Goal: Task Accomplishment & Management: Complete application form

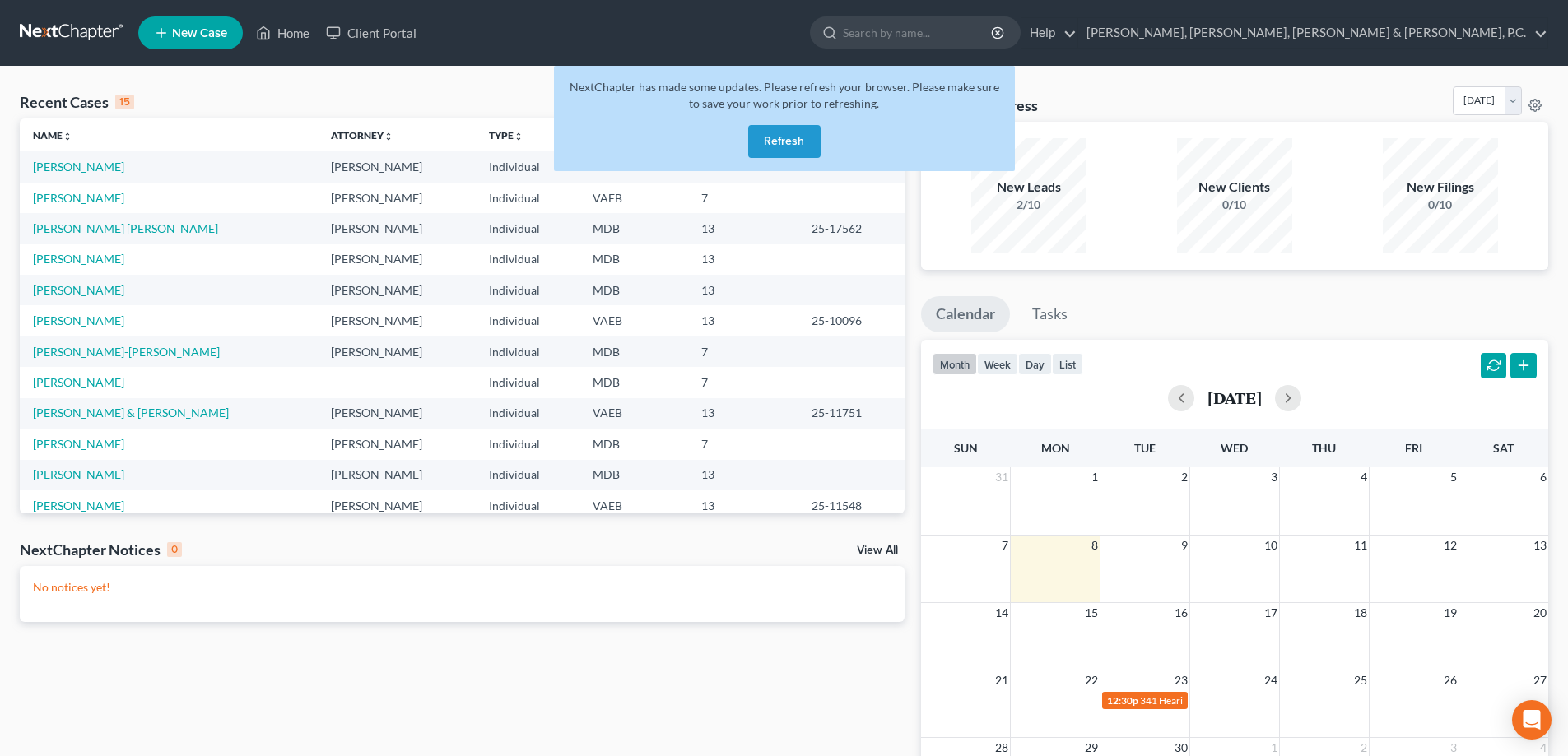
click at [793, 147] on button "Refresh" at bounding box center [784, 142] width 73 height 33
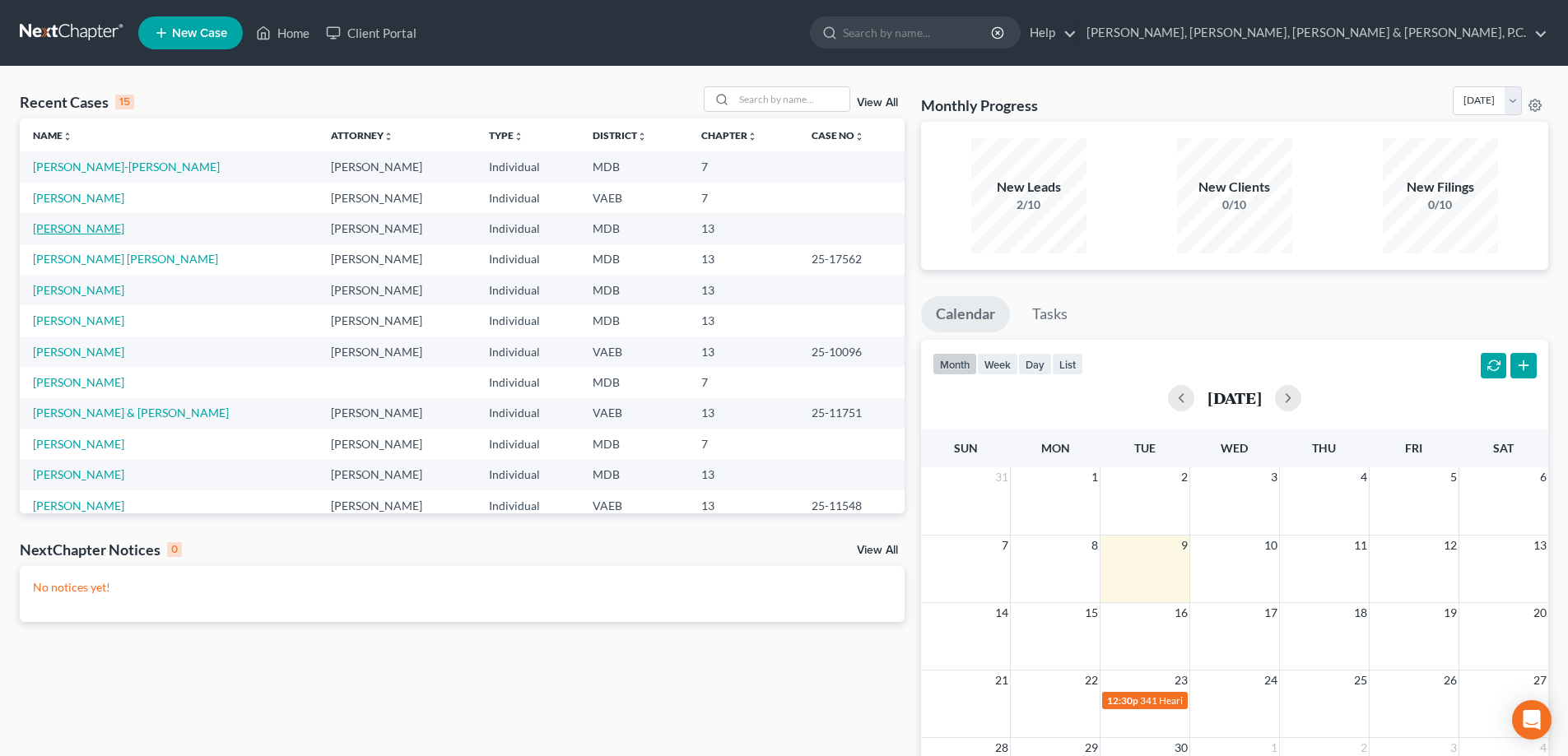
click at [98, 227] on link "[PERSON_NAME]" at bounding box center [78, 228] width 92 height 14
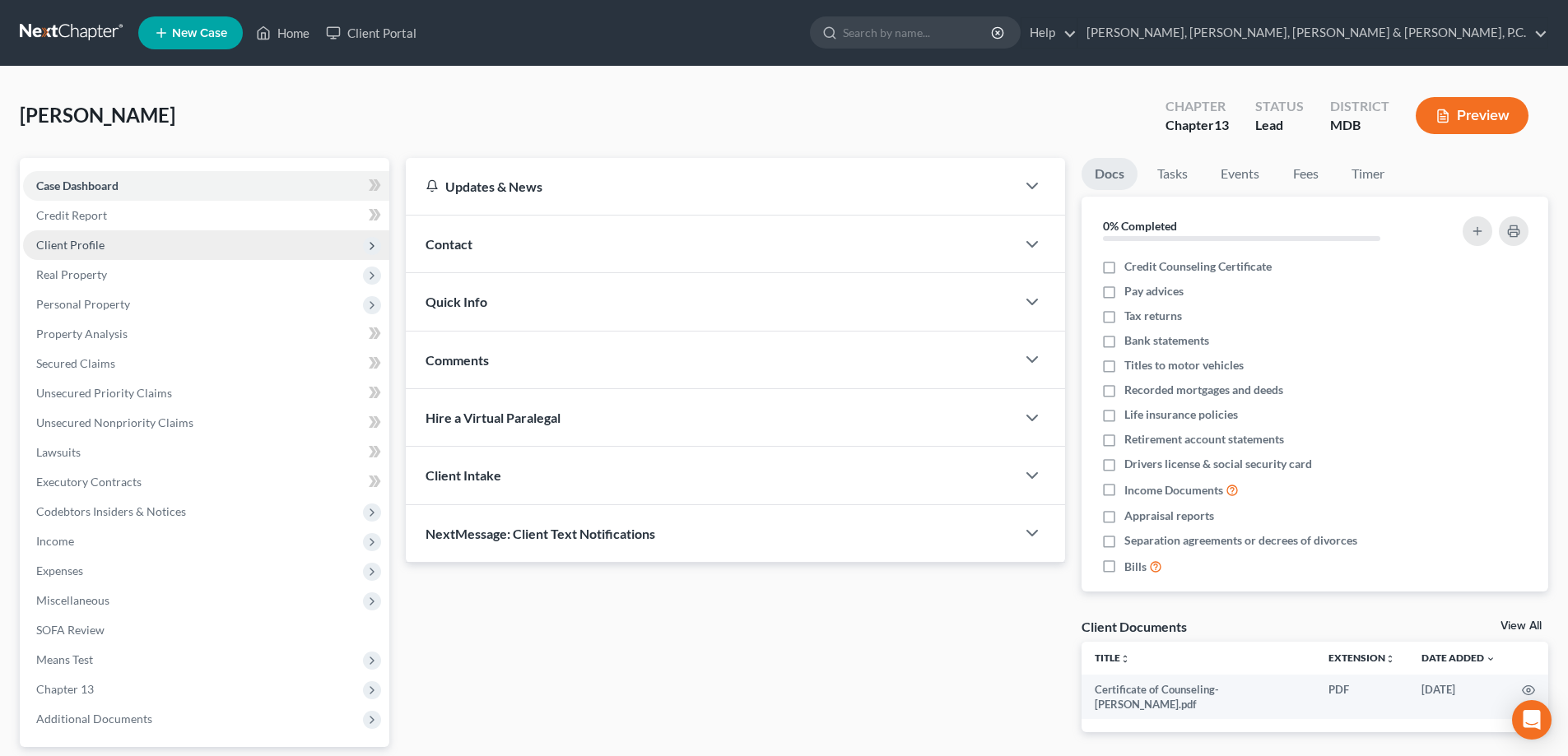
click at [84, 252] on span "Client Profile" at bounding box center [205, 245] width 366 height 30
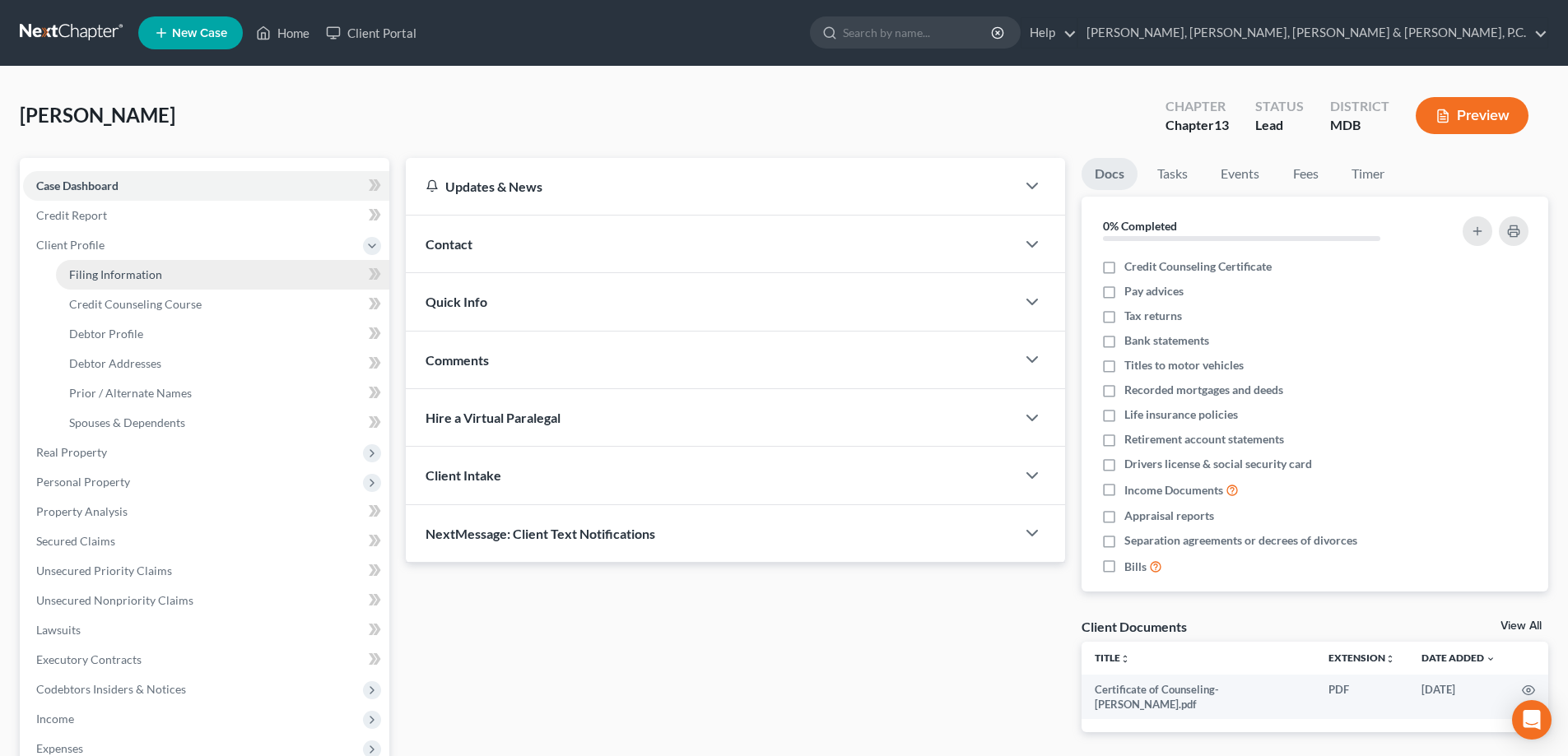
click at [94, 271] on span "Filing Information" at bounding box center [115, 274] width 93 height 14
select select "1"
select select "0"
select select "3"
select select "38"
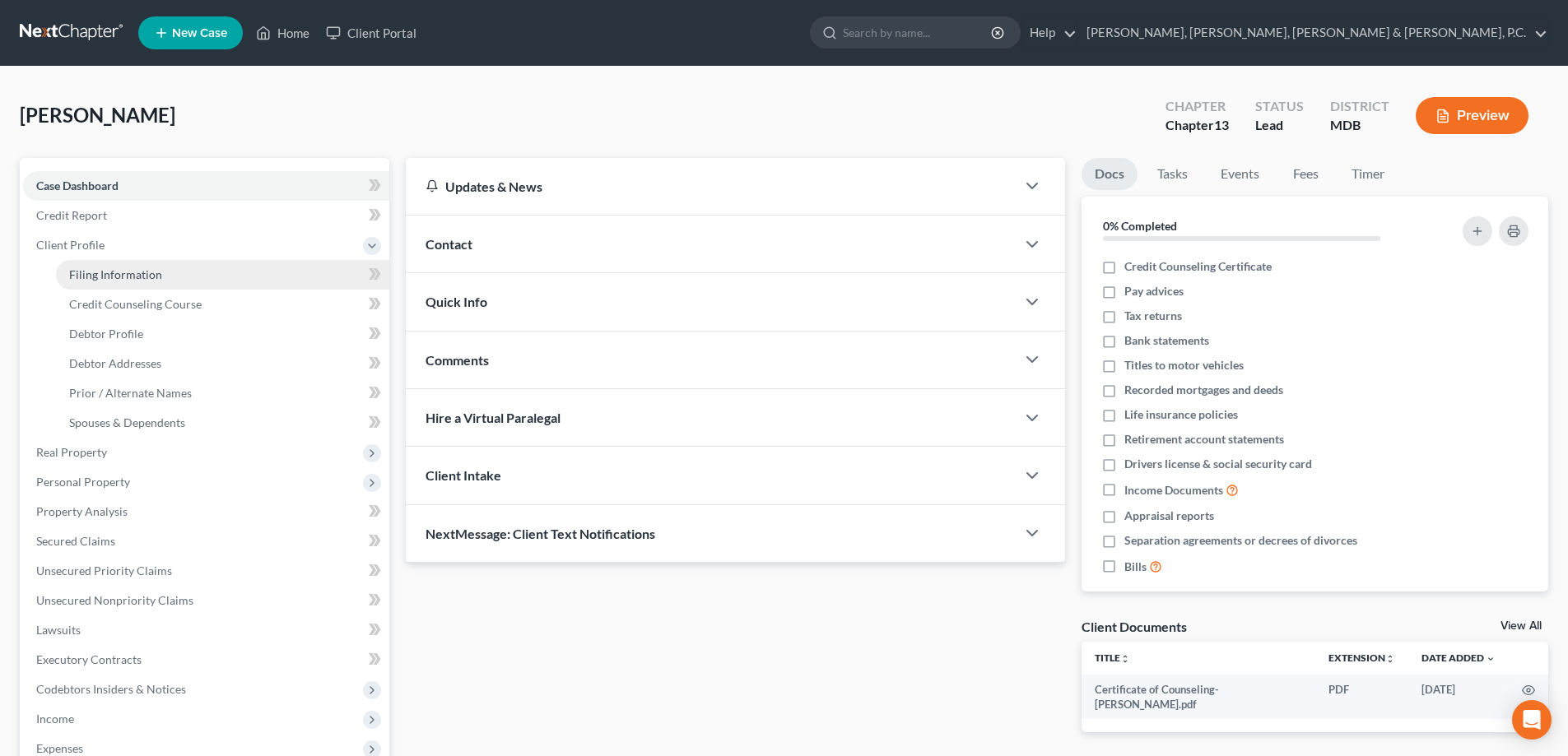
select select "0"
select select "21"
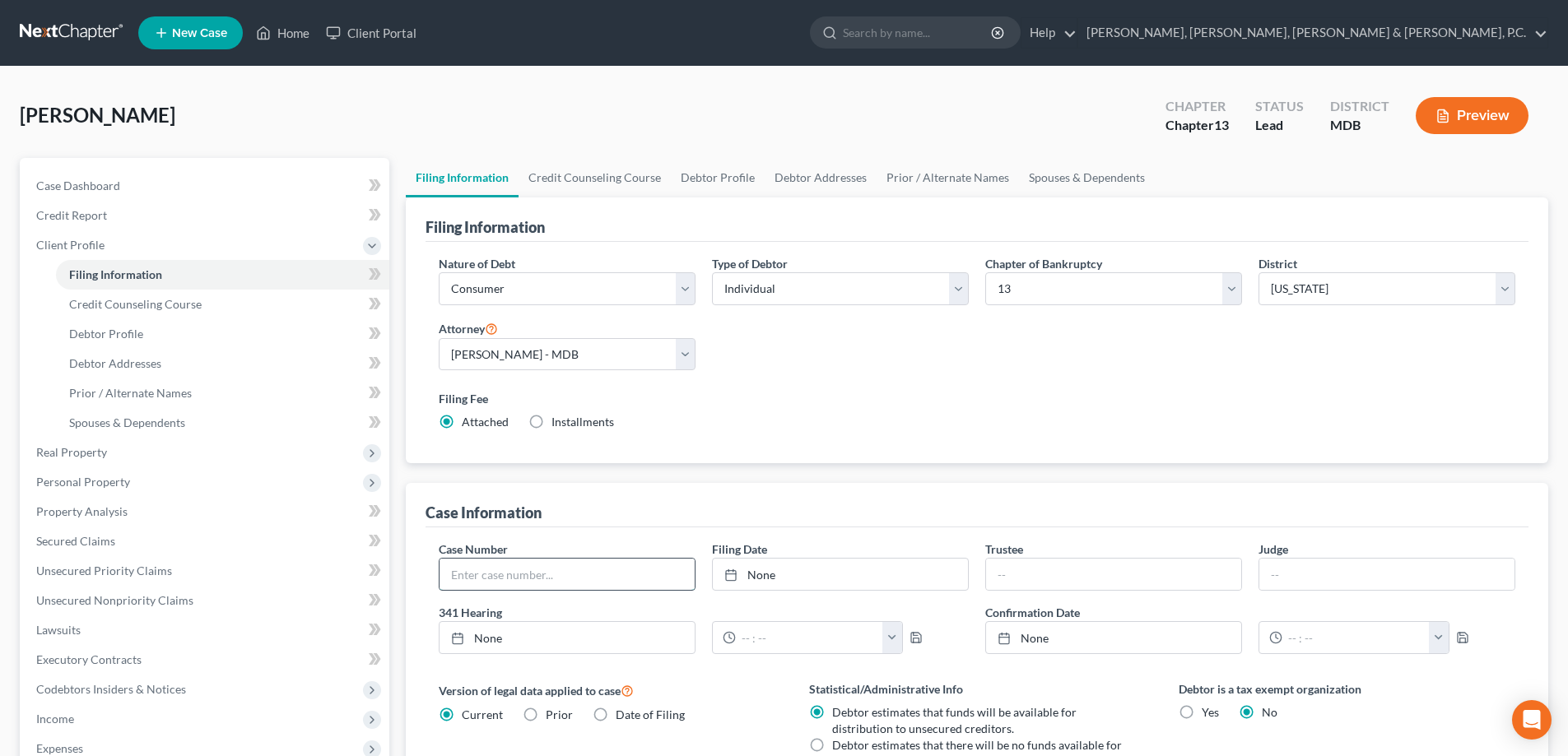
click at [526, 571] on input "text" at bounding box center [567, 574] width 255 height 31
type input "25-18248"
click at [733, 568] on icon at bounding box center [731, 574] width 14 height 14
click at [999, 568] on input "text" at bounding box center [1113, 574] width 255 height 31
type input "Rebecca A. Herr"
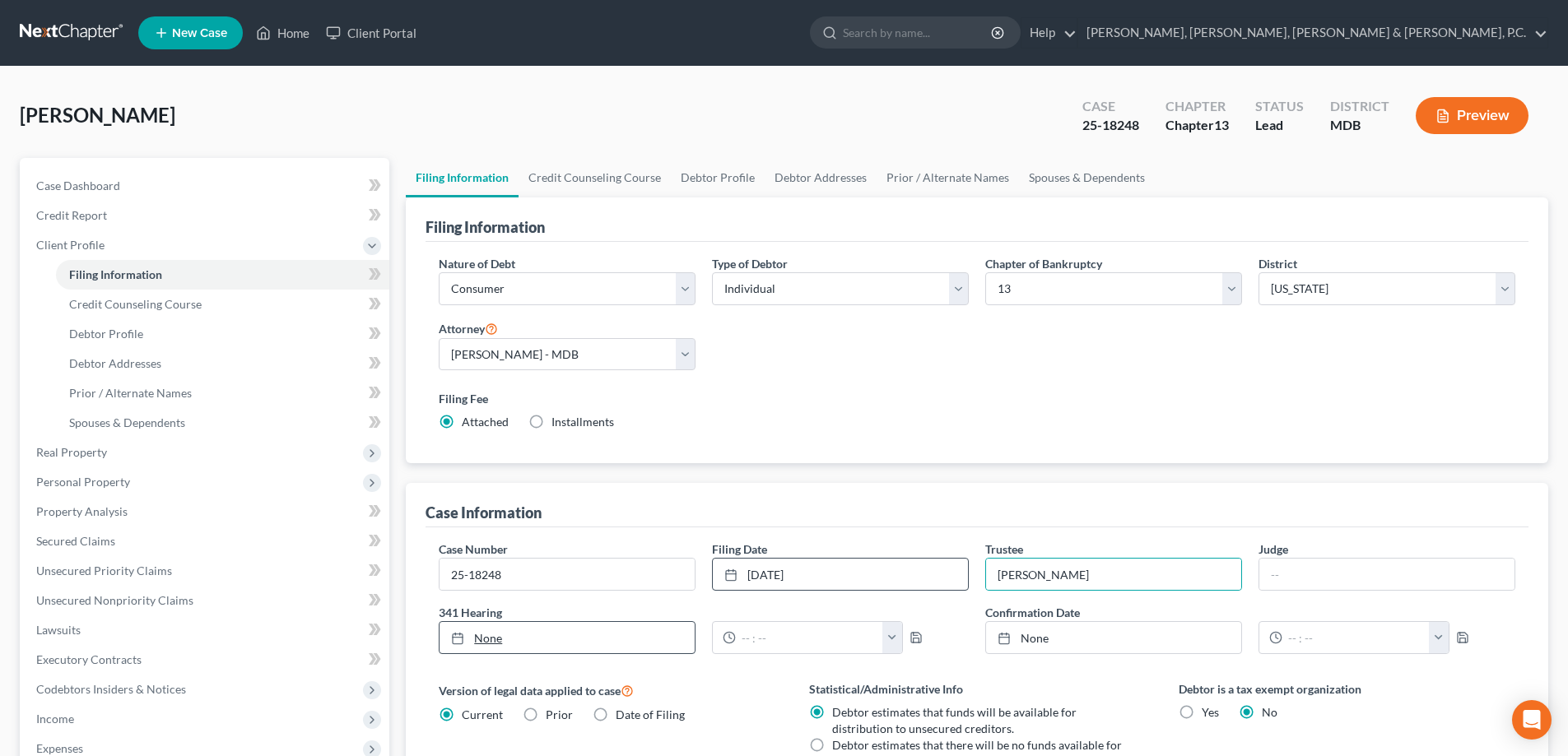
type input "9/9/2025"
click at [455, 643] on icon at bounding box center [458, 638] width 14 height 14
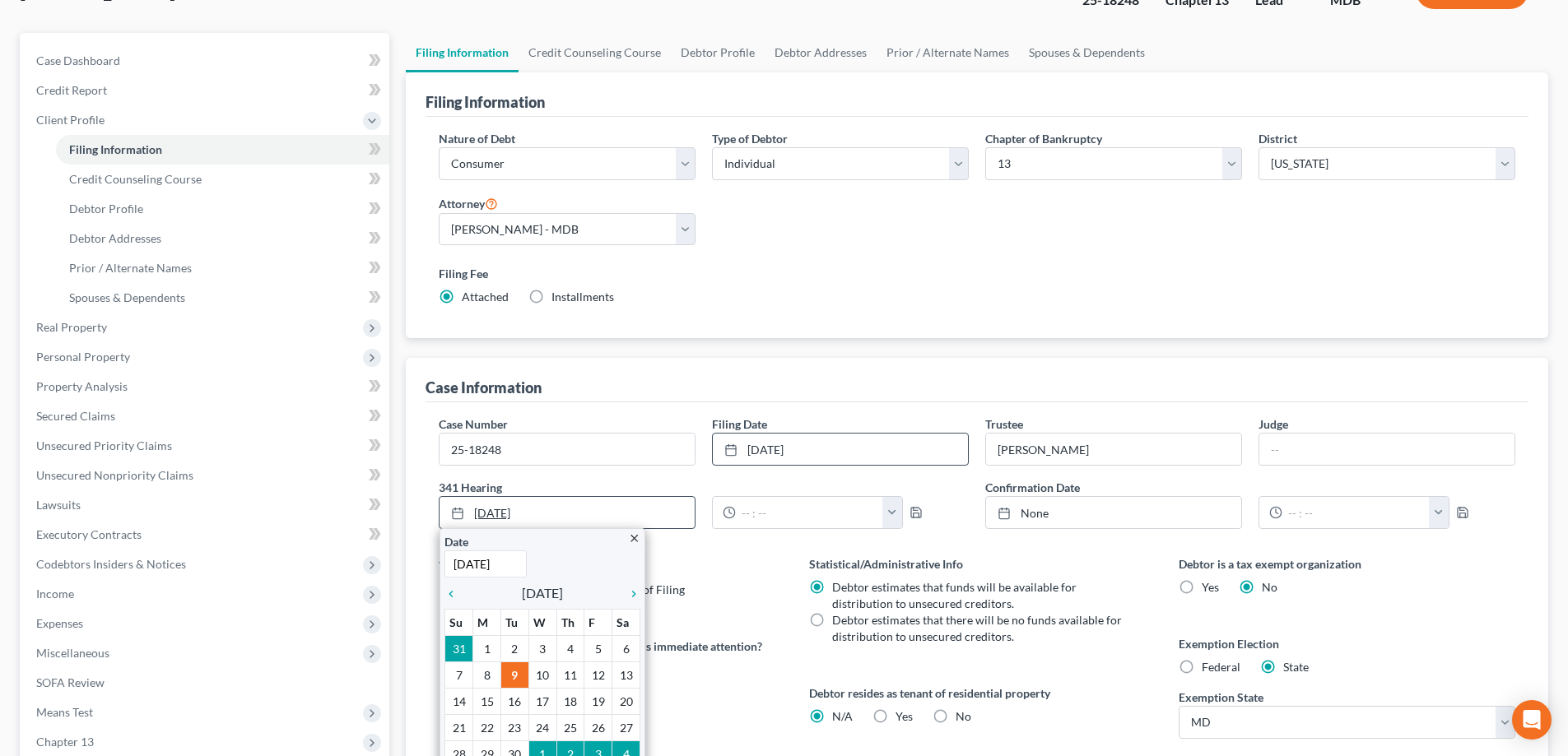
scroll to position [164, 0]
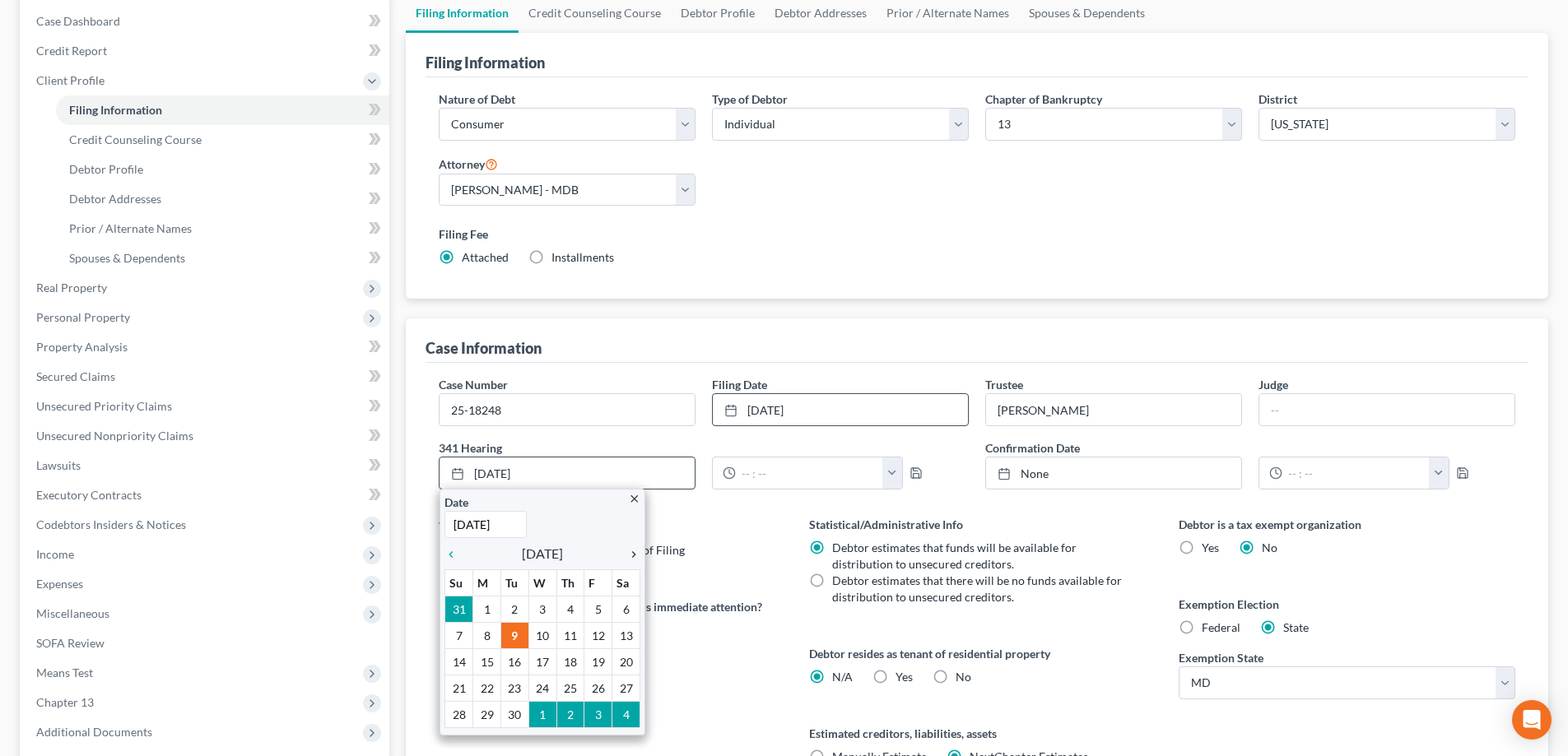
click at [632, 557] on icon "chevron_right" at bounding box center [630, 555] width 22 height 14
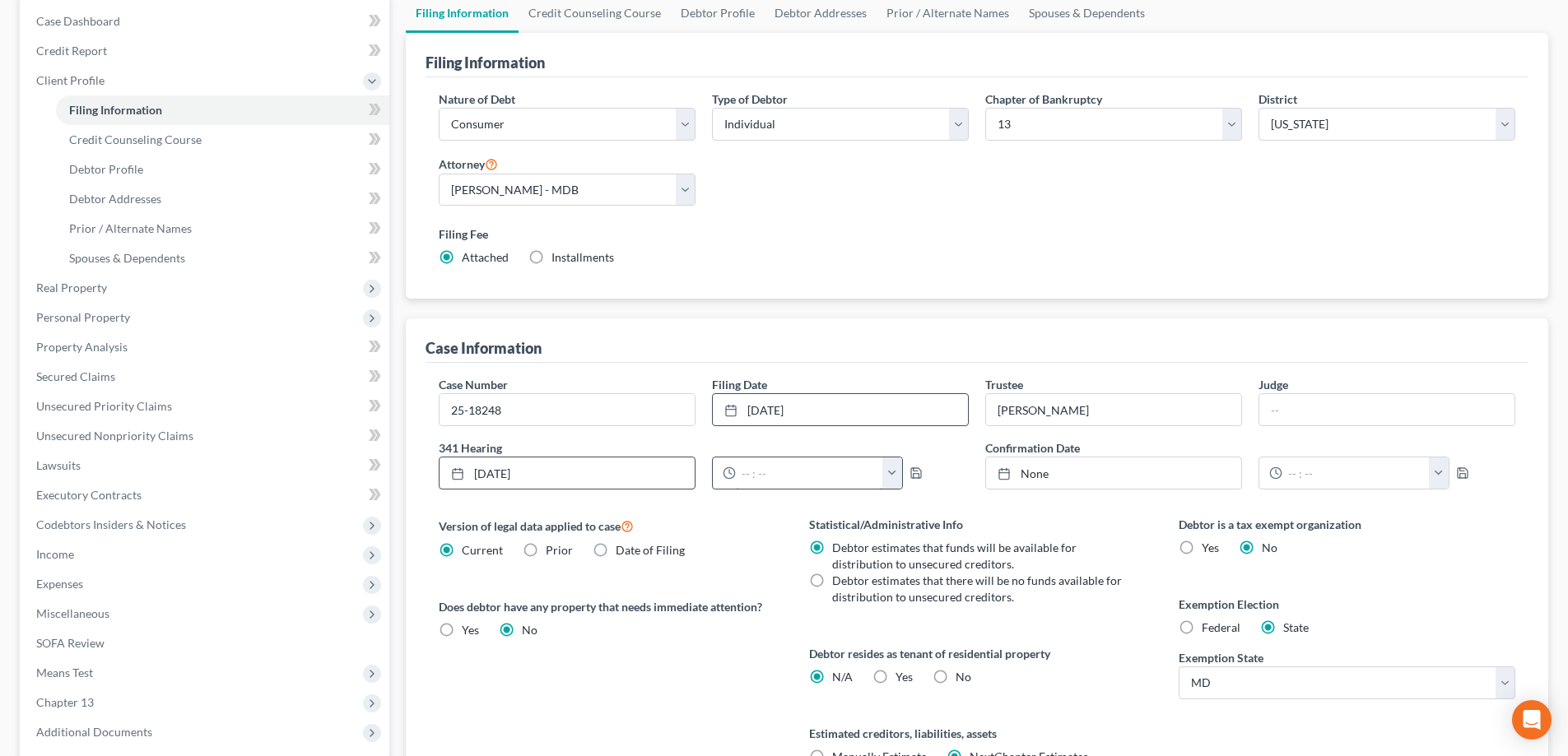
click at [754, 467] on input "text" at bounding box center [810, 473] width 147 height 31
type input "9:00 AM"
click at [912, 471] on polyline "button" at bounding box center [914, 469] width 5 height 3
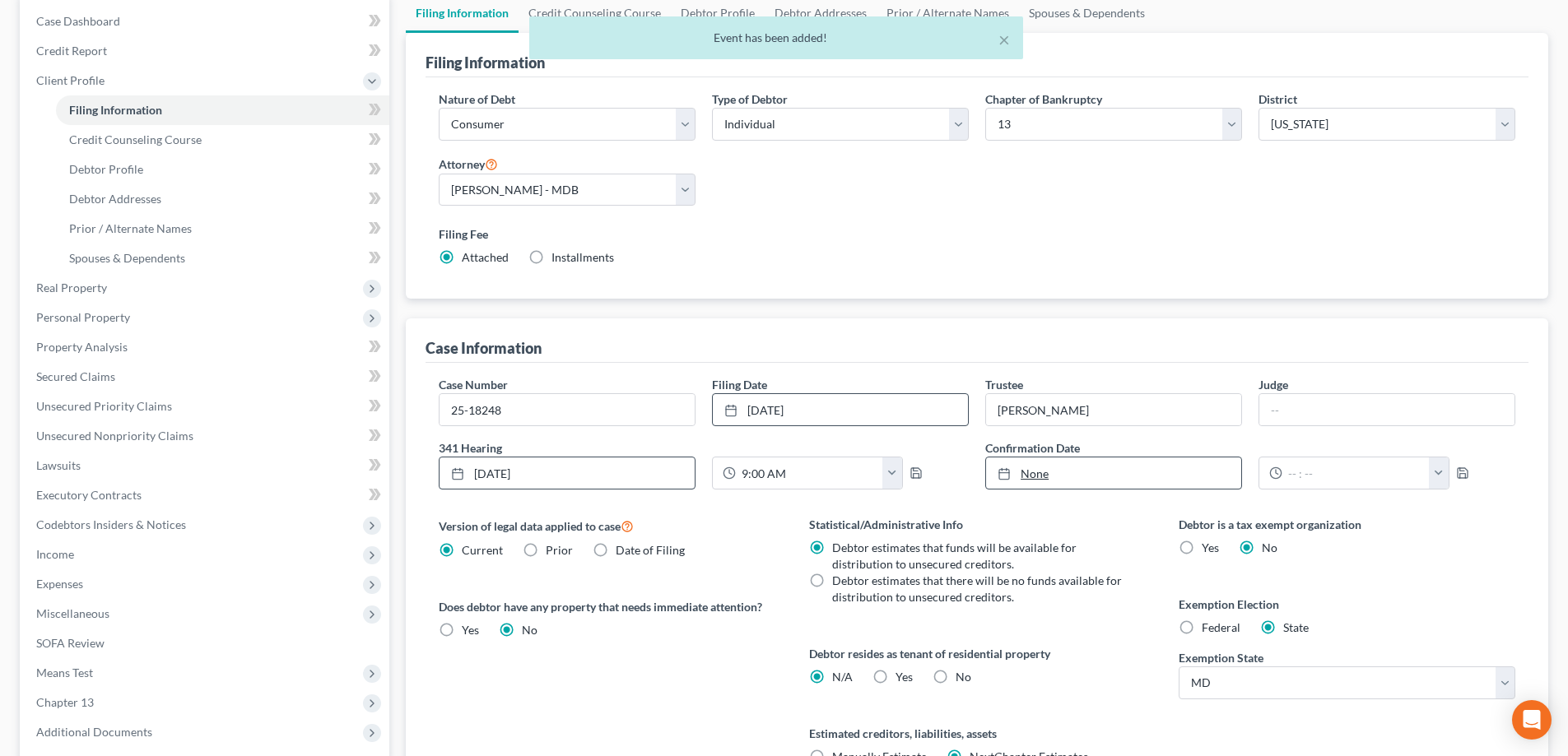
type input "9/9/2025"
click at [1001, 469] on line at bounding box center [1001, 469] width 0 height 3
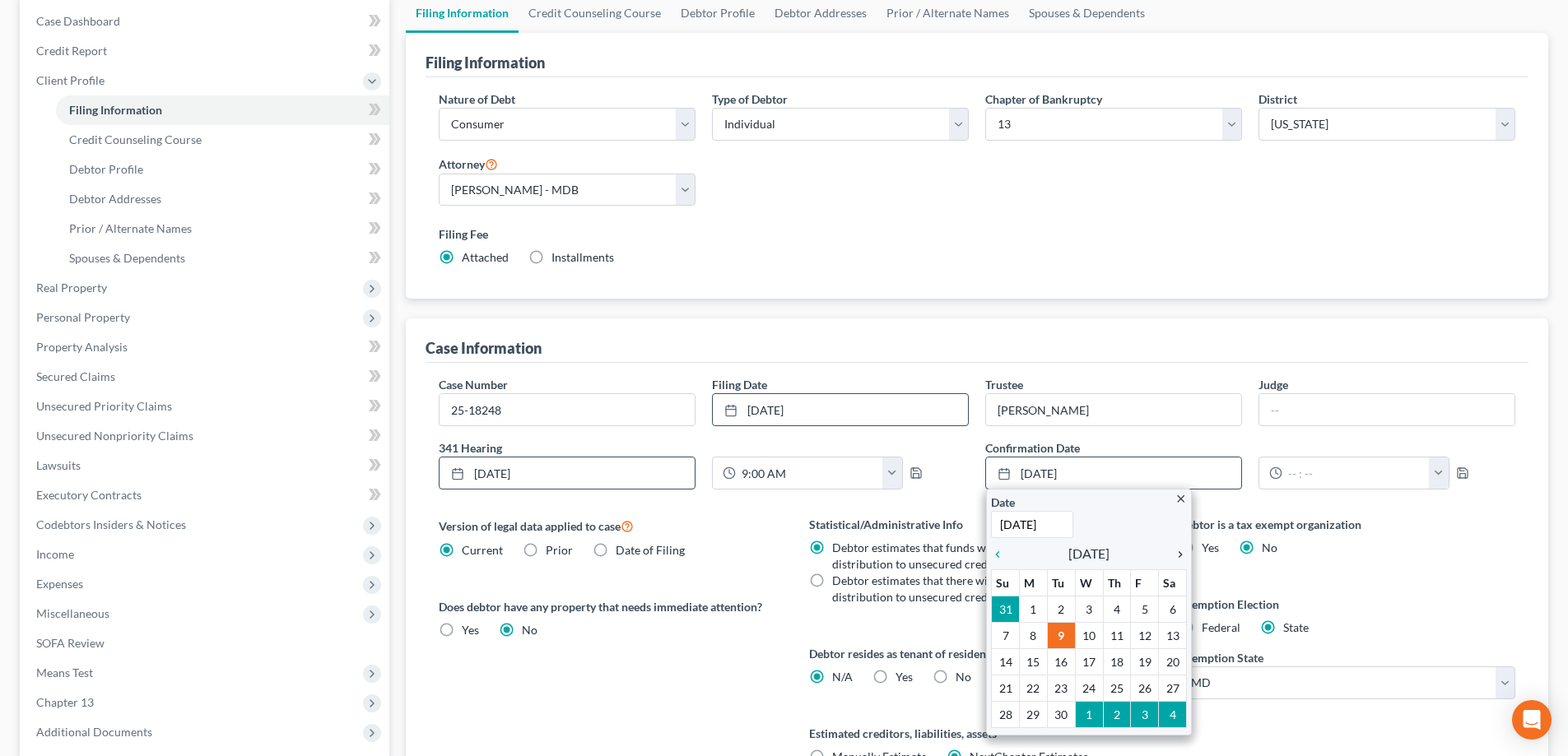
click at [1179, 549] on icon "chevron_right" at bounding box center [1177, 555] width 22 height 14
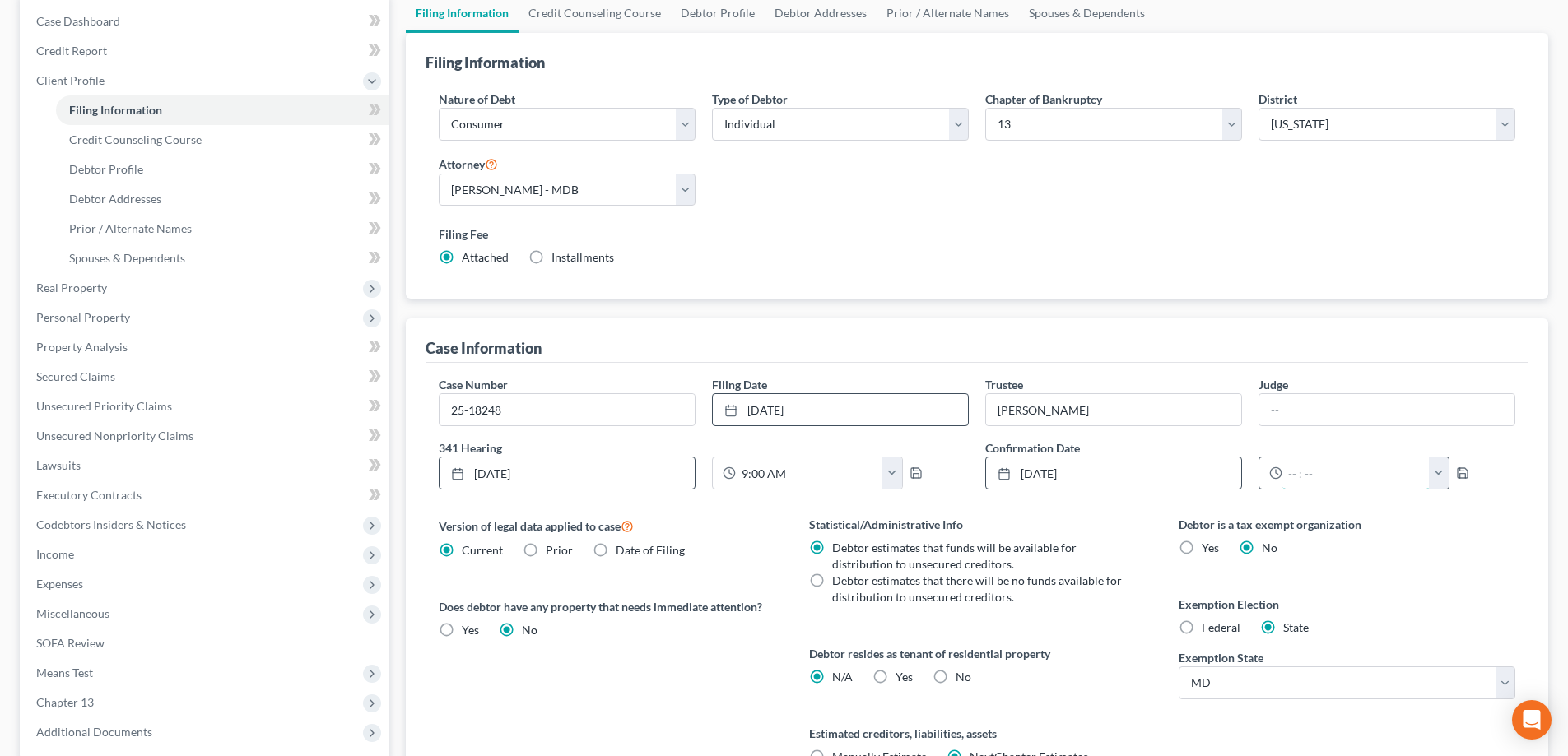
click at [1302, 471] on input "text" at bounding box center [1356, 473] width 147 height 31
type input "10:00 AM"
click at [1459, 469] on icon "button" at bounding box center [1463, 473] width 14 height 14
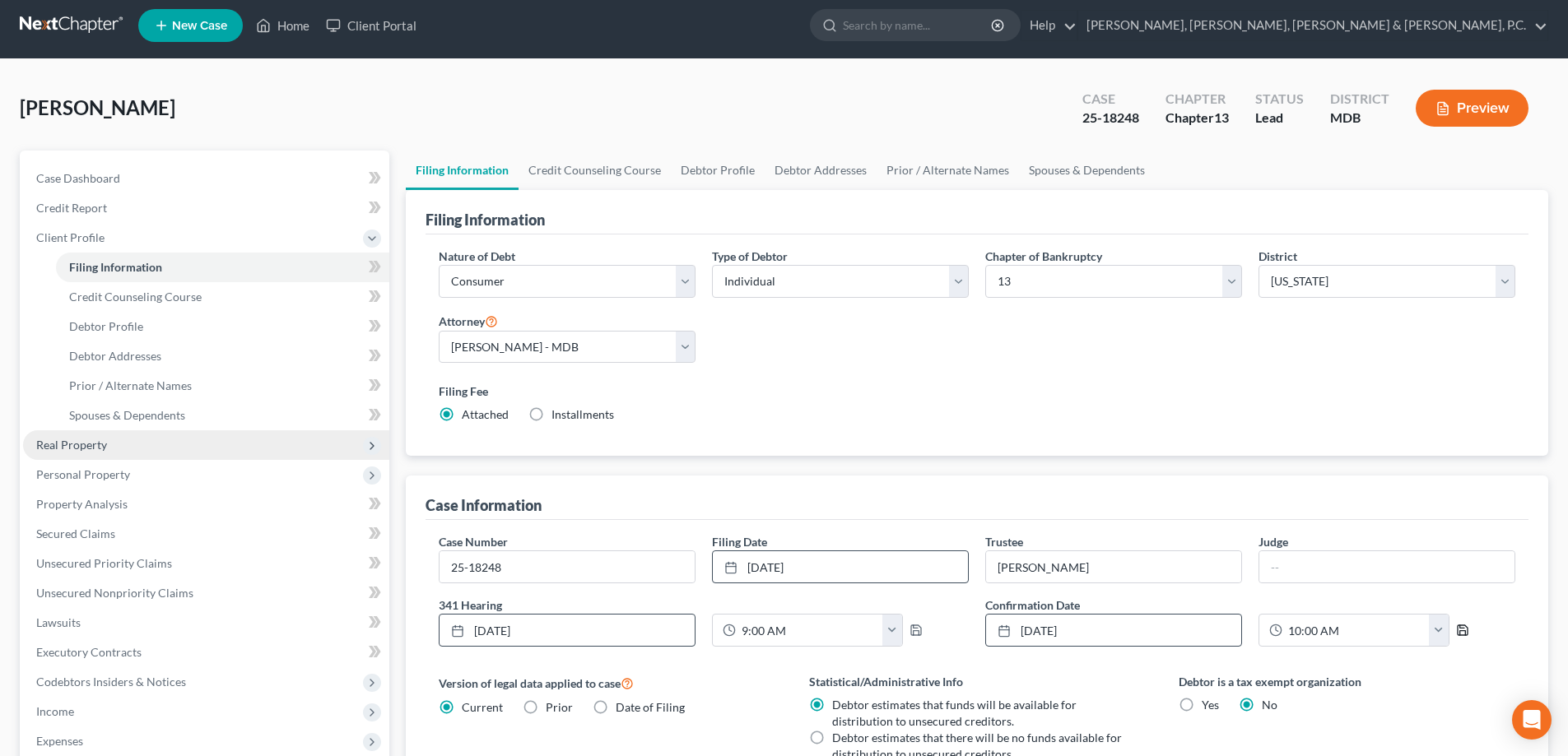
scroll to position [0, 0]
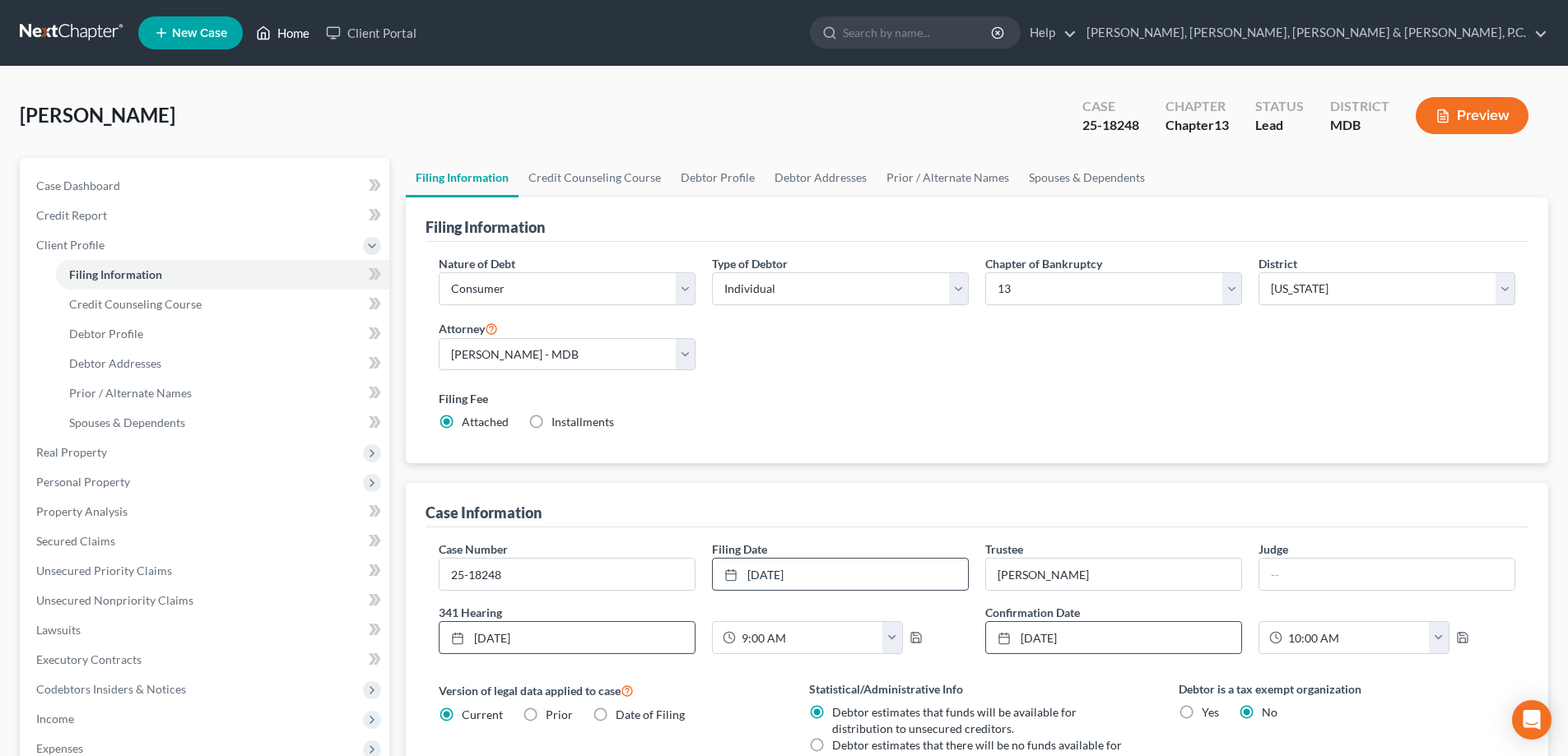
click at [301, 36] on link "Home" at bounding box center [282, 33] width 70 height 30
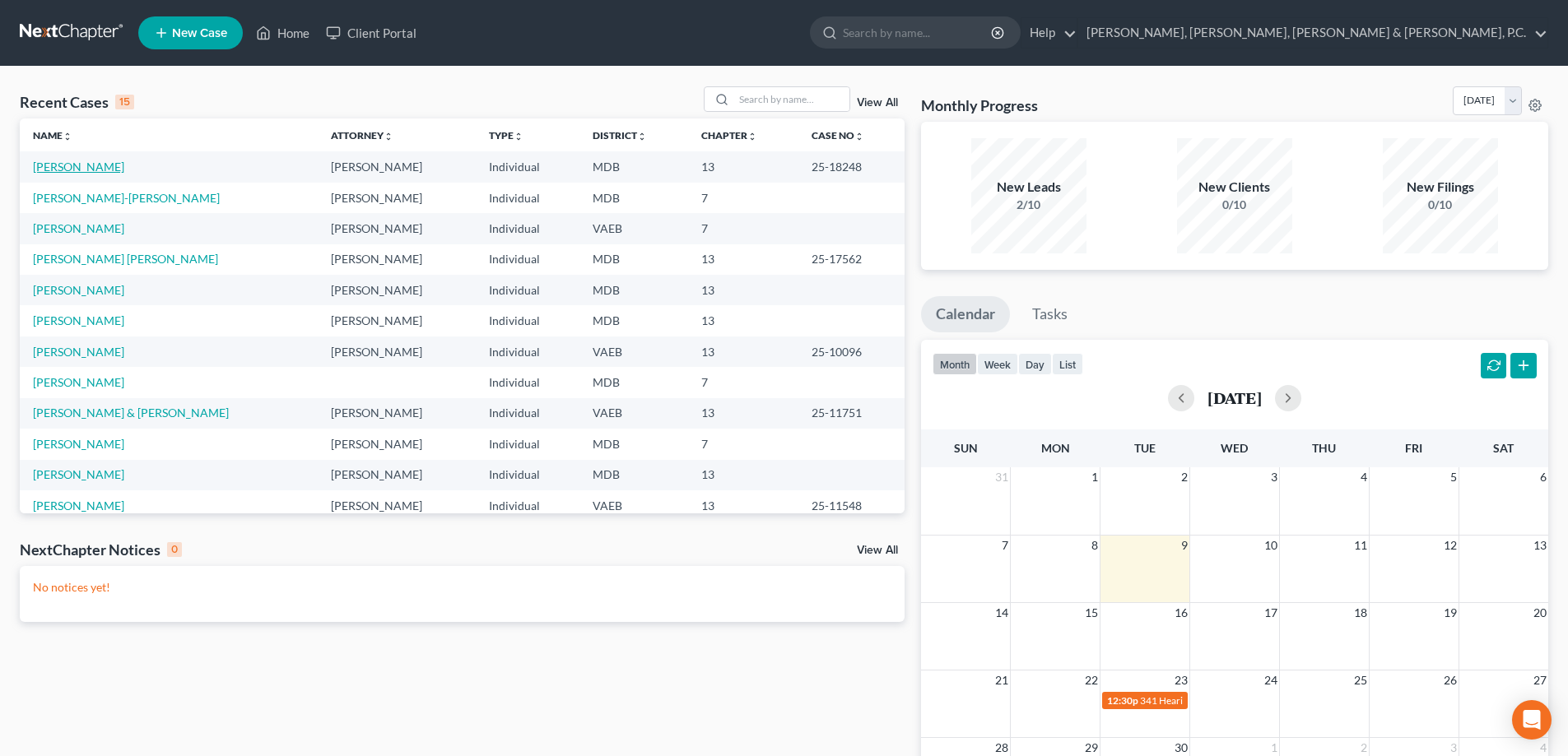
click at [104, 166] on link "[PERSON_NAME]" at bounding box center [78, 166] width 92 height 14
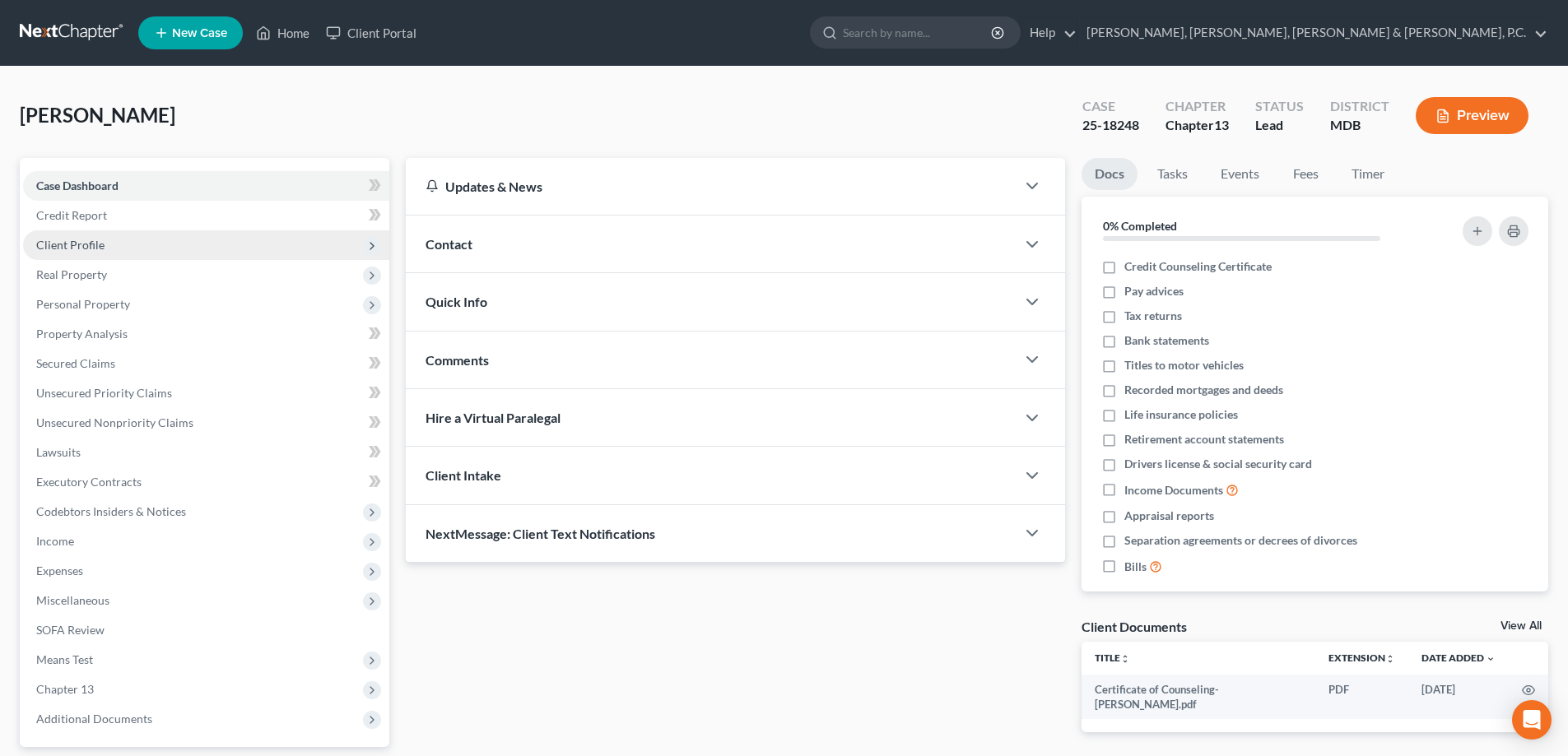
click at [90, 242] on span "Client Profile" at bounding box center [70, 244] width 68 height 14
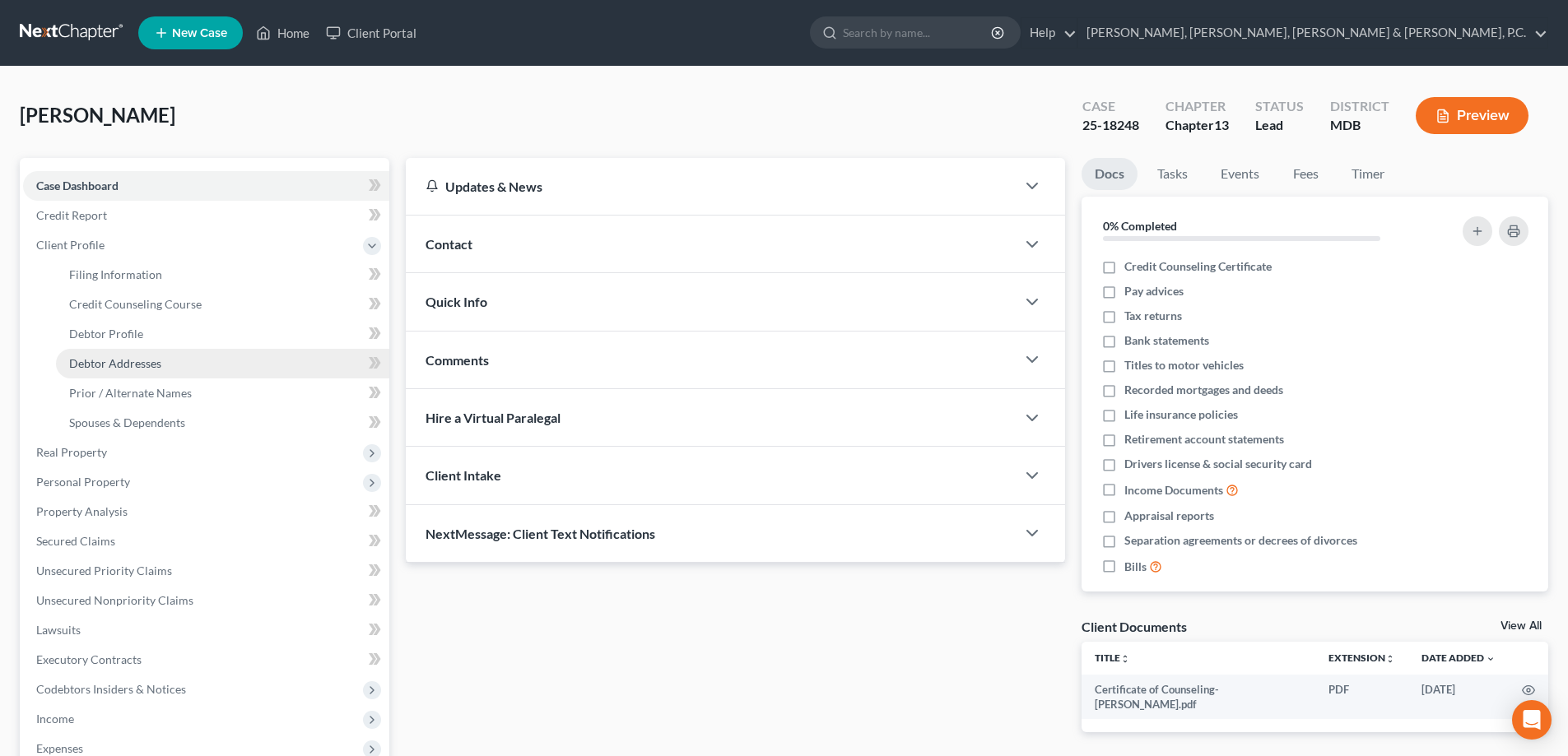
click at [143, 362] on span "Debtor Addresses" at bounding box center [115, 363] width 93 height 14
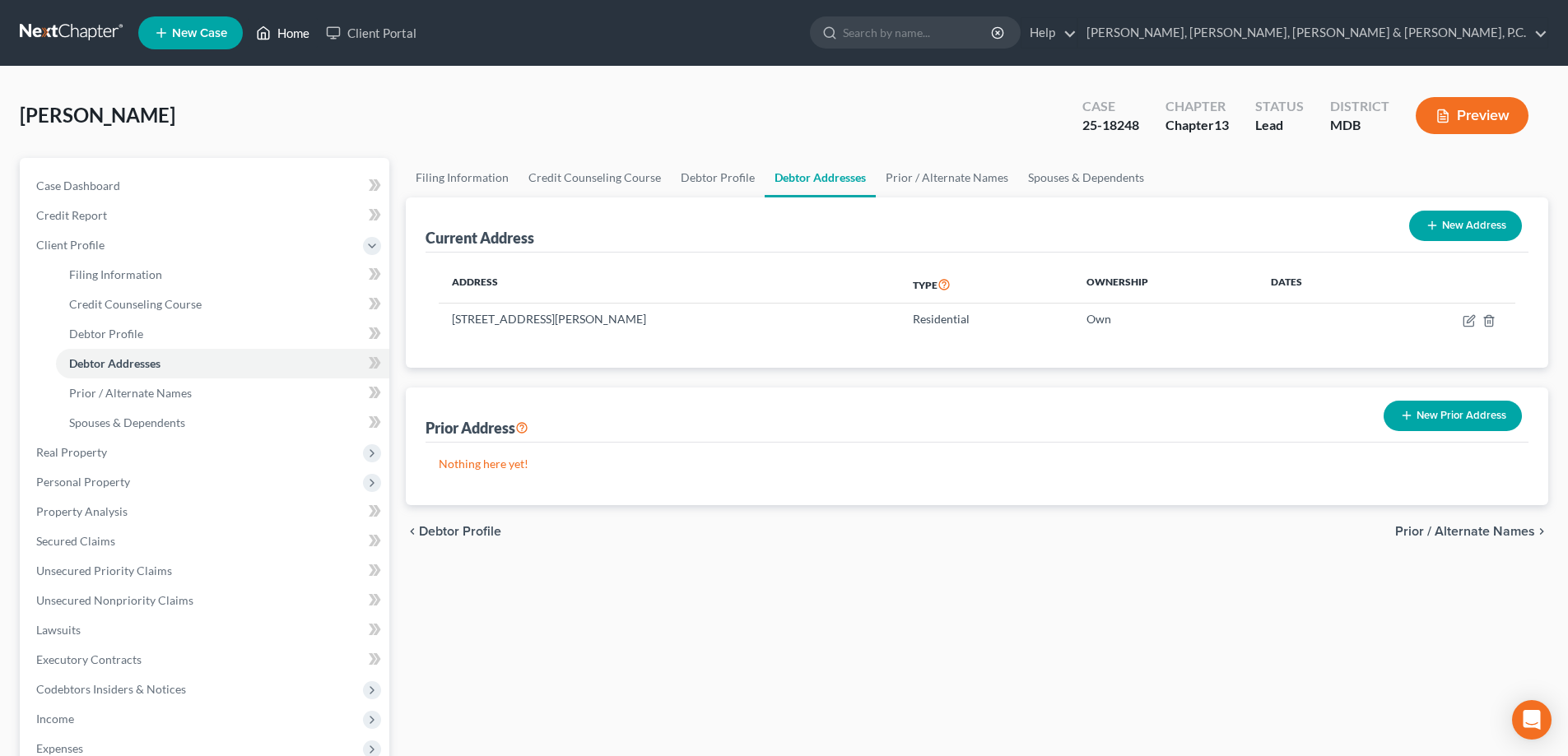
click at [295, 31] on link "Home" at bounding box center [282, 33] width 70 height 30
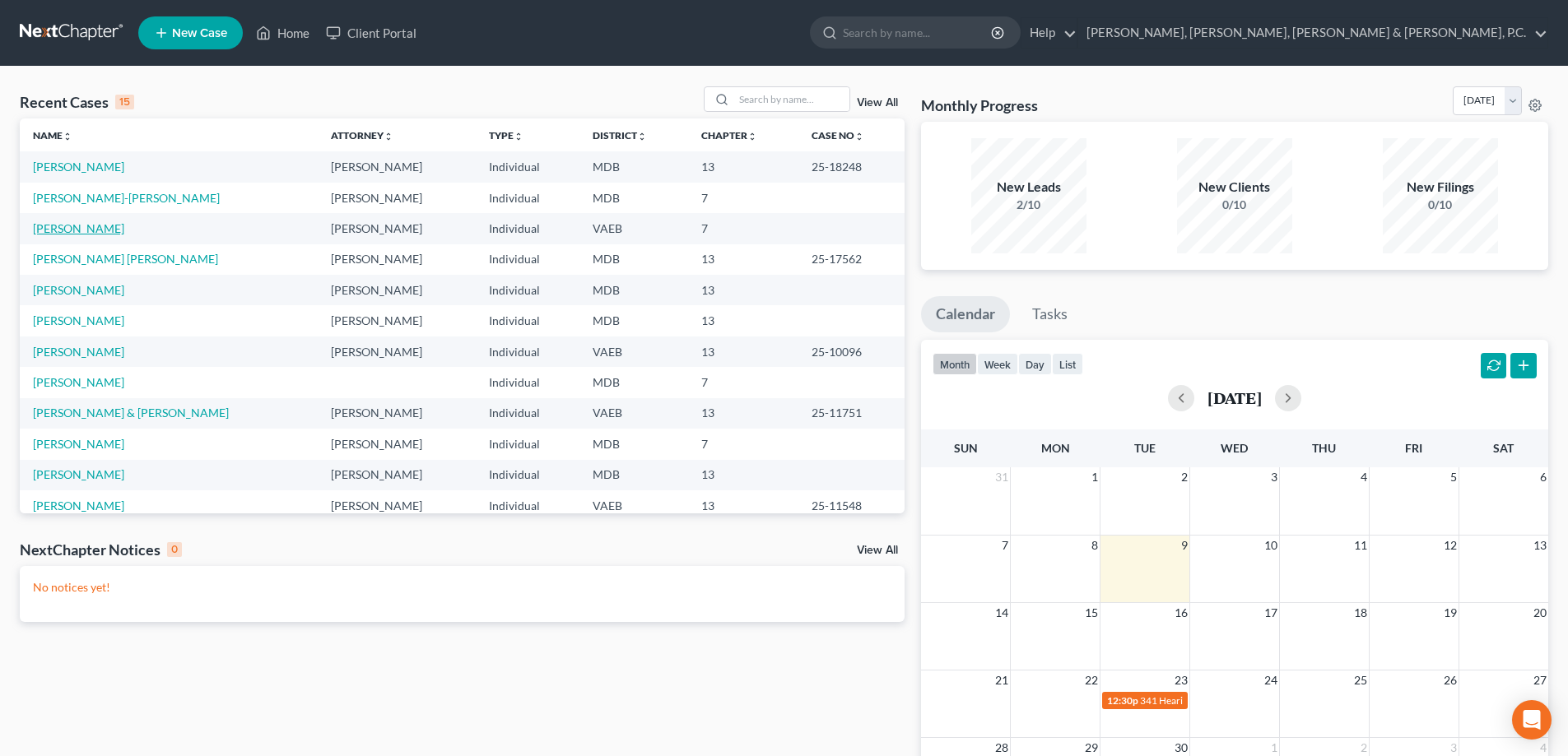
click at [103, 233] on link "[PERSON_NAME]" at bounding box center [78, 228] width 92 height 14
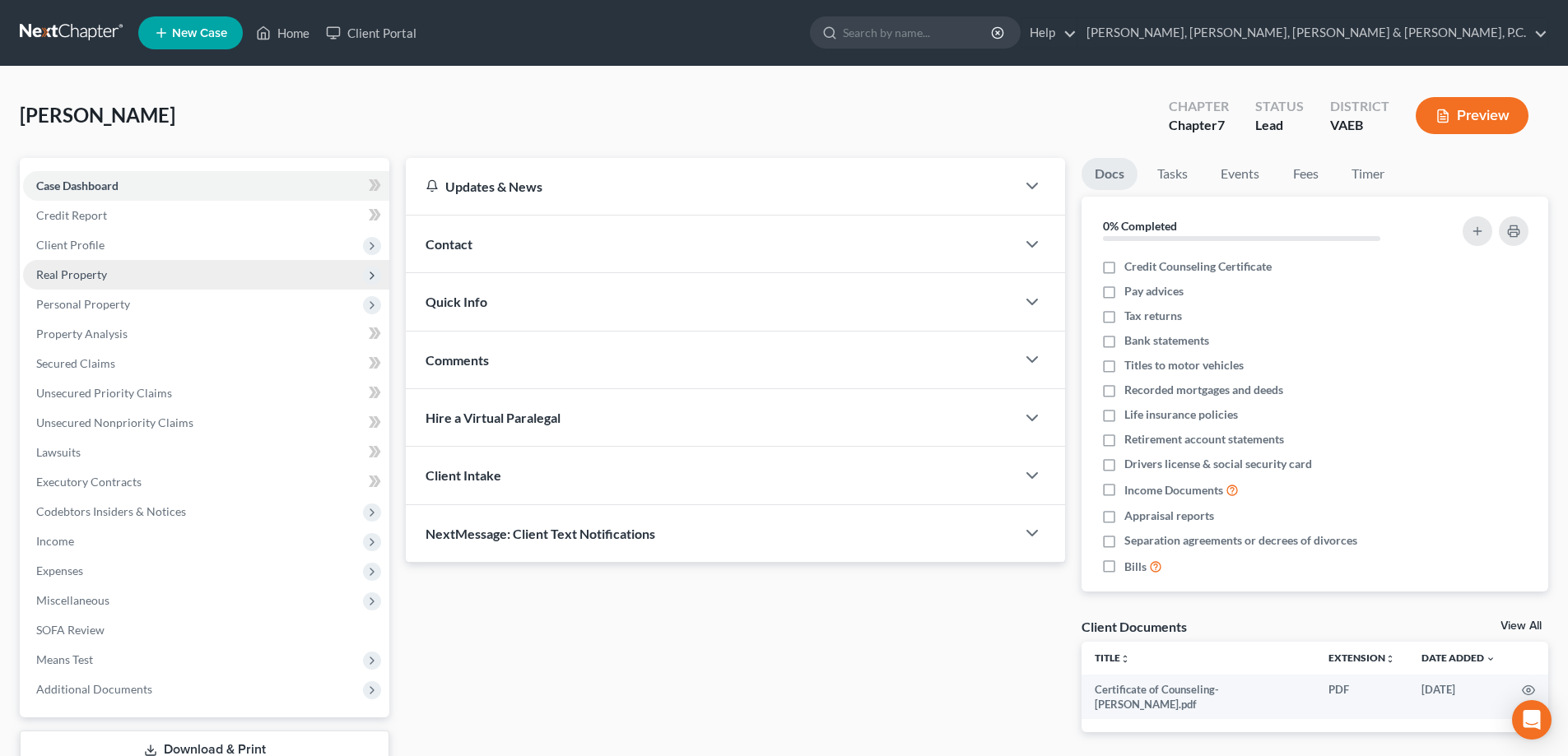
click at [90, 268] on span "Real Property" at bounding box center [72, 274] width 71 height 14
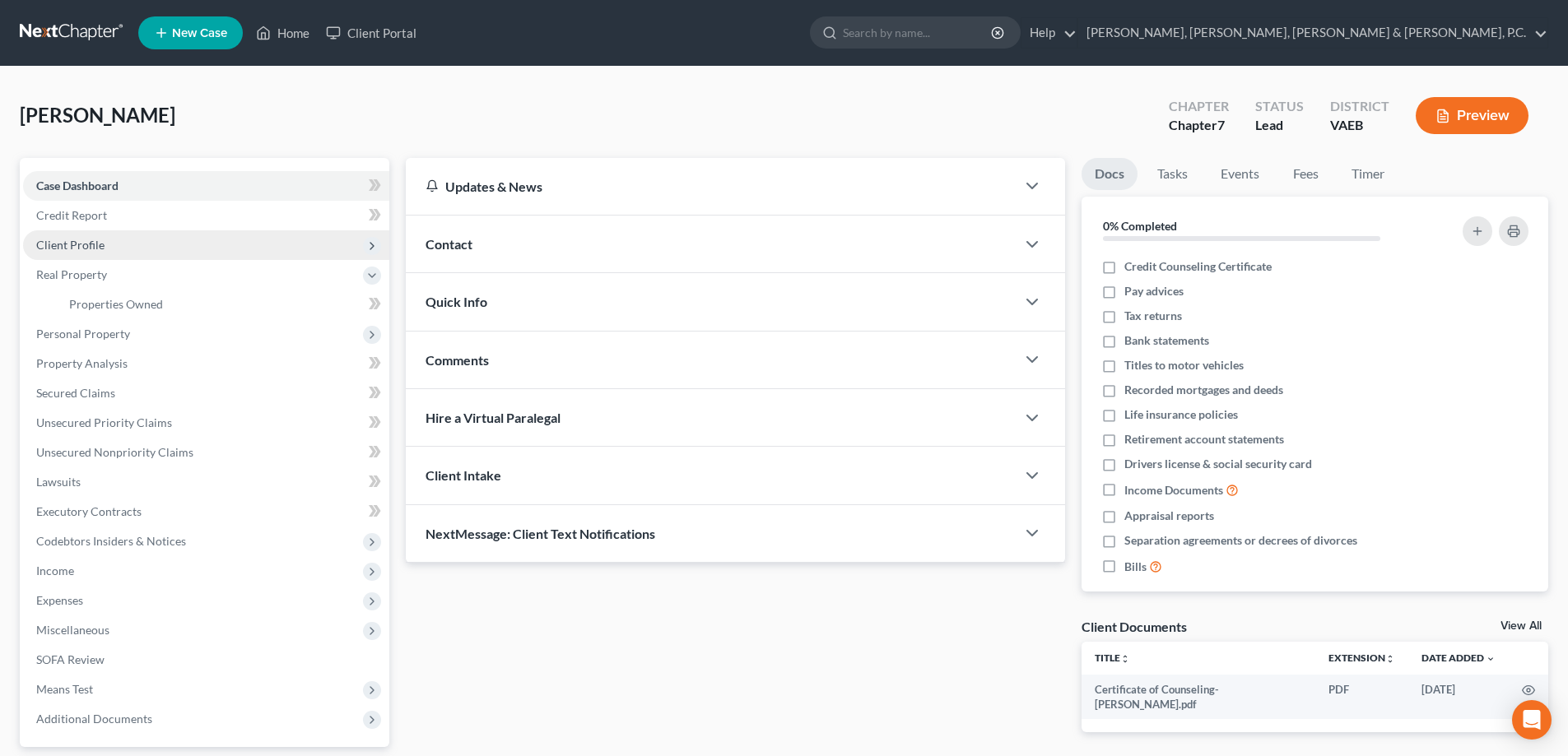
click at [93, 247] on span "Client Profile" at bounding box center [70, 244] width 68 height 14
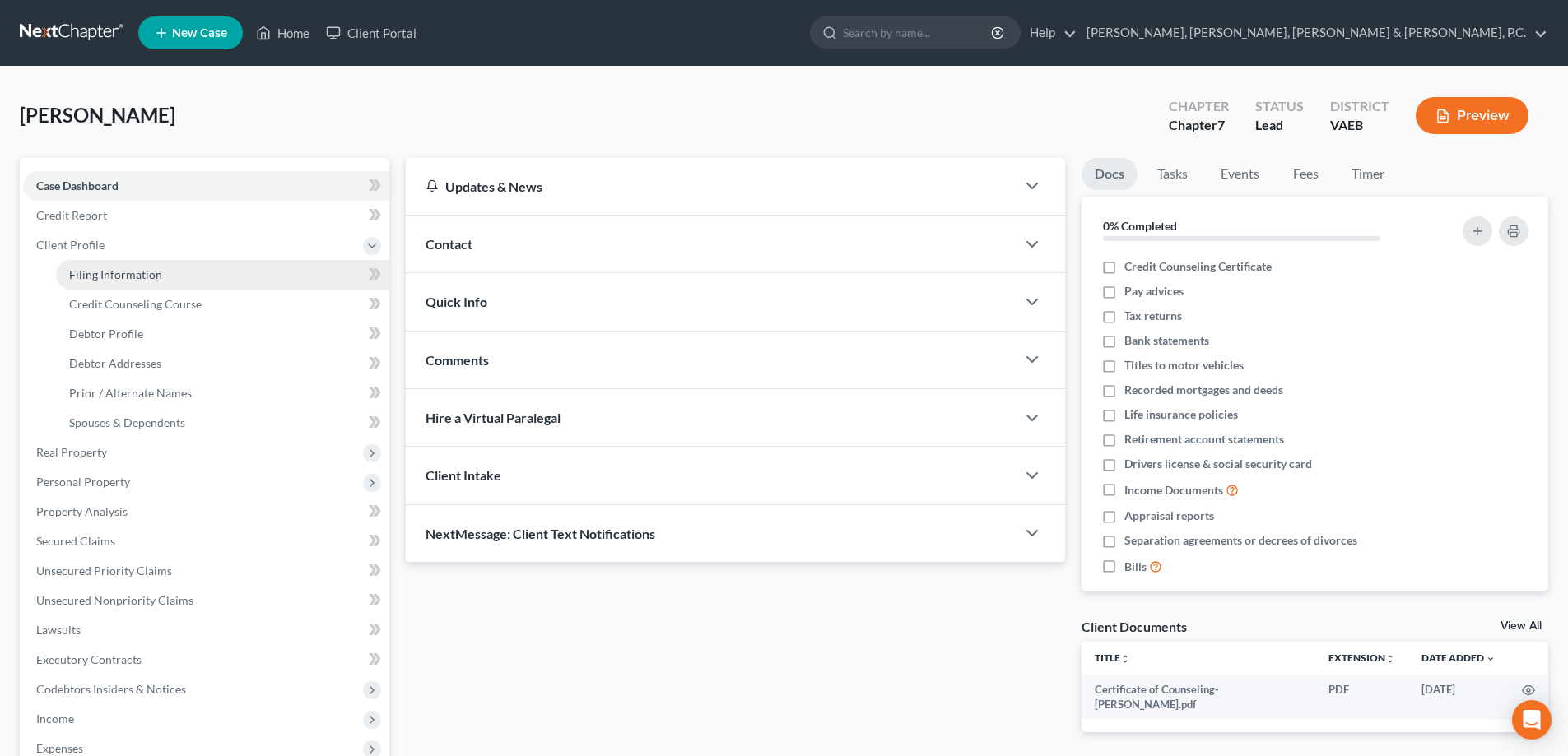
click at [97, 270] on span "Filing Information" at bounding box center [115, 274] width 93 height 14
select select "1"
select select "0"
select select "83"
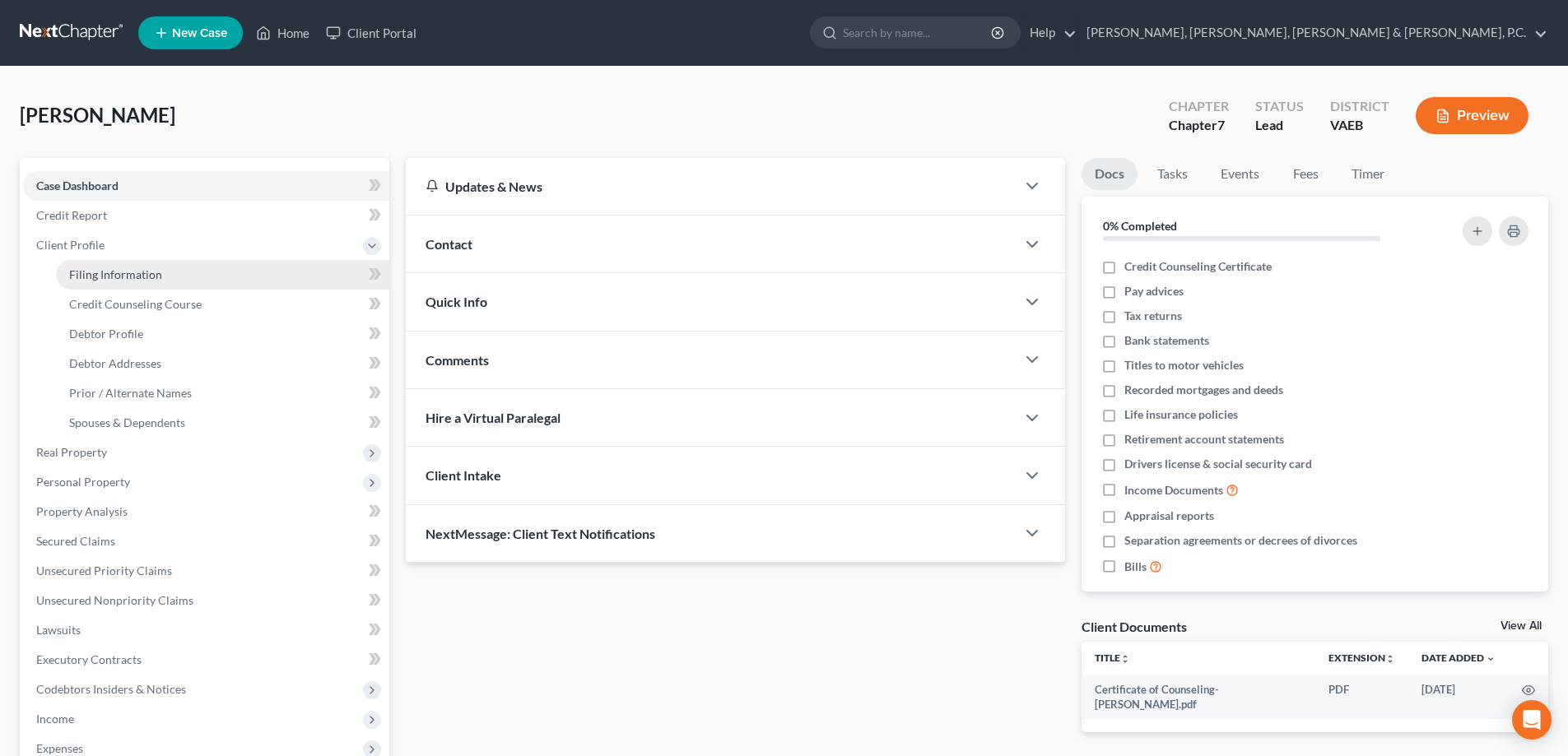
select select "1"
select select "48"
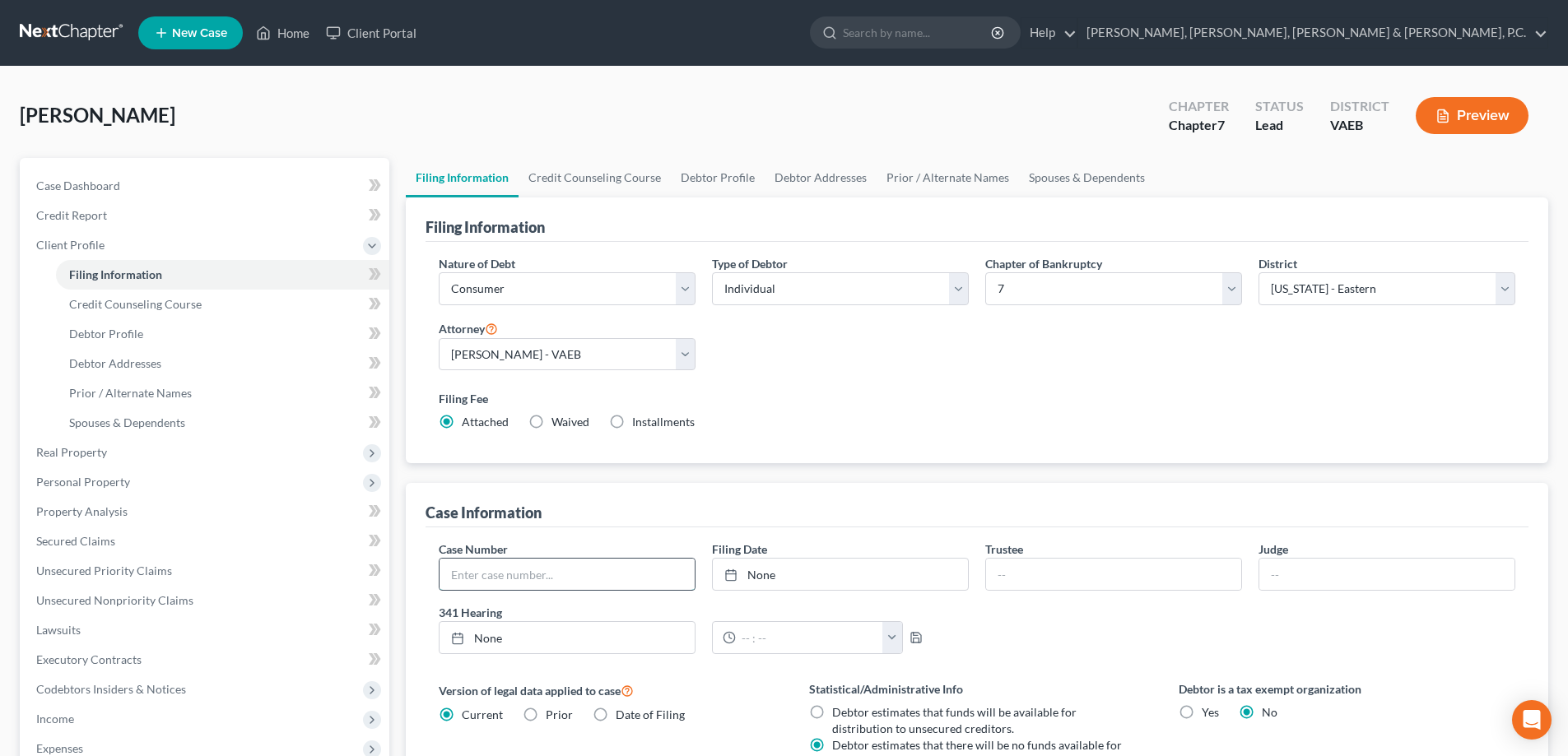
click at [587, 574] on input "text" at bounding box center [567, 574] width 255 height 31
type input "25-11856"
click at [735, 575] on icon at bounding box center [731, 574] width 14 height 14
click at [1050, 571] on input "text" at bounding box center [1113, 574] width 255 height 31
type input "H. Jason Gold"
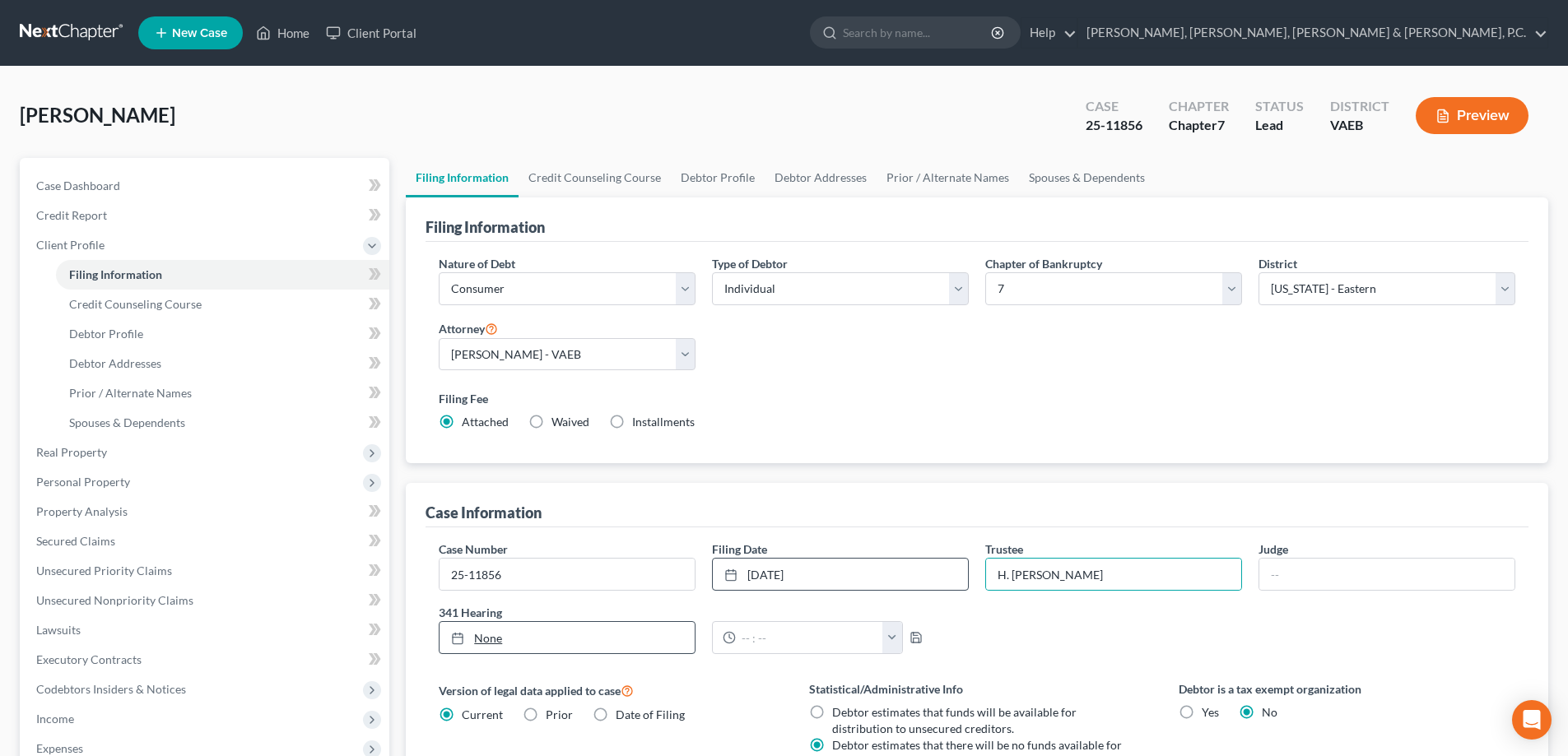
type input "9/9/2025"
click at [457, 635] on icon at bounding box center [458, 638] width 14 height 14
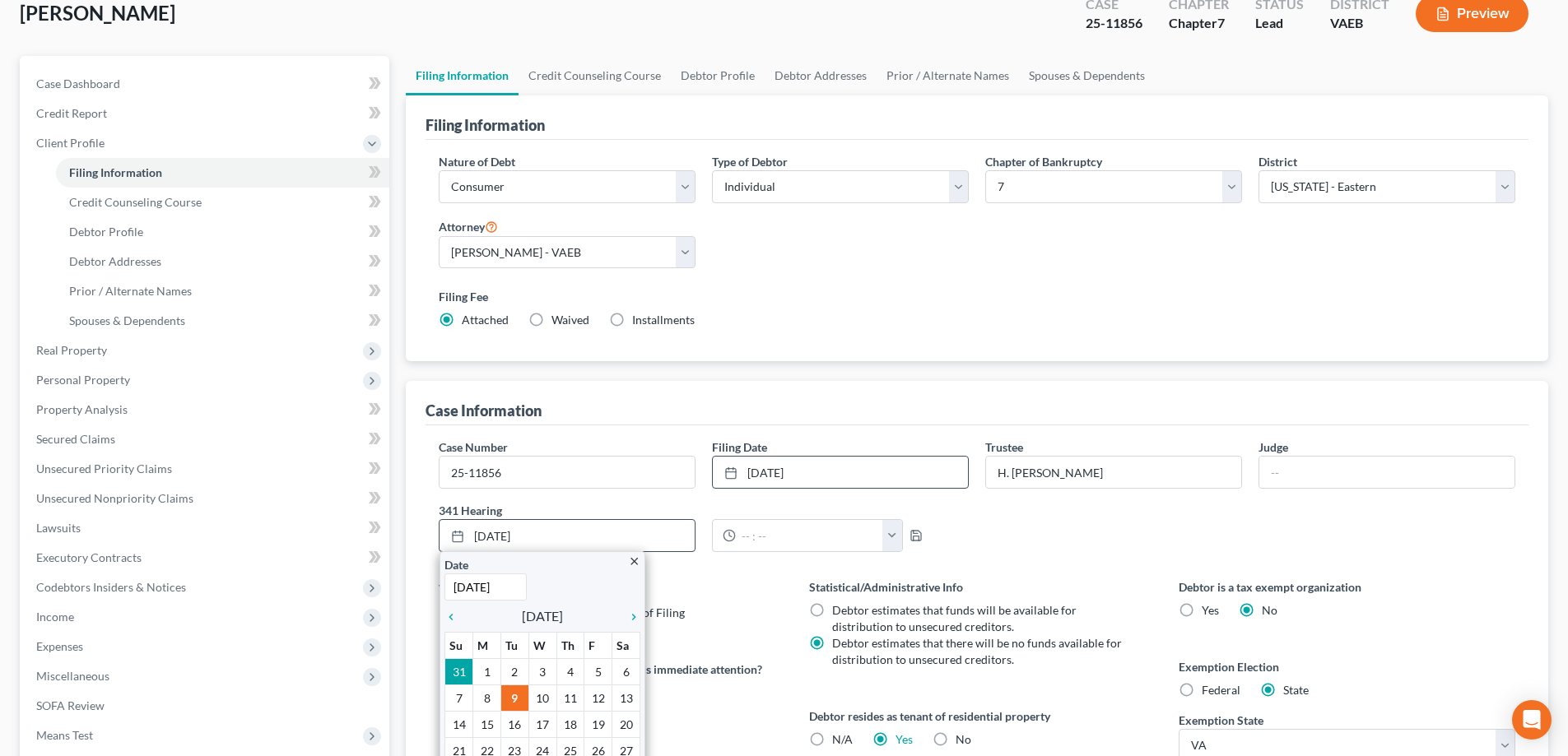
scroll to position [164, 0]
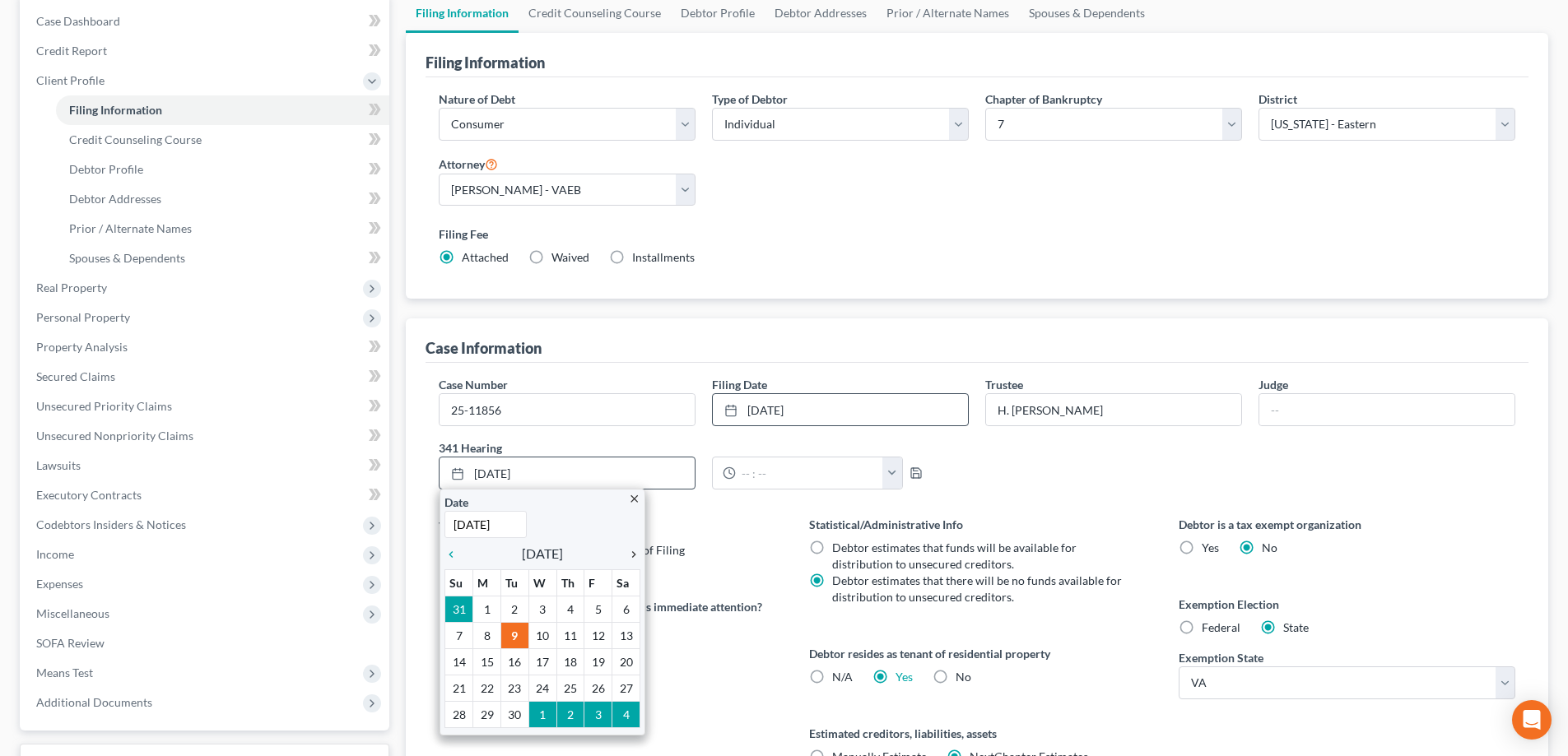
click at [634, 554] on icon "chevron_right" at bounding box center [630, 555] width 22 height 14
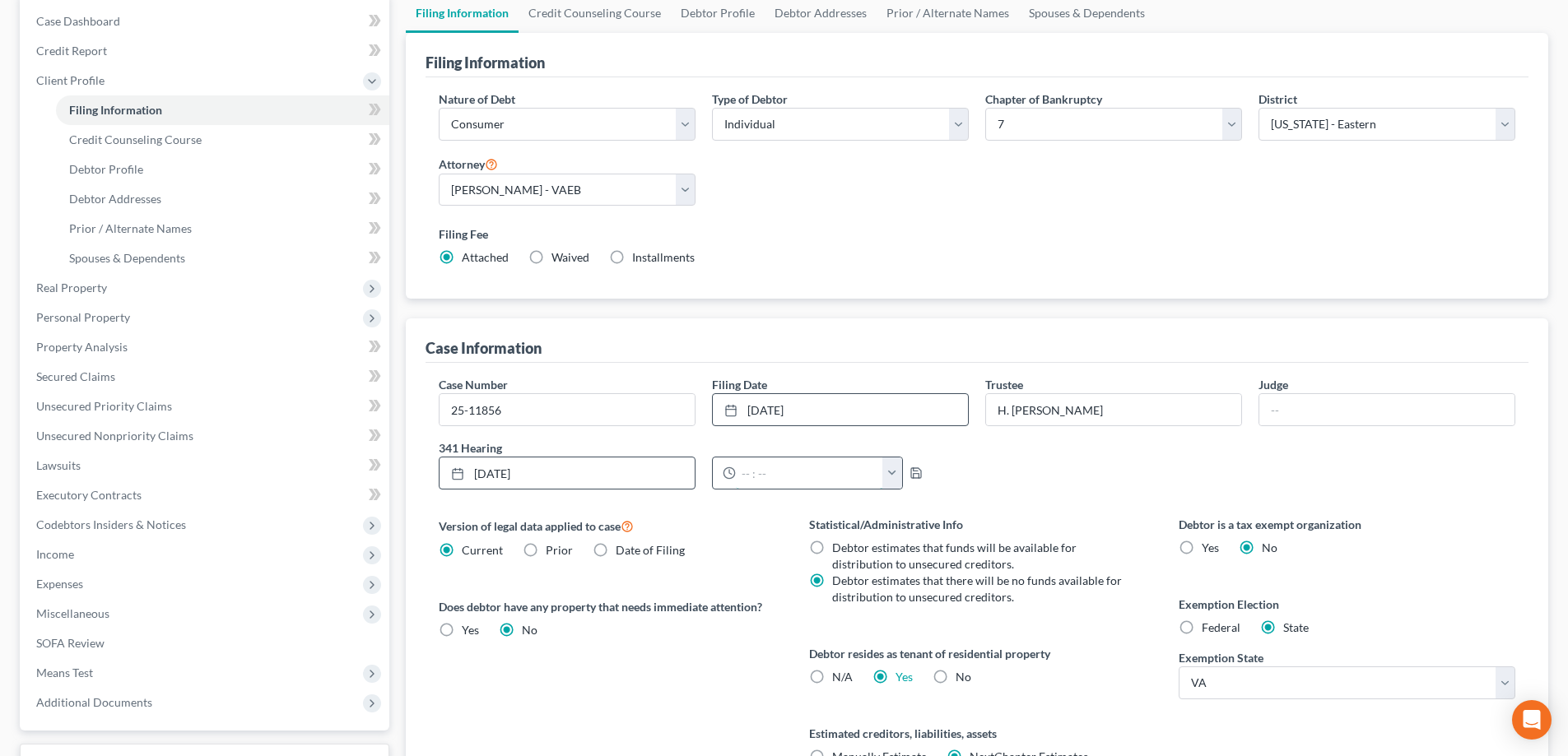
click at [757, 472] on input "text" at bounding box center [810, 473] width 147 height 31
type input "9:00 AM"
click at [912, 471] on polyline "button" at bounding box center [914, 469] width 5 height 3
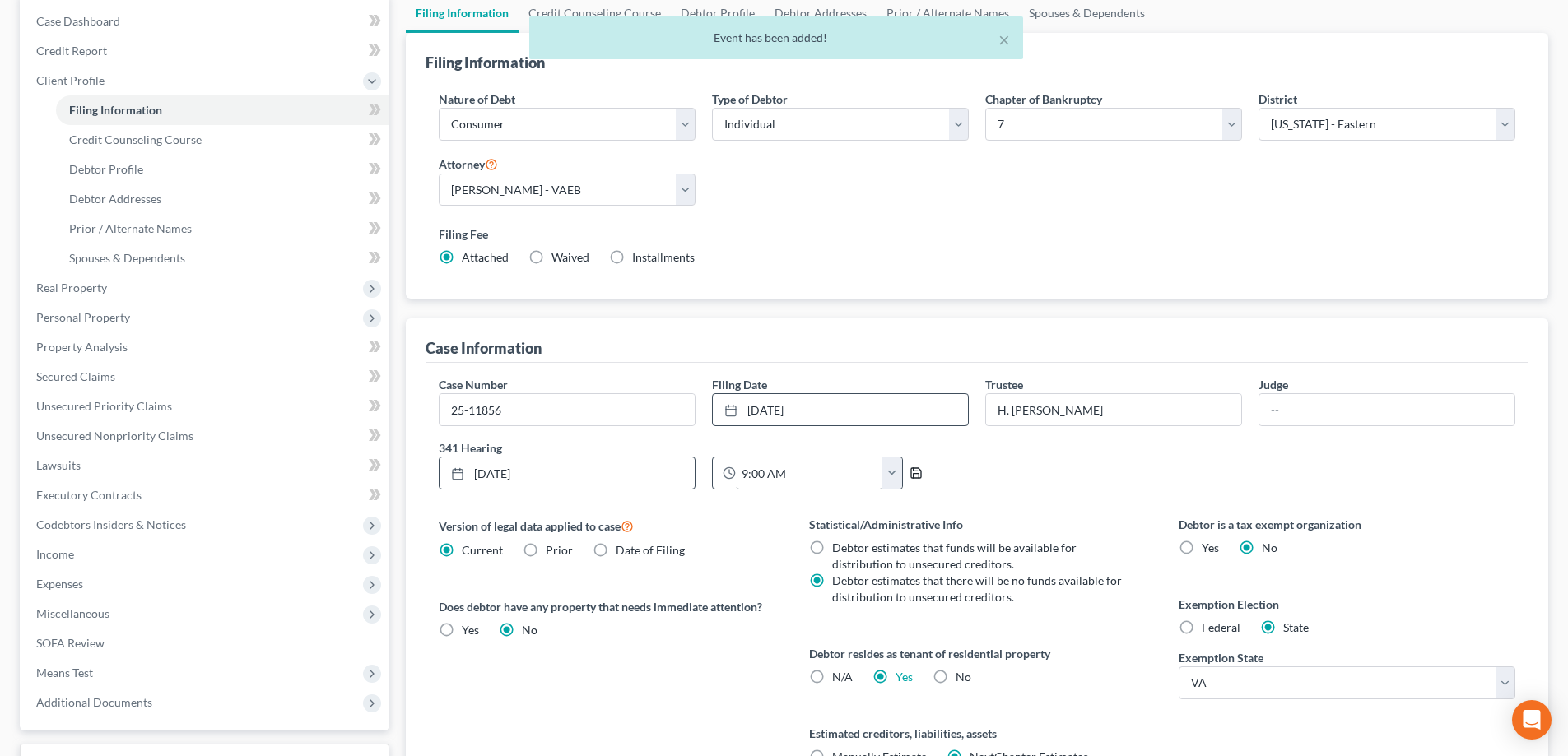
scroll to position [0, 0]
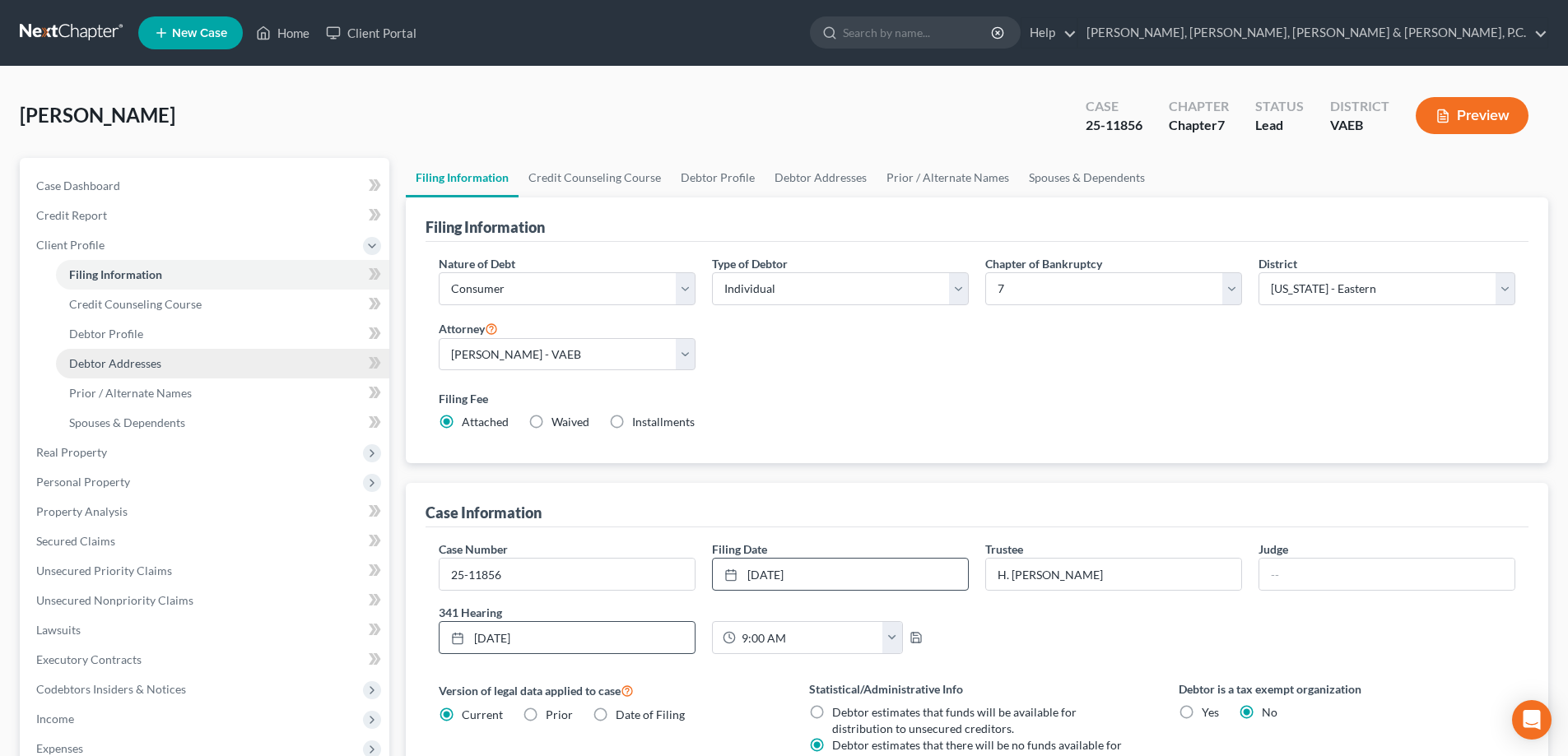
click at [134, 358] on span "Debtor Addresses" at bounding box center [115, 363] width 93 height 14
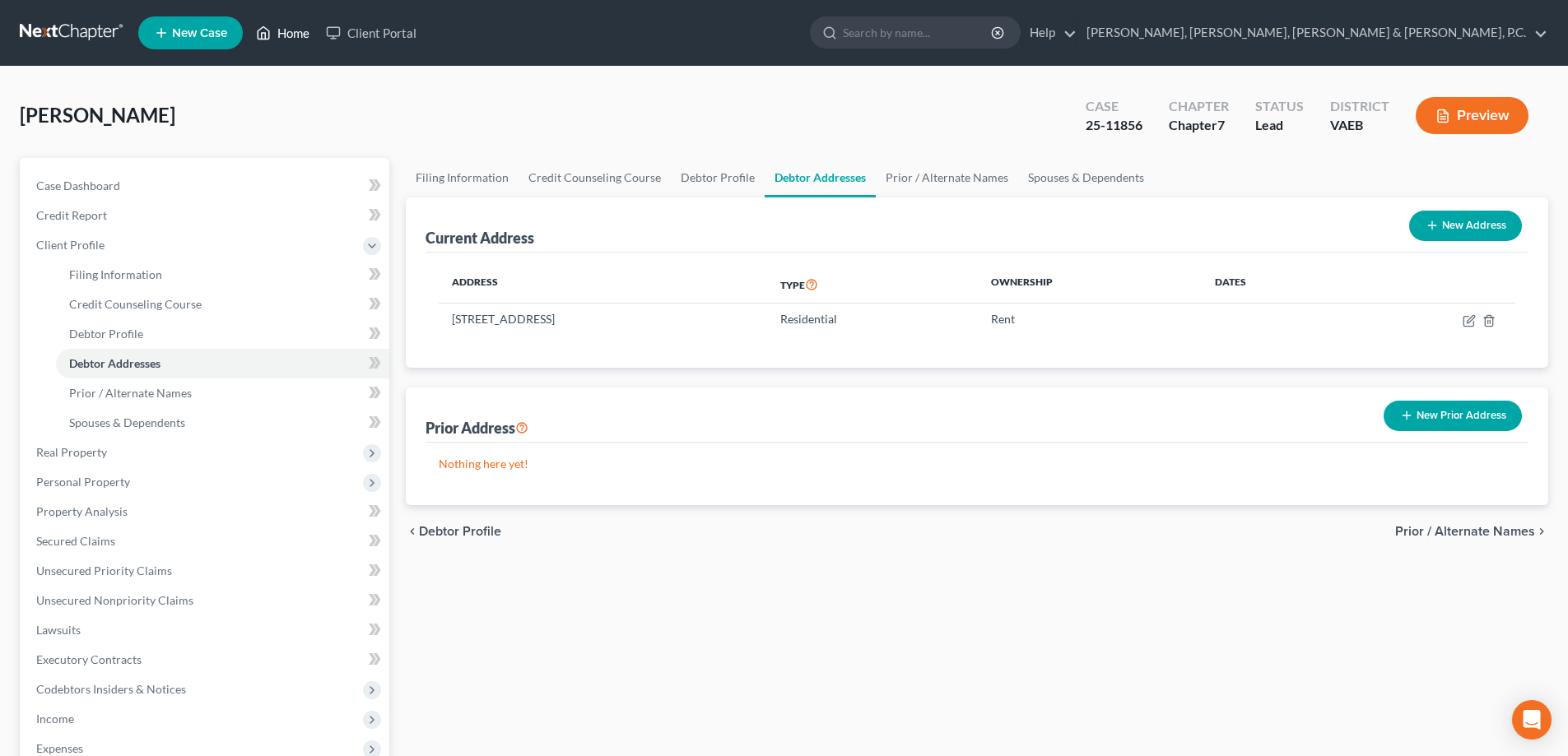
click at [301, 29] on link "Home" at bounding box center [282, 33] width 70 height 30
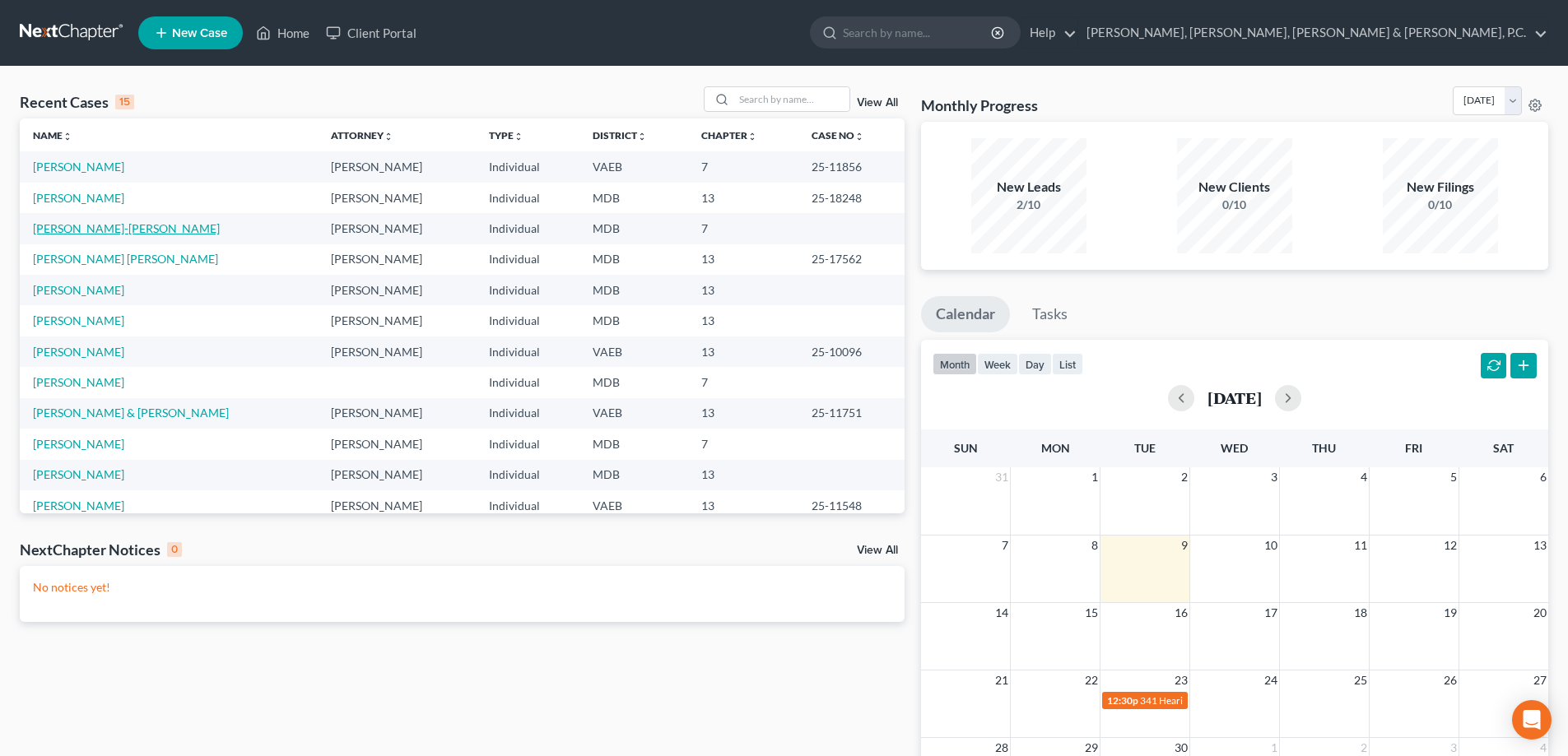
click at [104, 223] on link "[PERSON_NAME]-[PERSON_NAME]" at bounding box center [126, 228] width 187 height 14
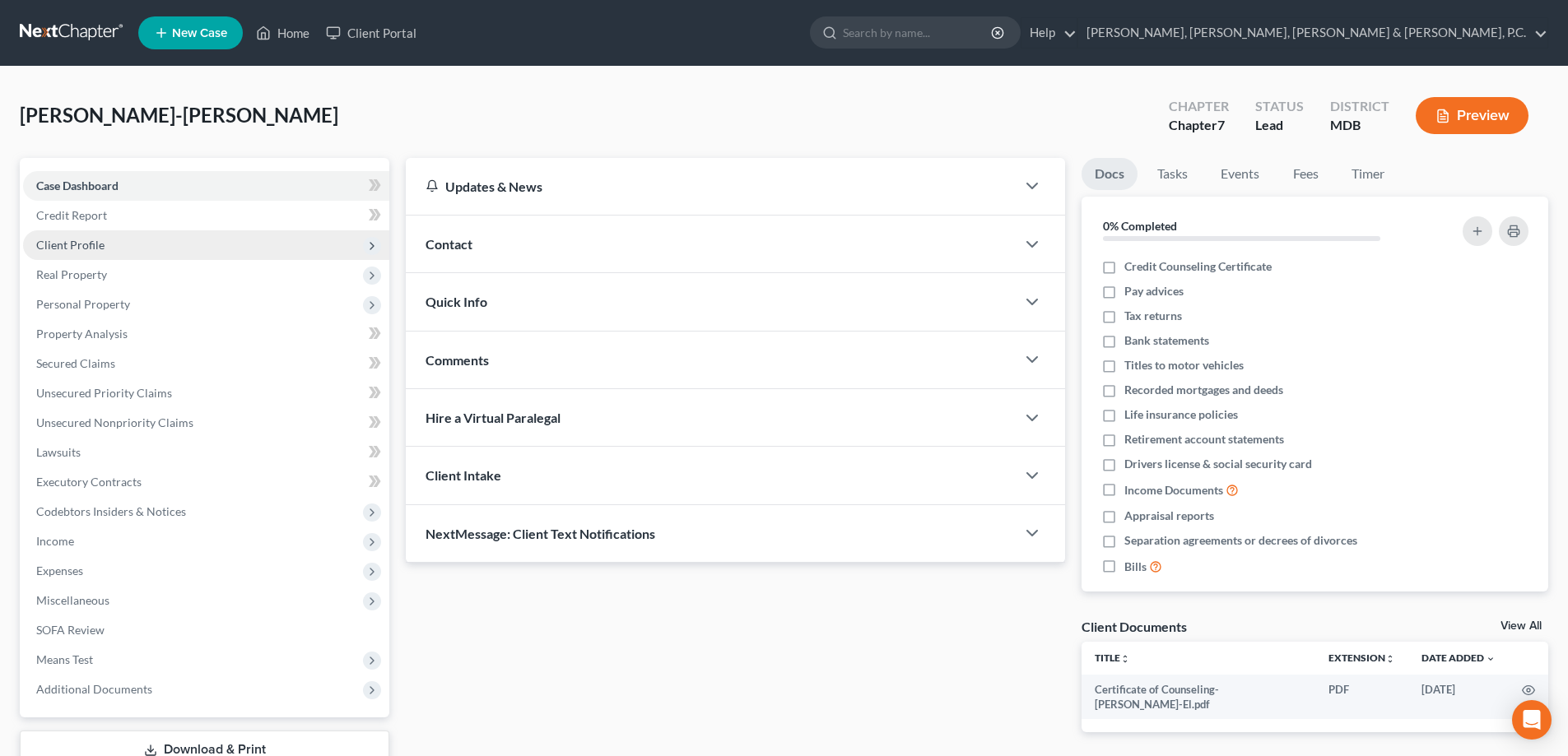
click at [96, 241] on span "Client Profile" at bounding box center [70, 244] width 68 height 14
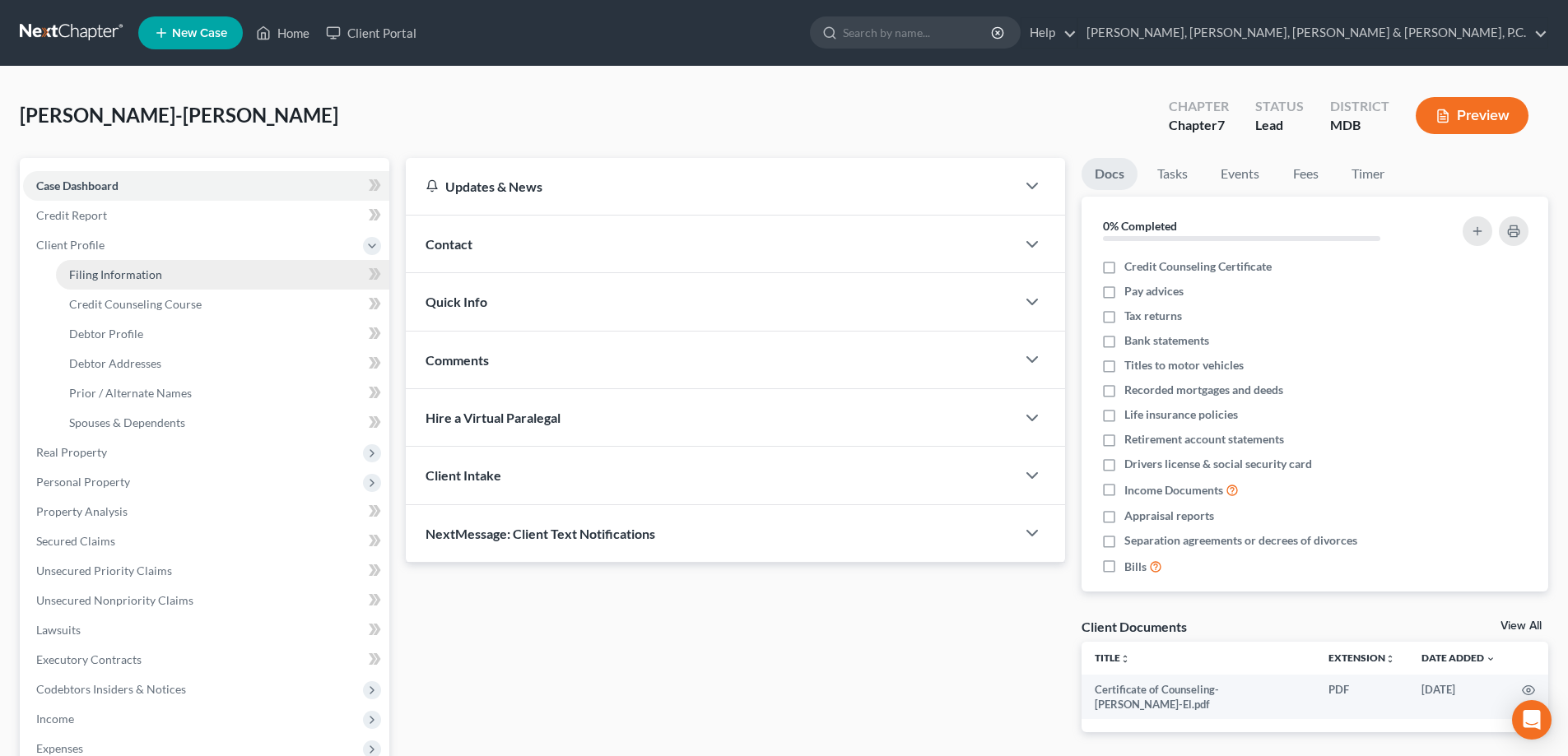
click at [118, 270] on span "Filing Information" at bounding box center [115, 274] width 93 height 14
select select "1"
select select "0"
select select "38"
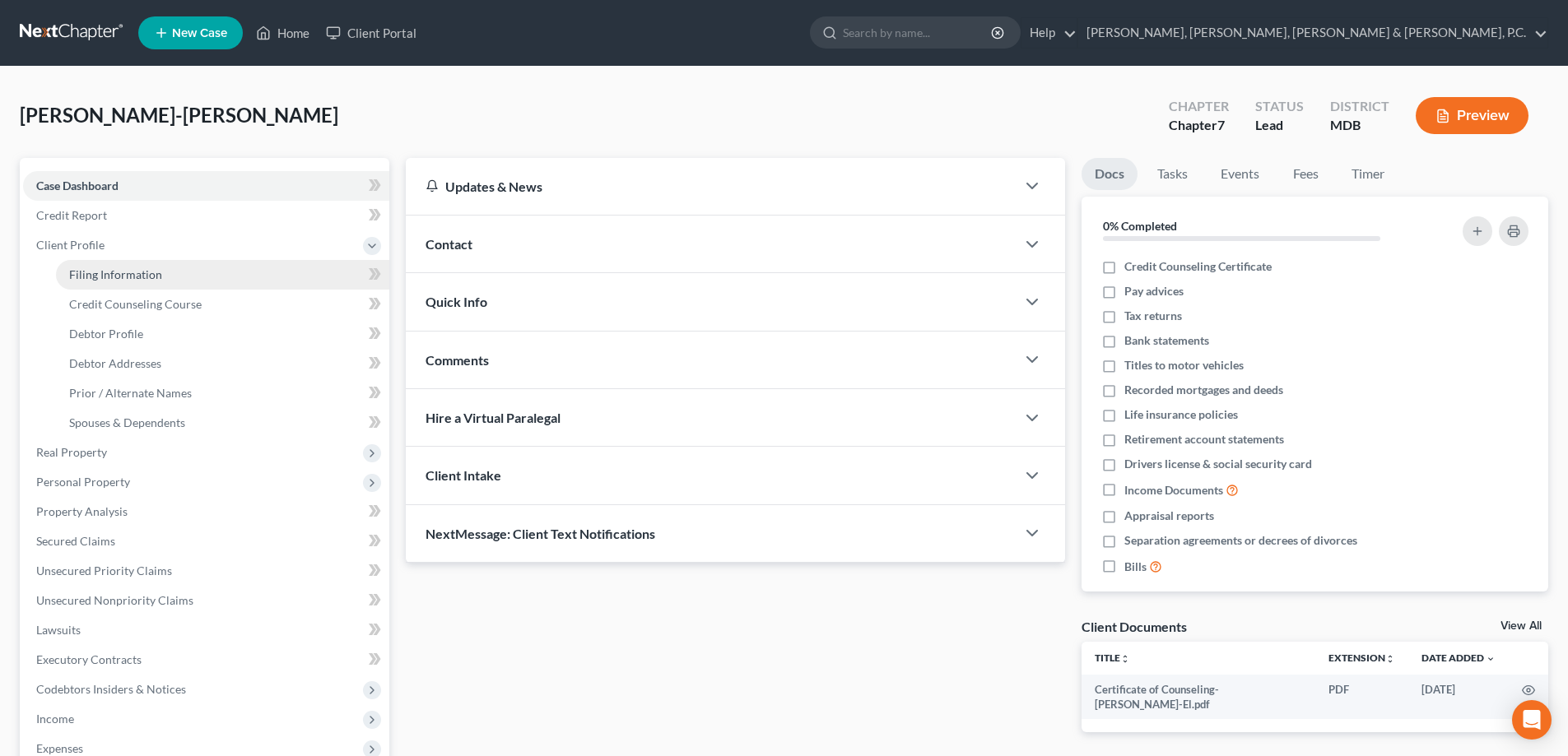
select select "0"
select select "21"
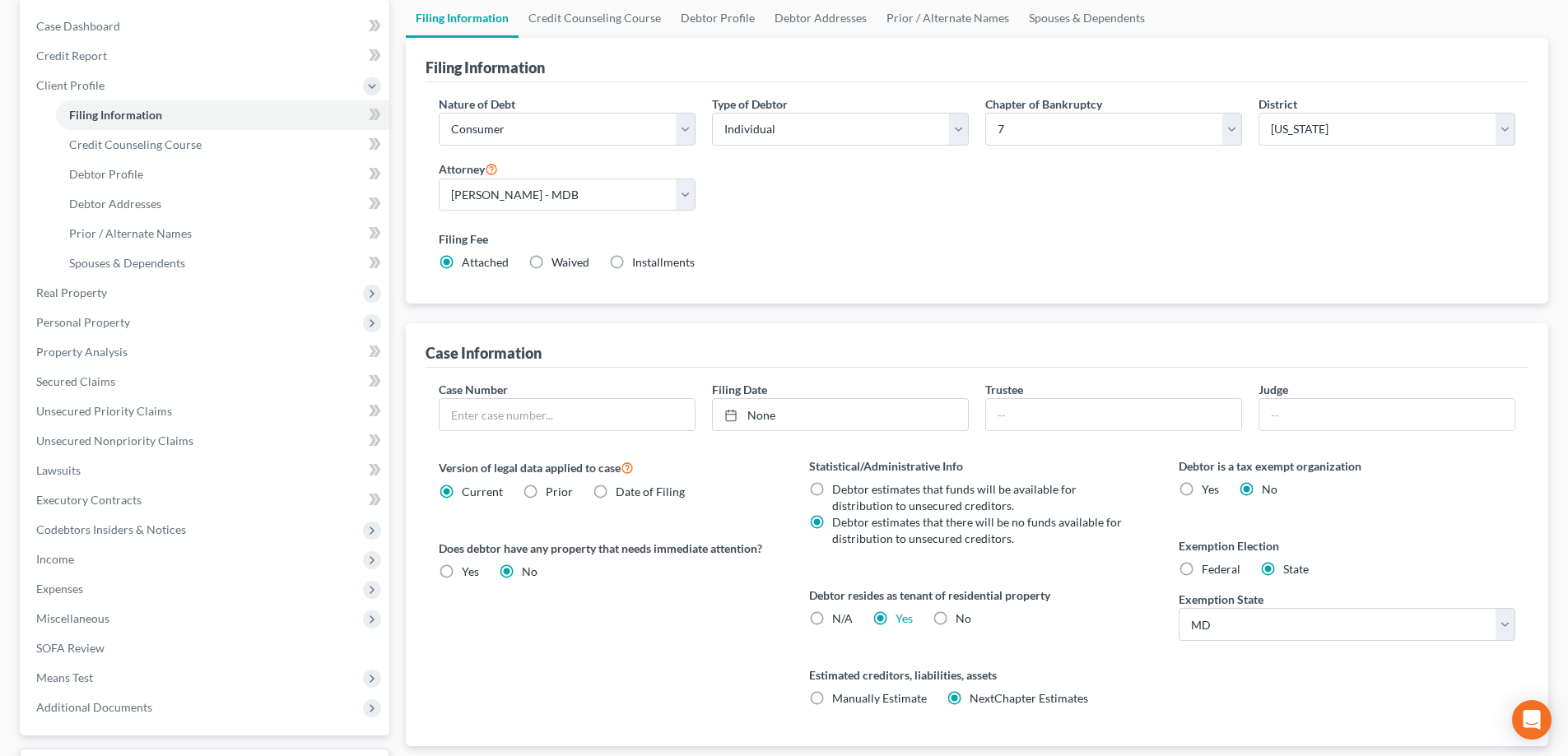
scroll to position [164, 0]
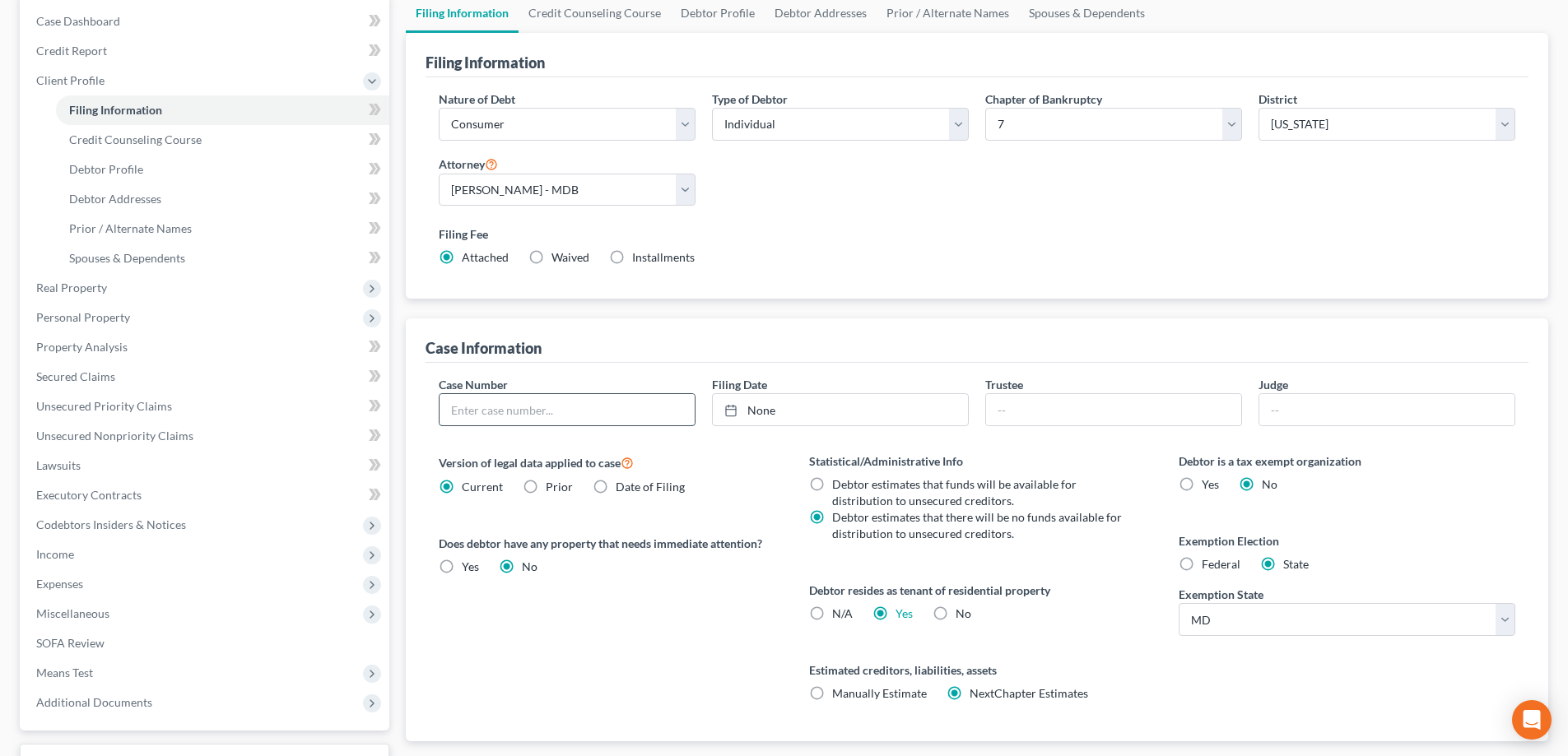
click at [547, 419] on input "text" at bounding box center [567, 409] width 255 height 31
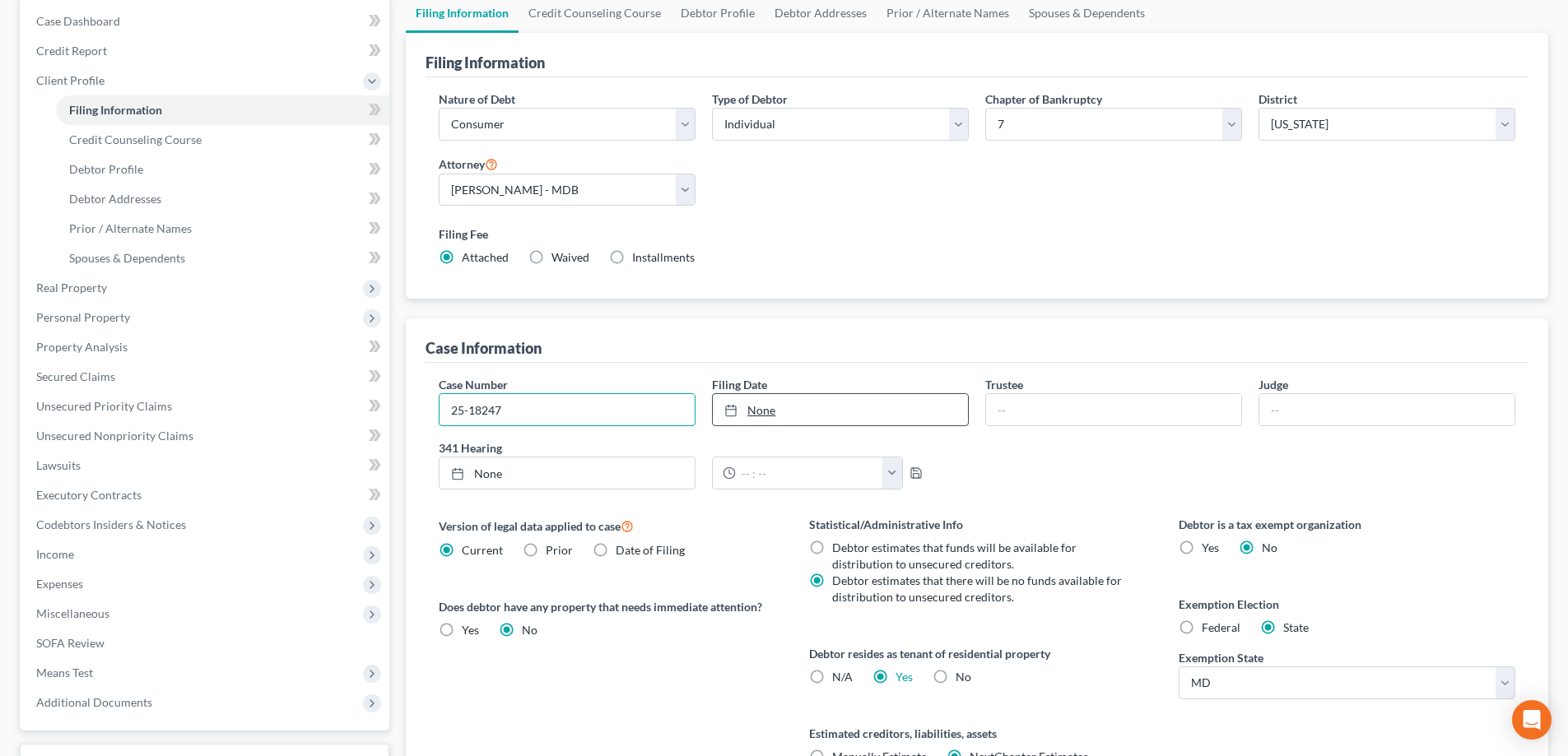
type input "25-18247"
click at [733, 412] on icon at bounding box center [731, 410] width 14 height 14
click at [1023, 415] on input "text" at bounding box center [1113, 409] width 255 height 31
type input "r"
type input "Roger Schlossberg"
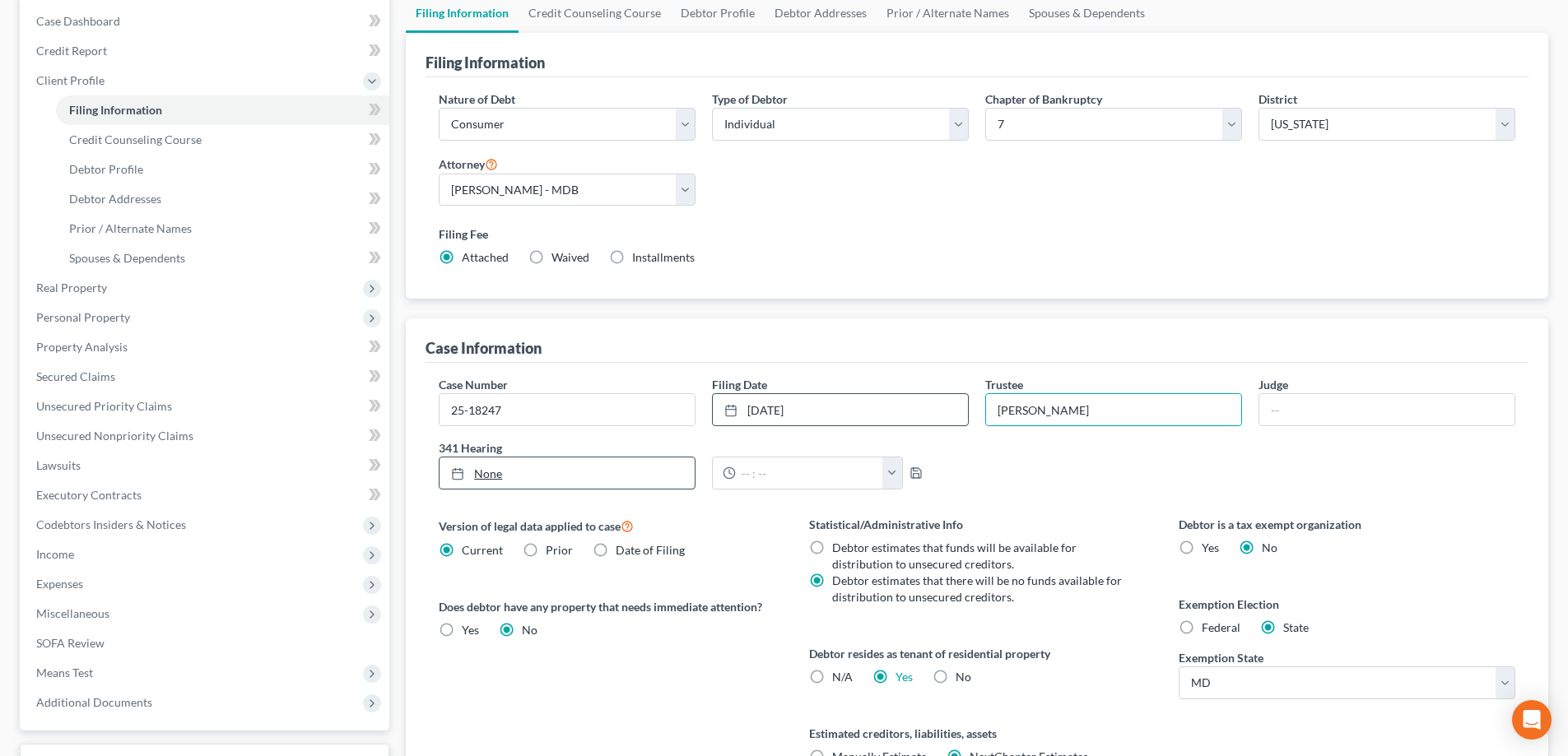
type input "9/9/2025"
click at [450, 476] on link "None" at bounding box center [567, 473] width 255 height 31
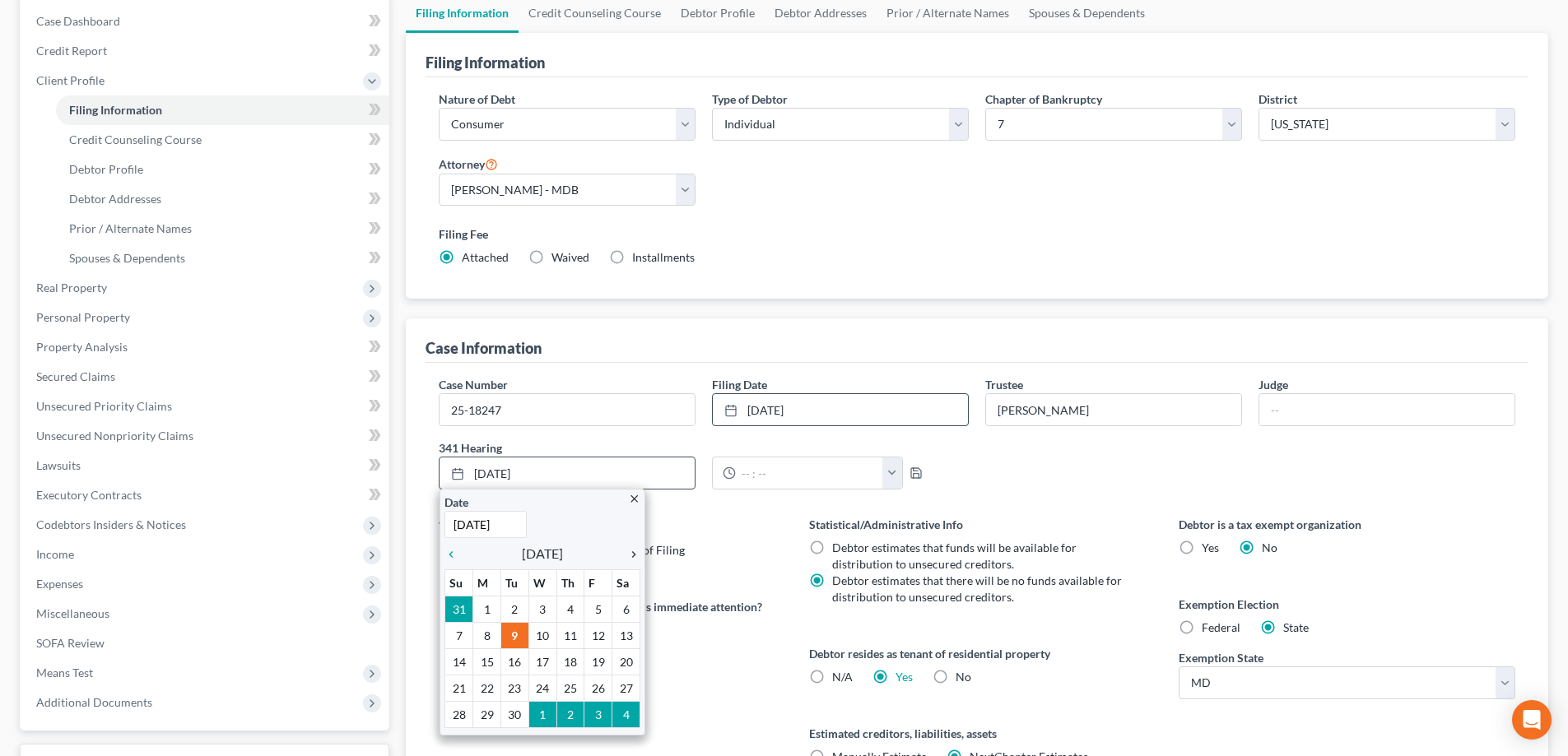
click at [630, 550] on icon "chevron_right" at bounding box center [630, 555] width 22 height 14
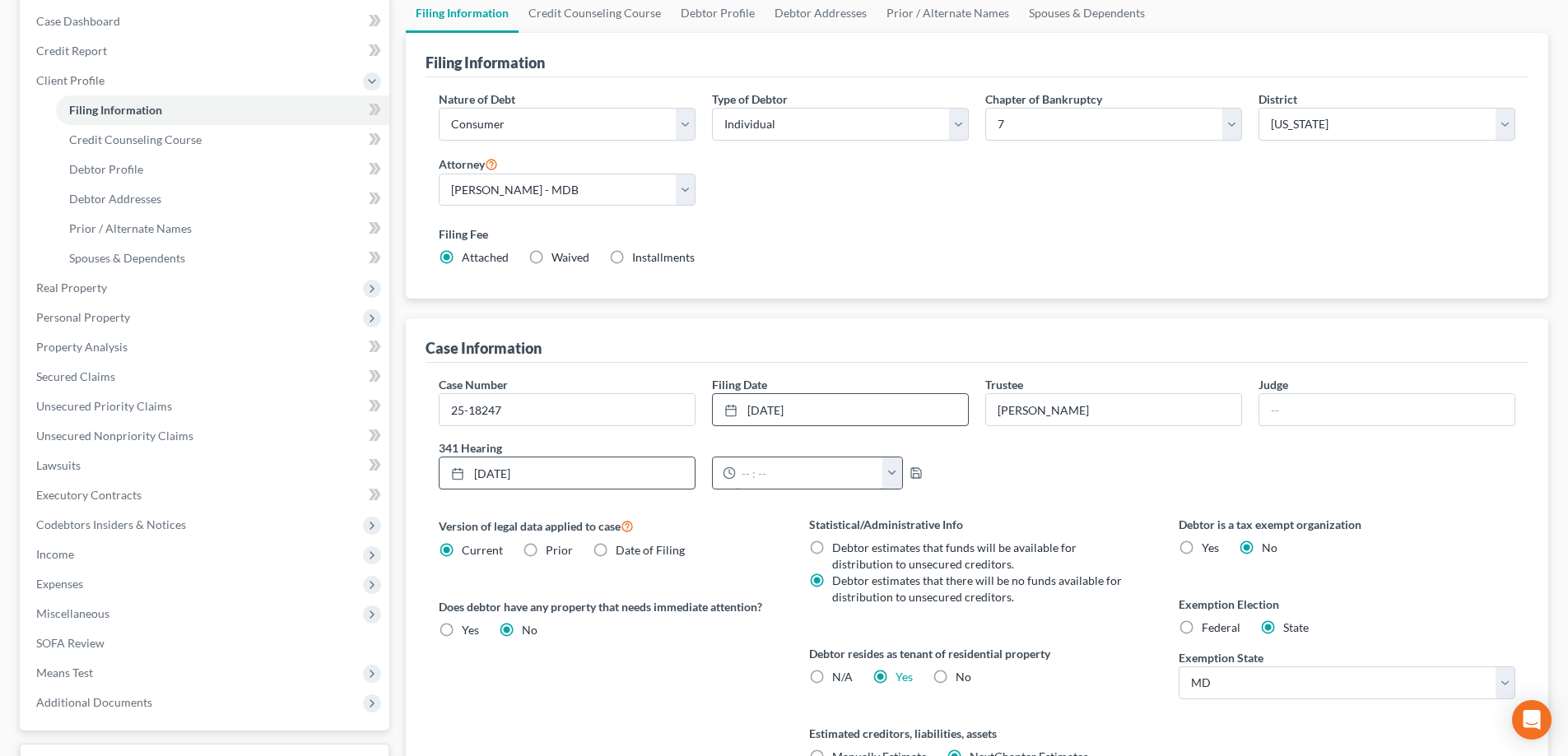
click at [748, 467] on input "text" at bounding box center [810, 473] width 147 height 31
type input "10:30 AM"
click at [912, 476] on icon "button" at bounding box center [916, 473] width 14 height 14
click at [123, 201] on span "Debtor Addresses" at bounding box center [115, 198] width 93 height 14
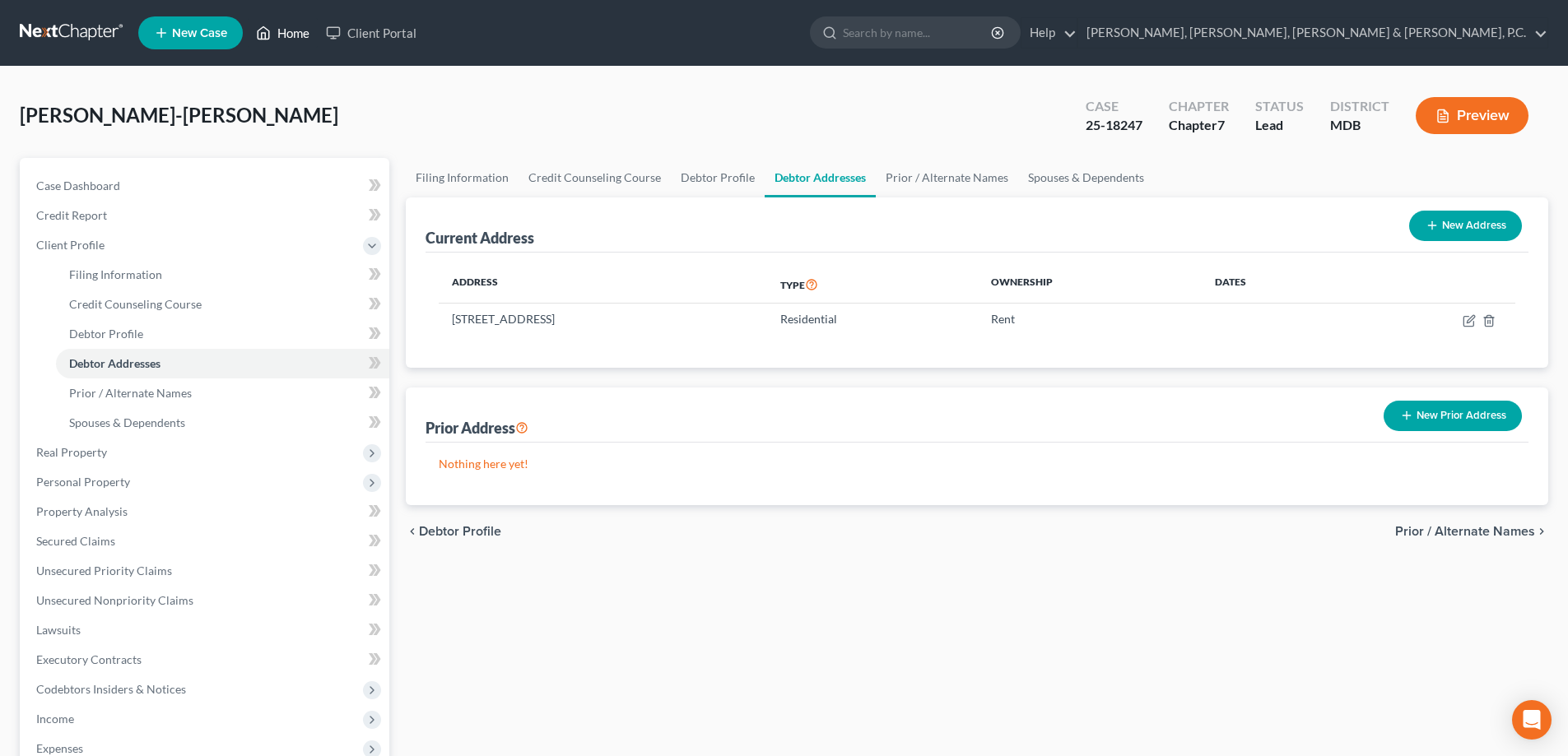
click at [286, 31] on link "Home" at bounding box center [282, 33] width 70 height 30
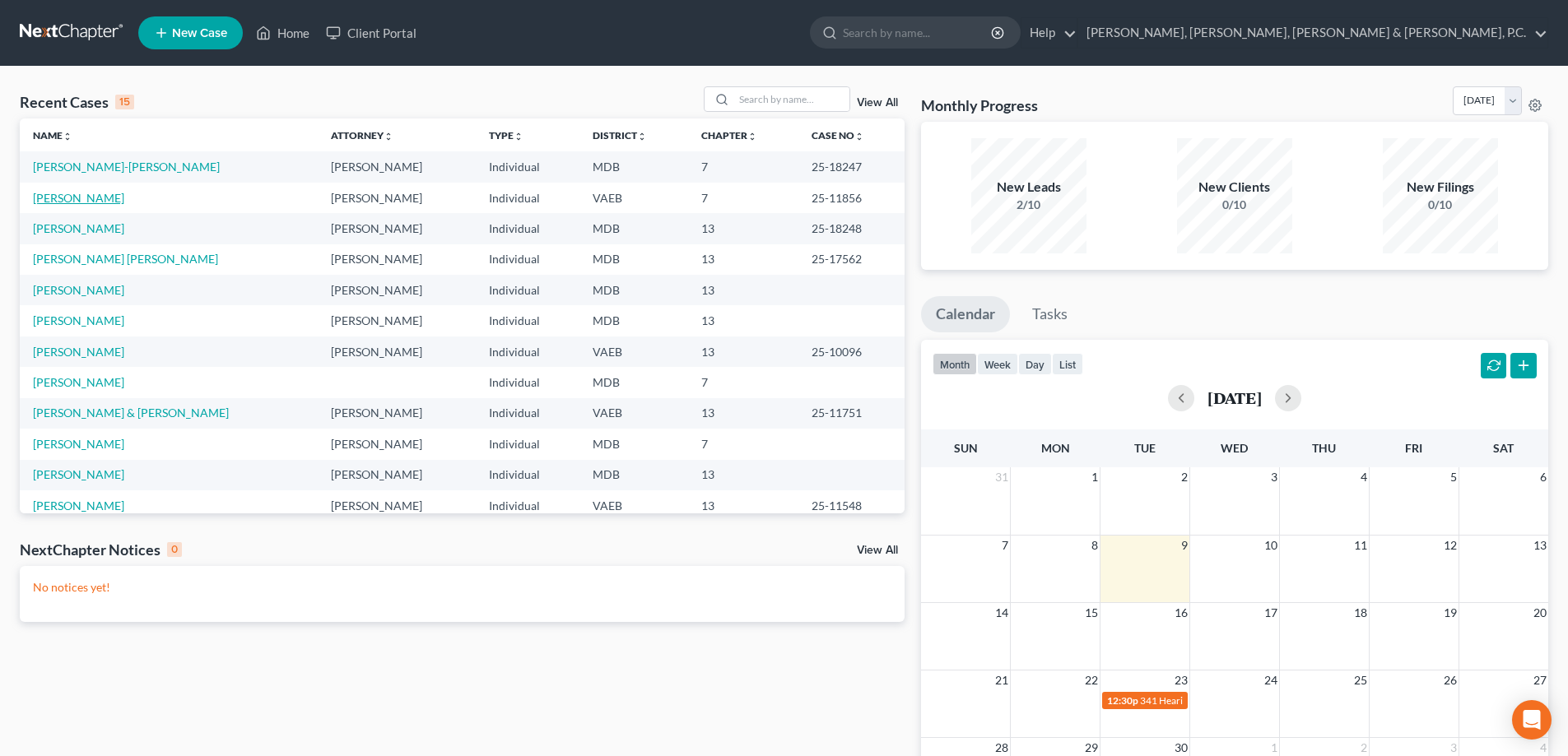
click at [103, 201] on link "[PERSON_NAME]" at bounding box center [78, 197] width 92 height 14
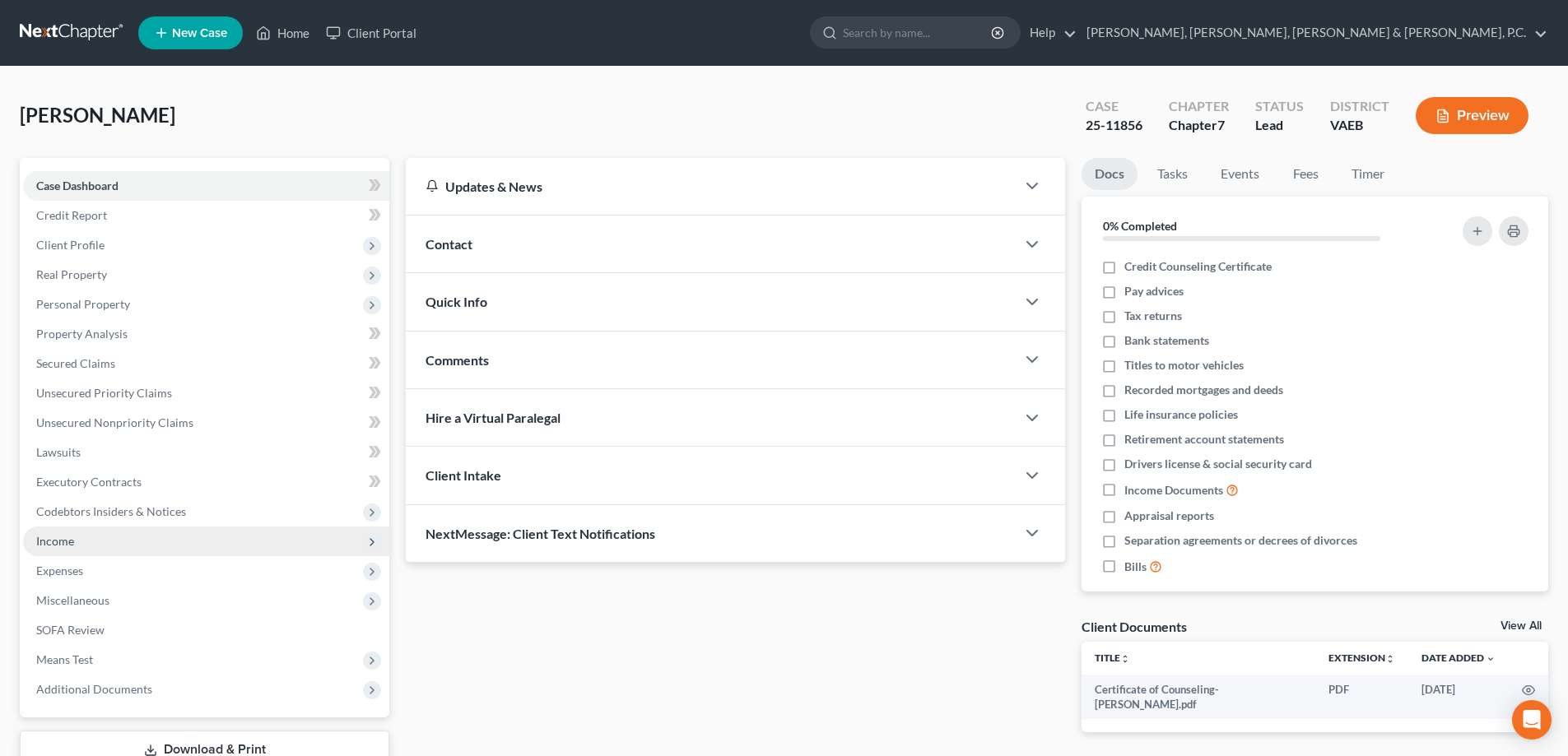
click at [65, 537] on span "Income" at bounding box center [55, 540] width 38 height 14
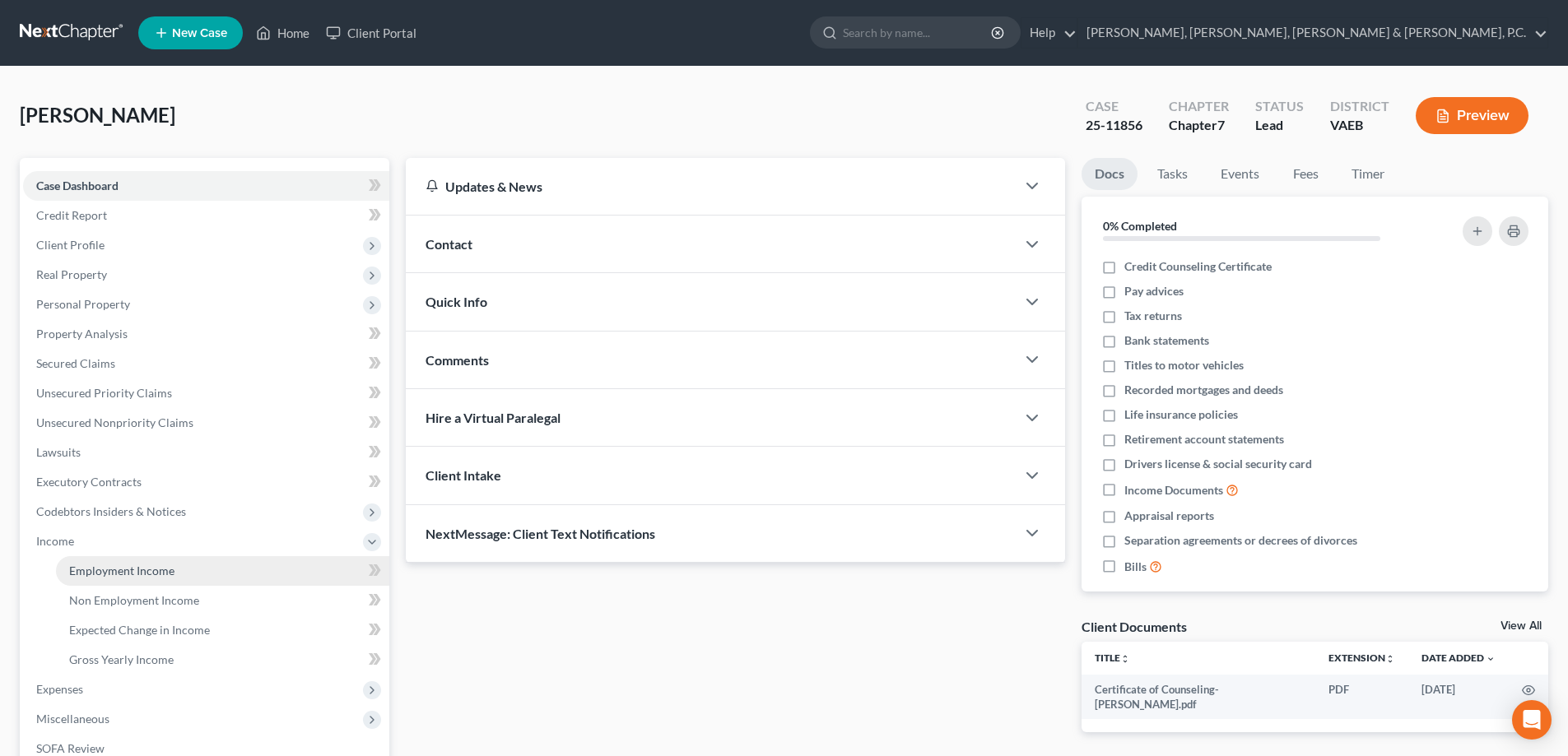
click at [91, 566] on span "Employment Income" at bounding box center [122, 570] width 105 height 14
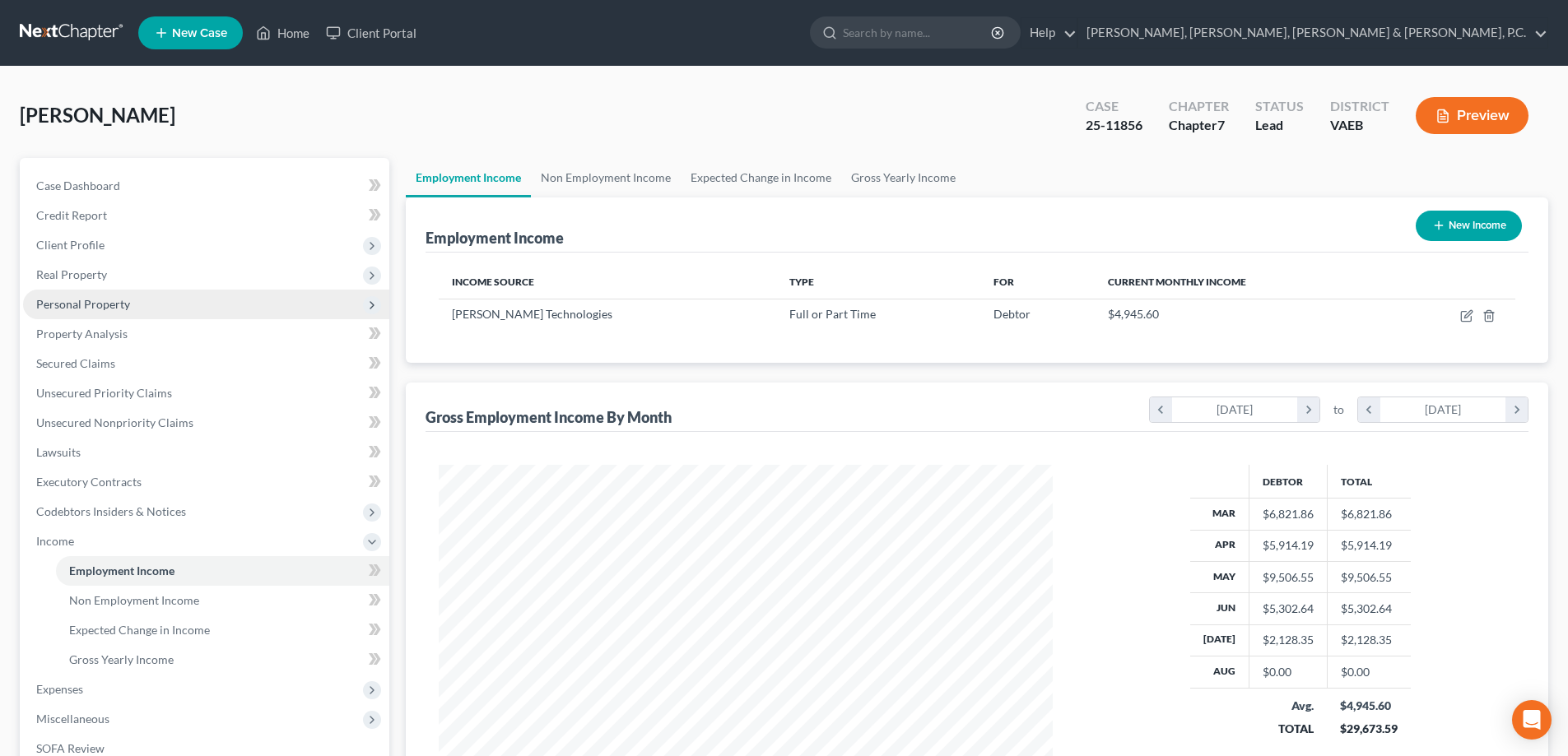
click at [94, 297] on span "Personal Property" at bounding box center [83, 303] width 94 height 14
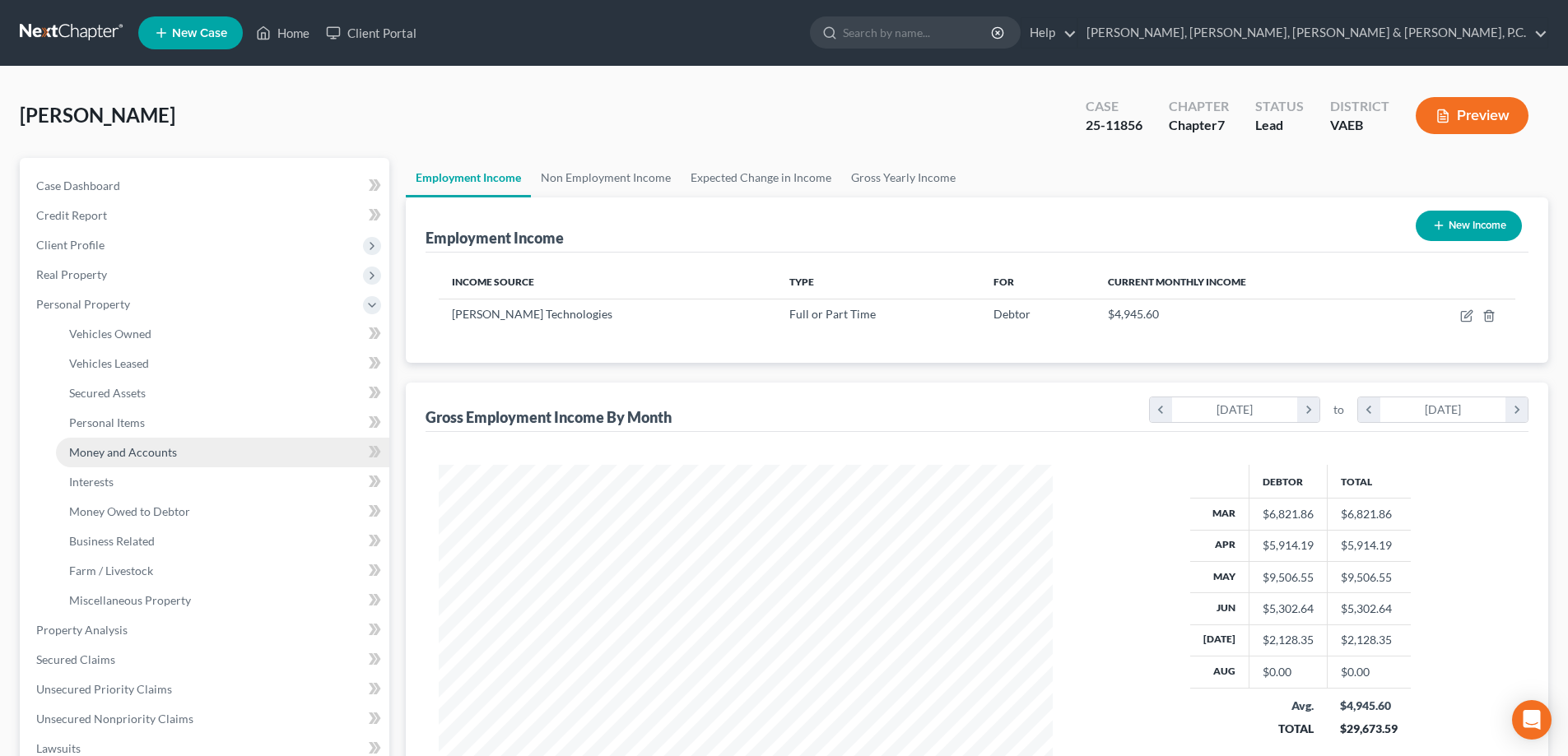
click at [137, 445] on span "Money and Accounts" at bounding box center [123, 451] width 108 height 14
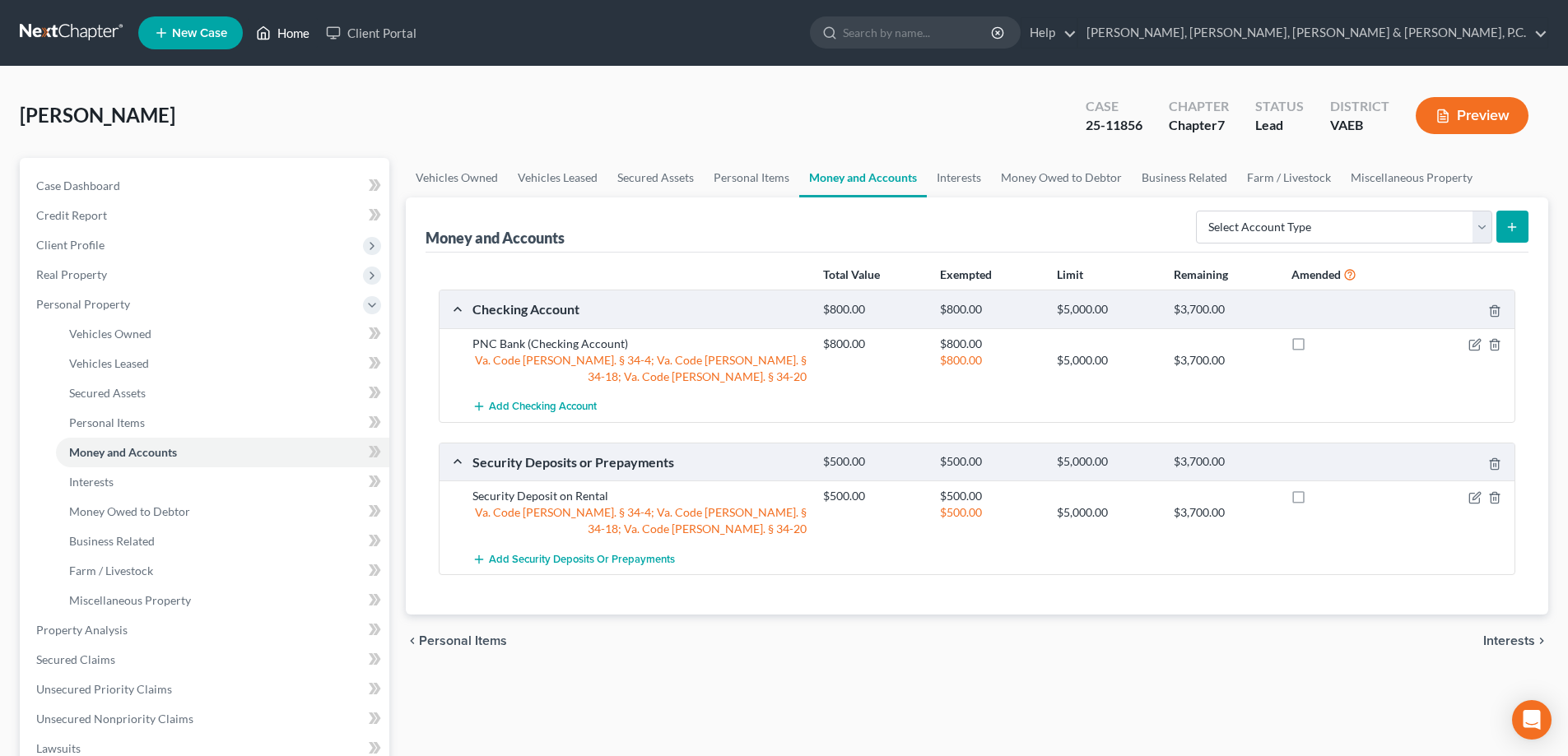
click at [275, 33] on link "Home" at bounding box center [282, 33] width 70 height 30
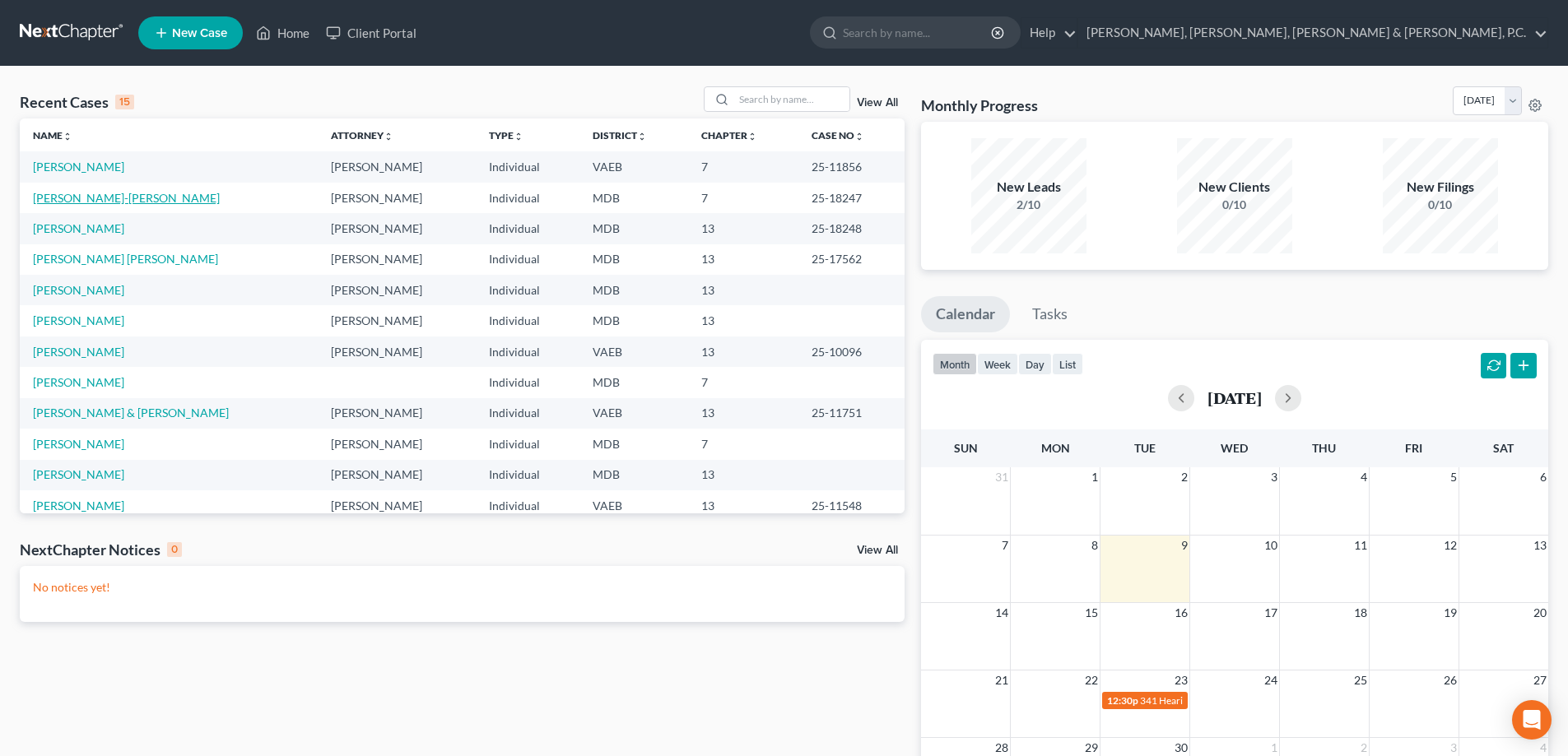
click at [123, 196] on link "[PERSON_NAME]-[PERSON_NAME]" at bounding box center [126, 197] width 187 height 14
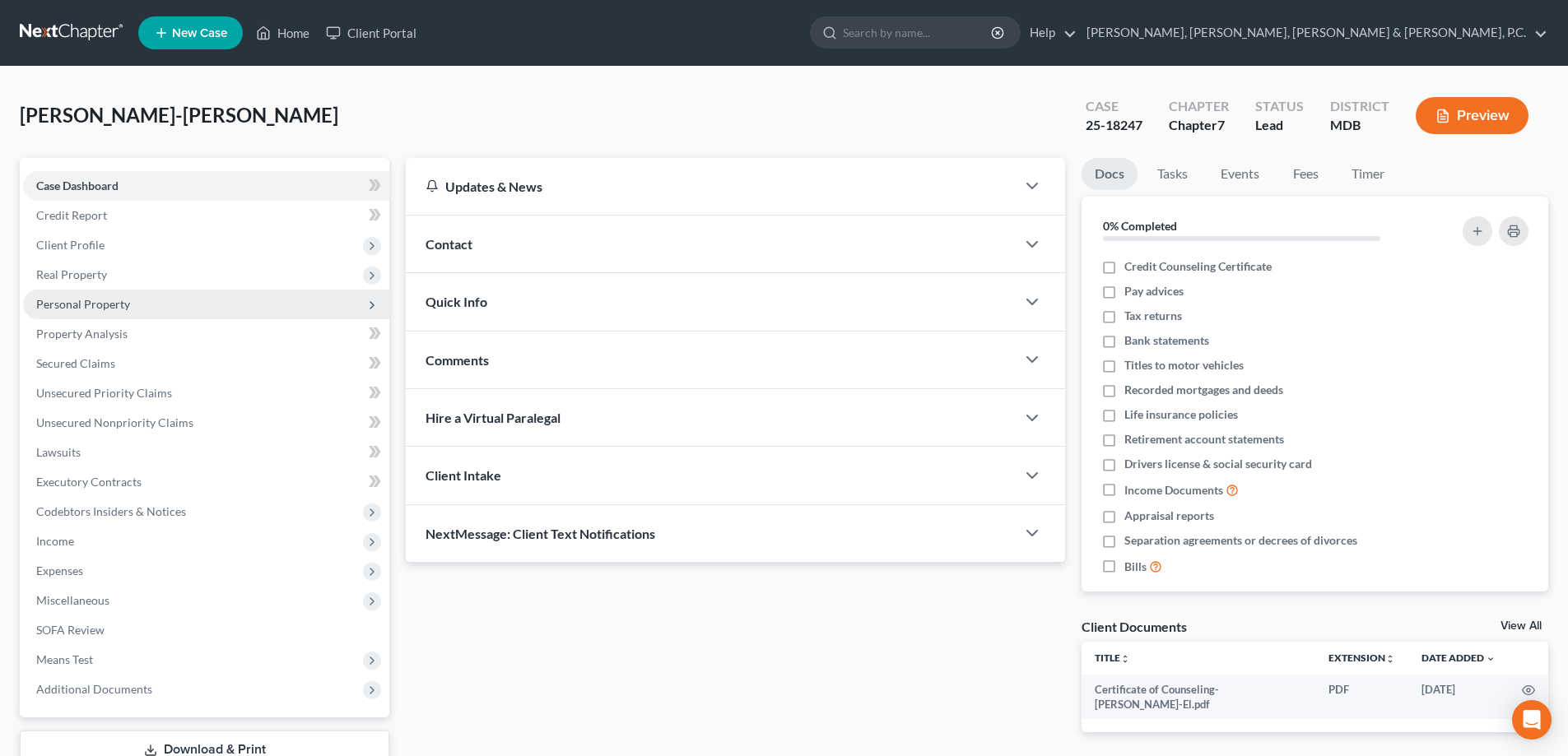
click at [117, 297] on span "Personal Property" at bounding box center [83, 303] width 94 height 14
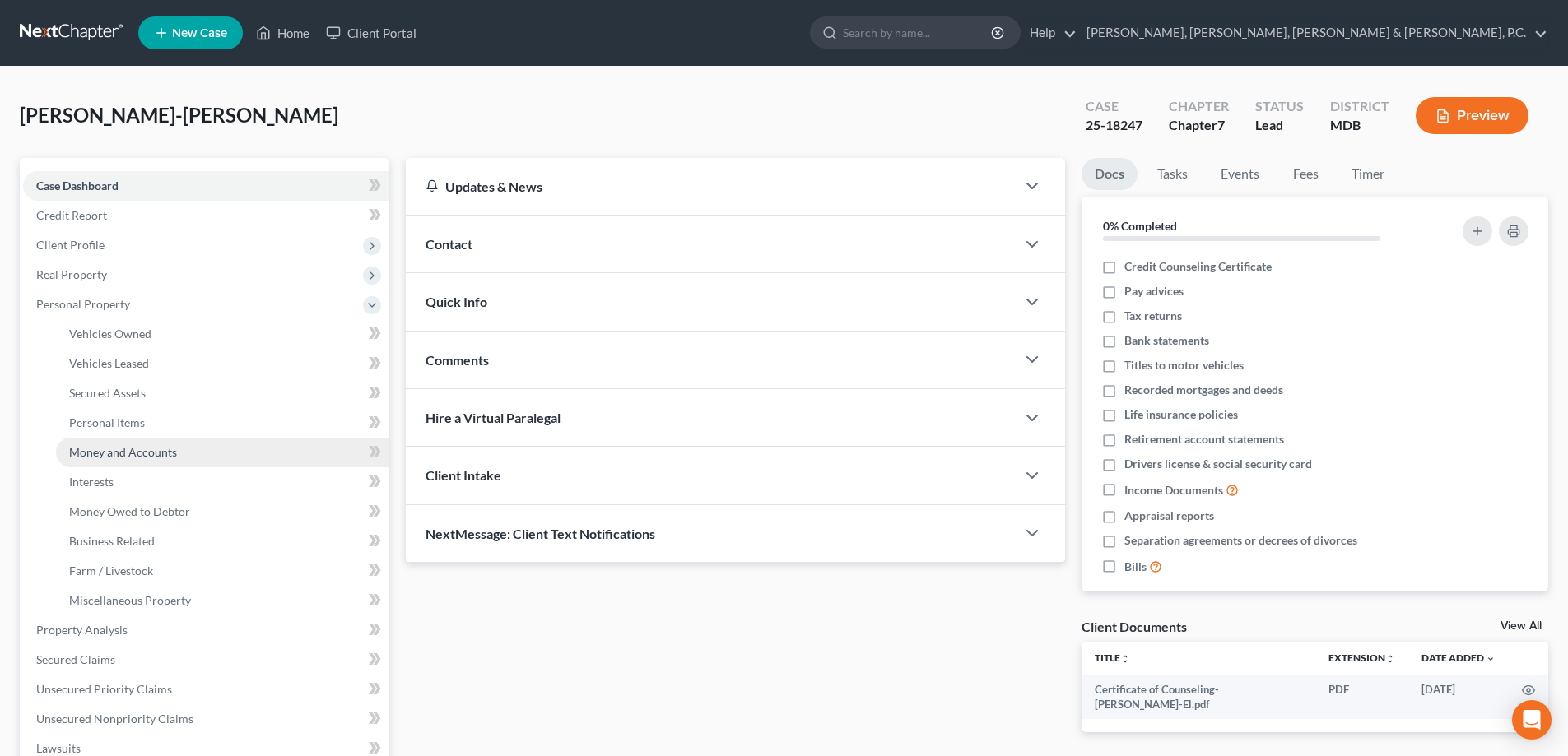
click at [137, 445] on span "Money and Accounts" at bounding box center [123, 451] width 108 height 14
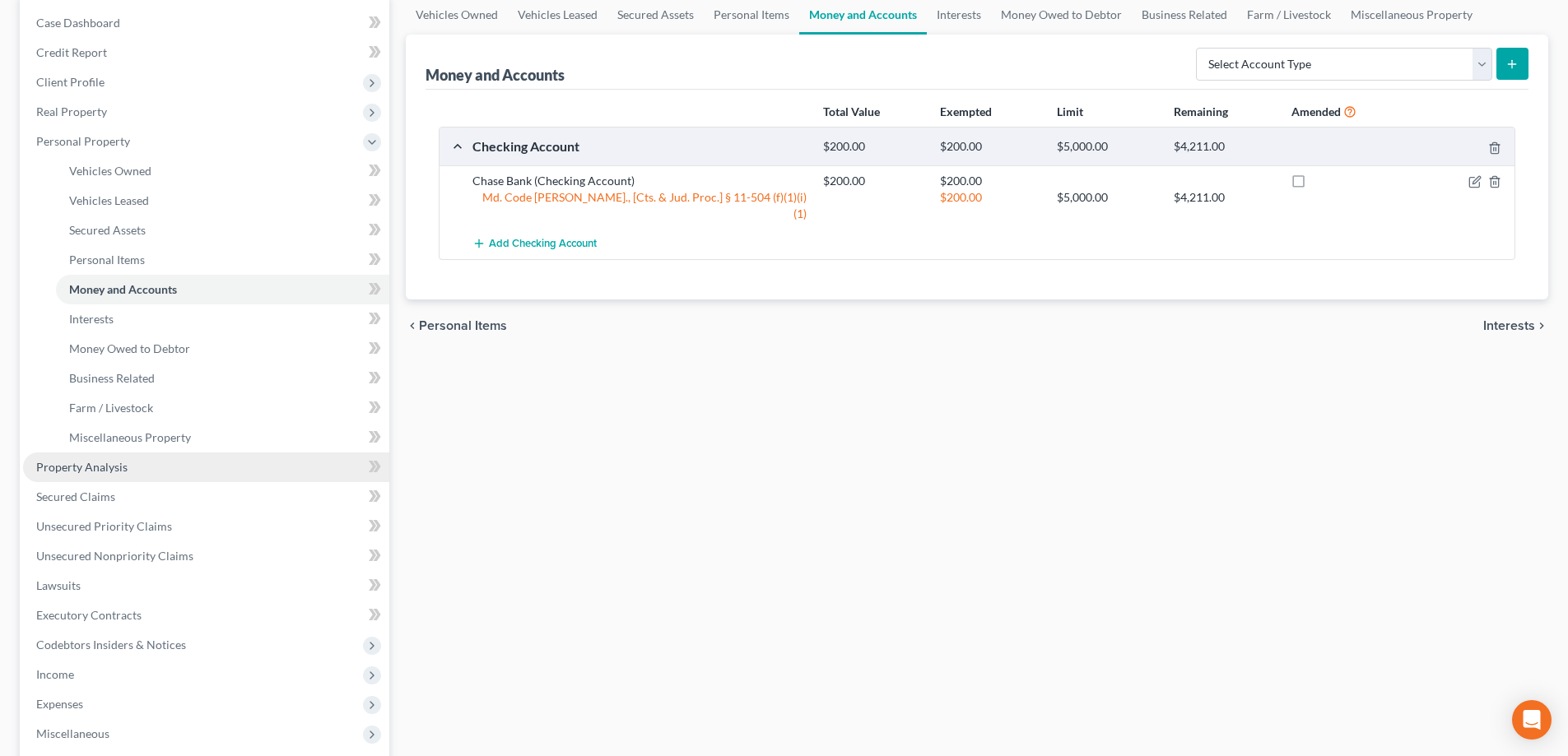
scroll to position [164, 0]
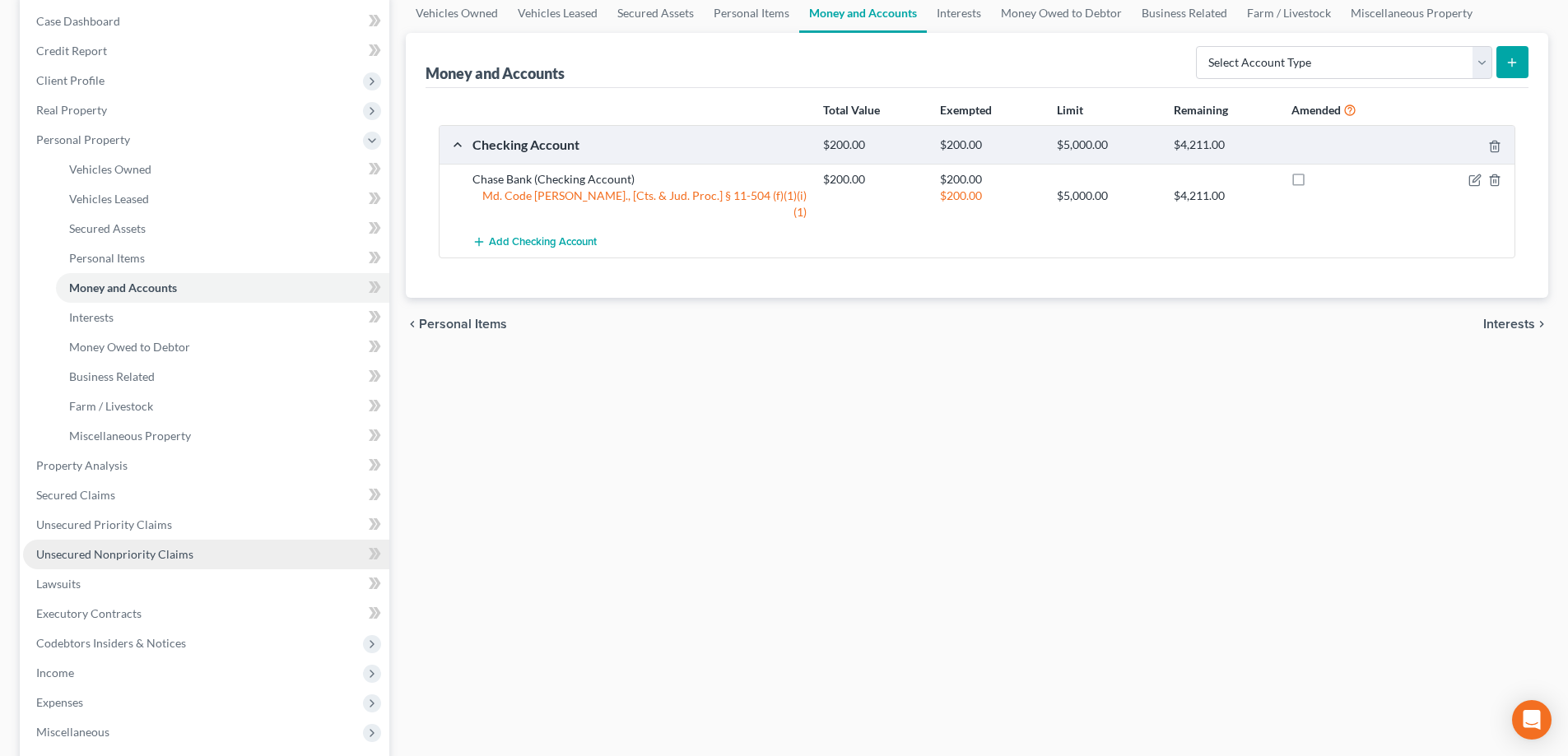
click at [147, 552] on span "Unsecured Nonpriority Claims" at bounding box center [114, 554] width 157 height 14
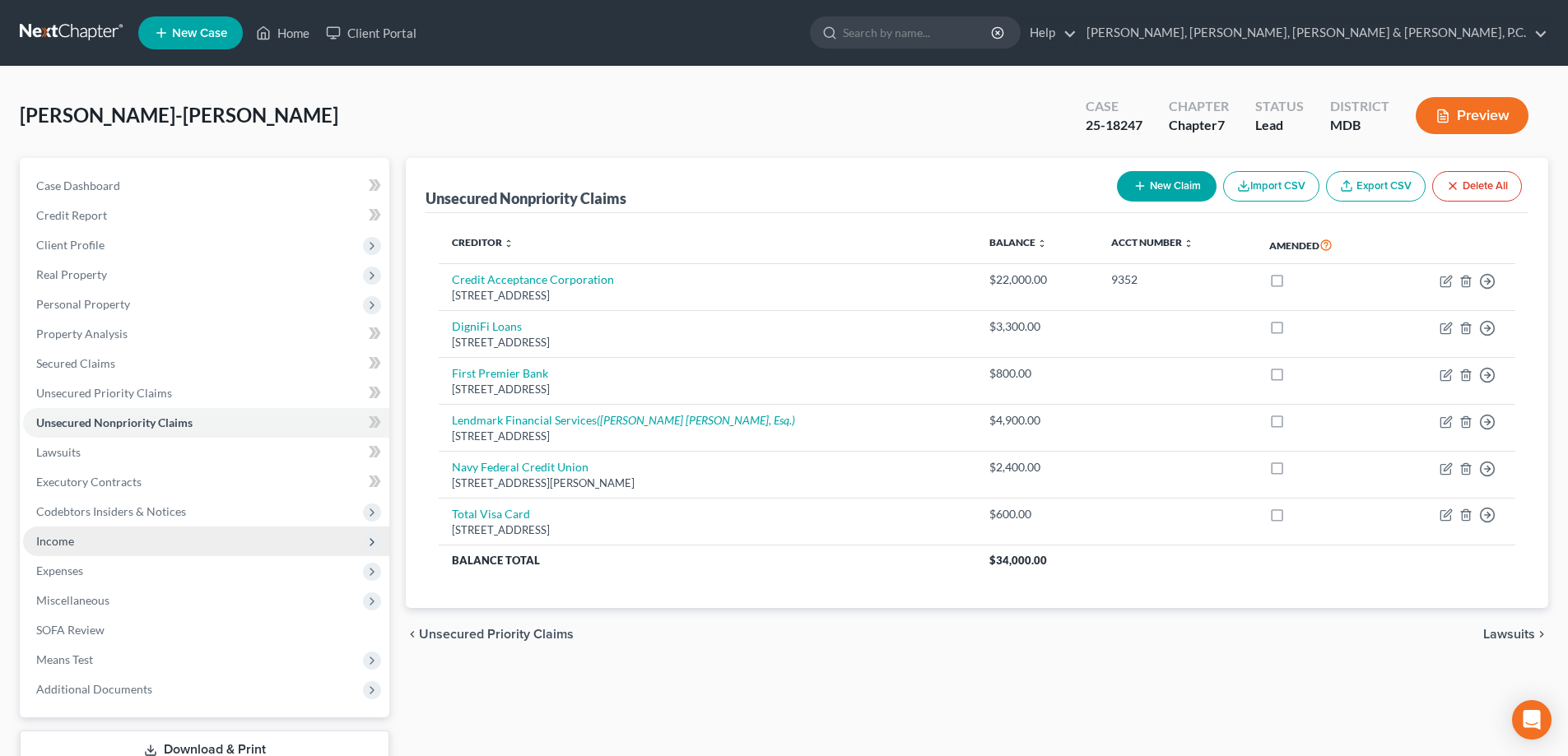
click at [74, 538] on span "Income" at bounding box center [205, 541] width 366 height 30
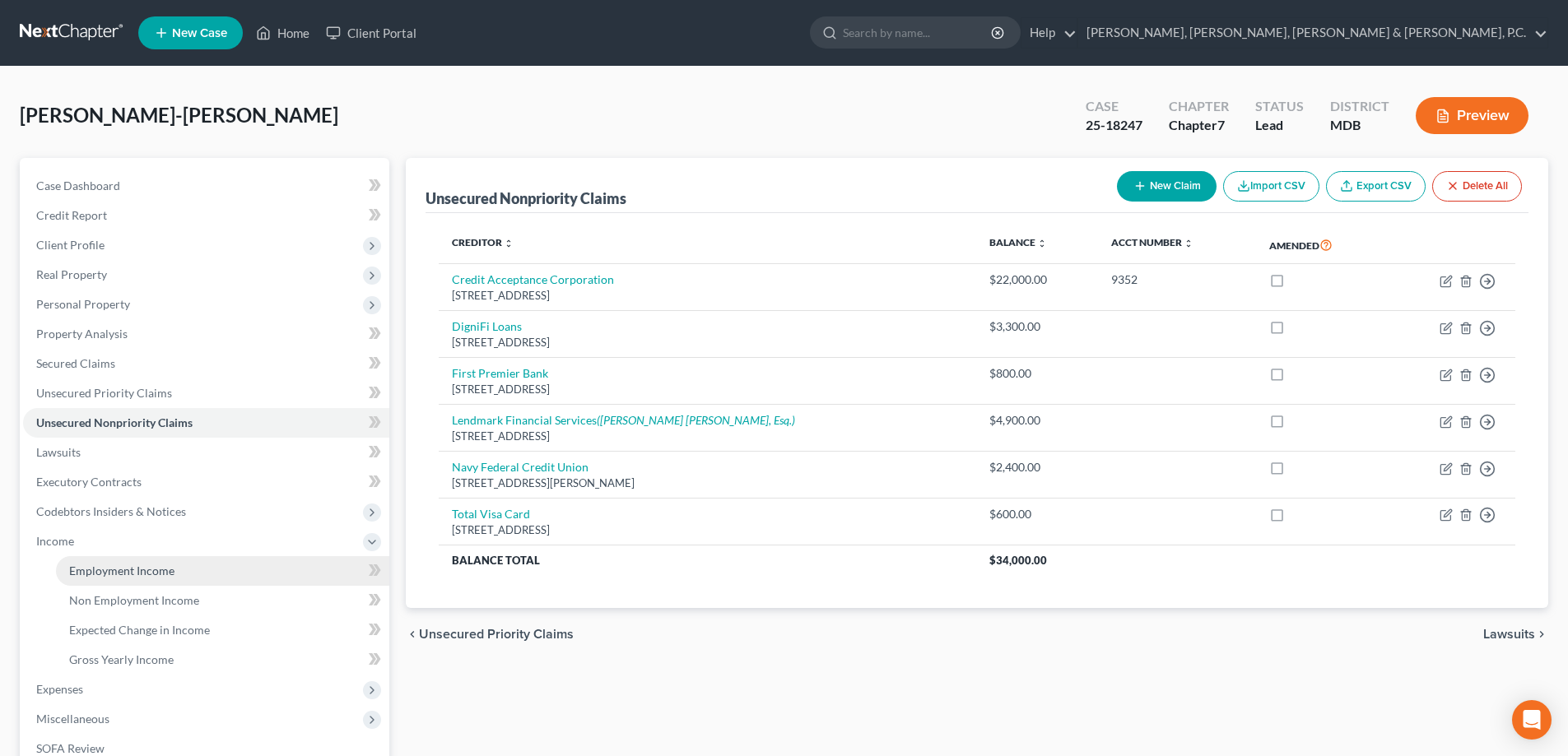
click at [94, 565] on span "Employment Income" at bounding box center [122, 570] width 105 height 14
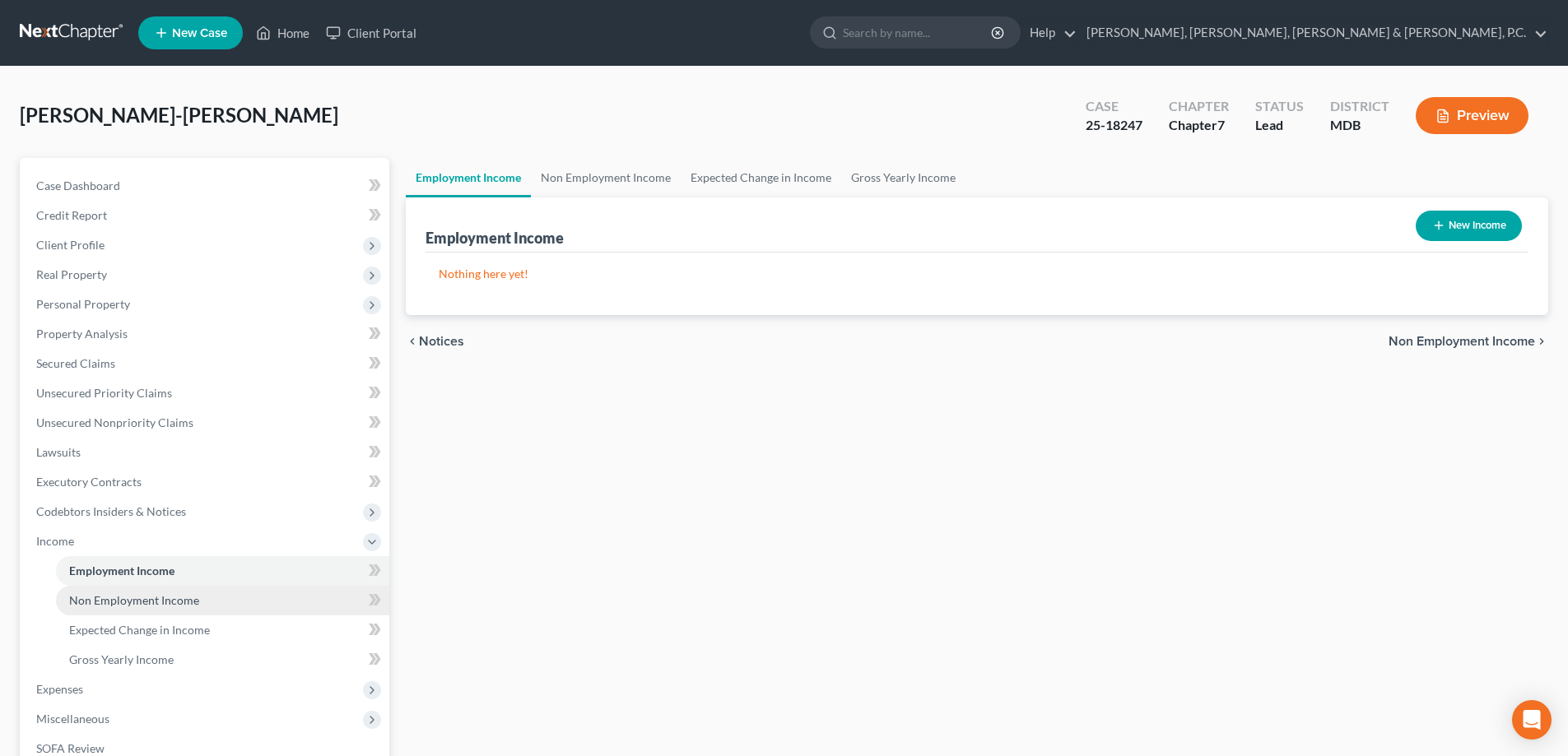
click at [126, 604] on span "Non Employment Income" at bounding box center [133, 600] width 130 height 14
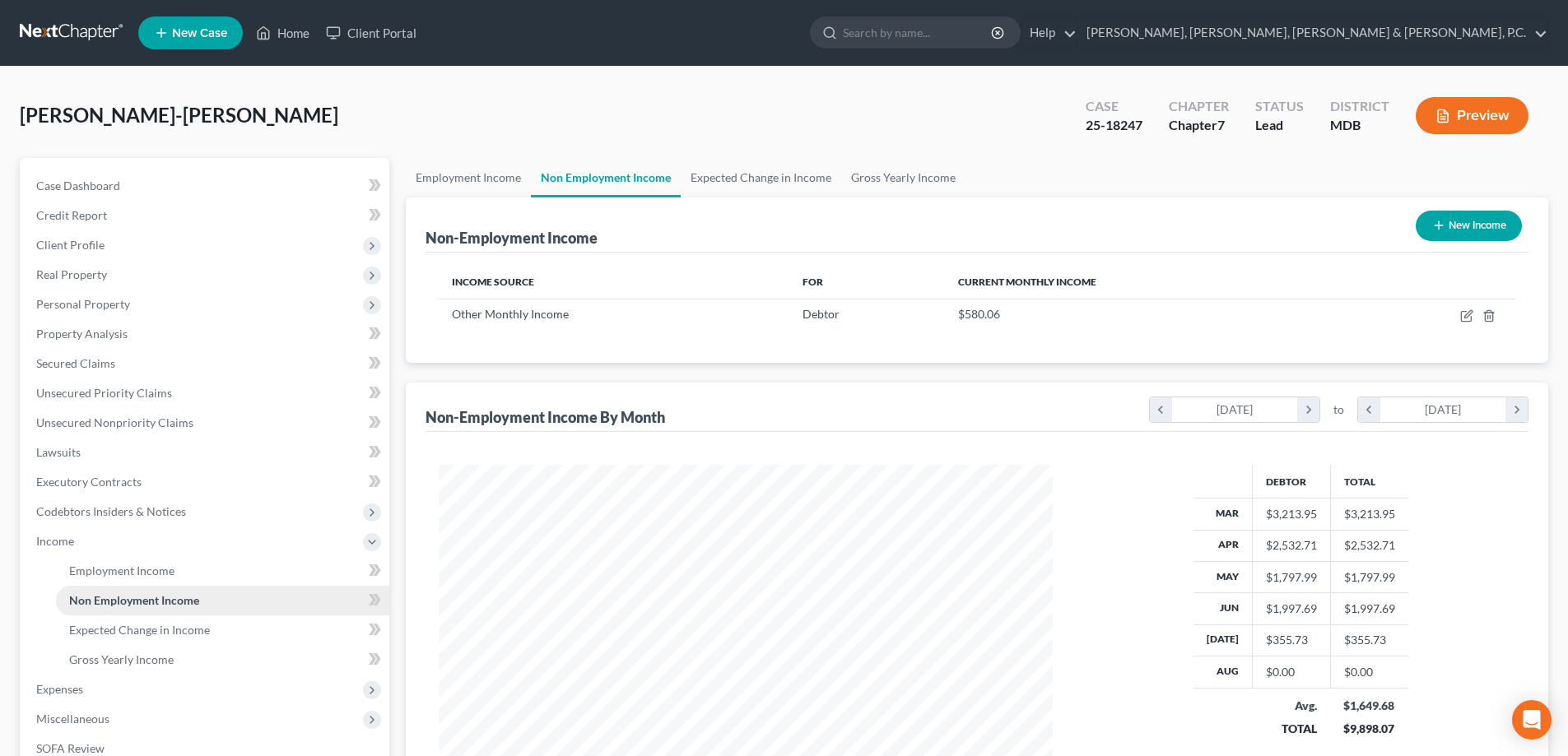
scroll to position [307, 647]
click at [300, 31] on link "Home" at bounding box center [282, 33] width 70 height 30
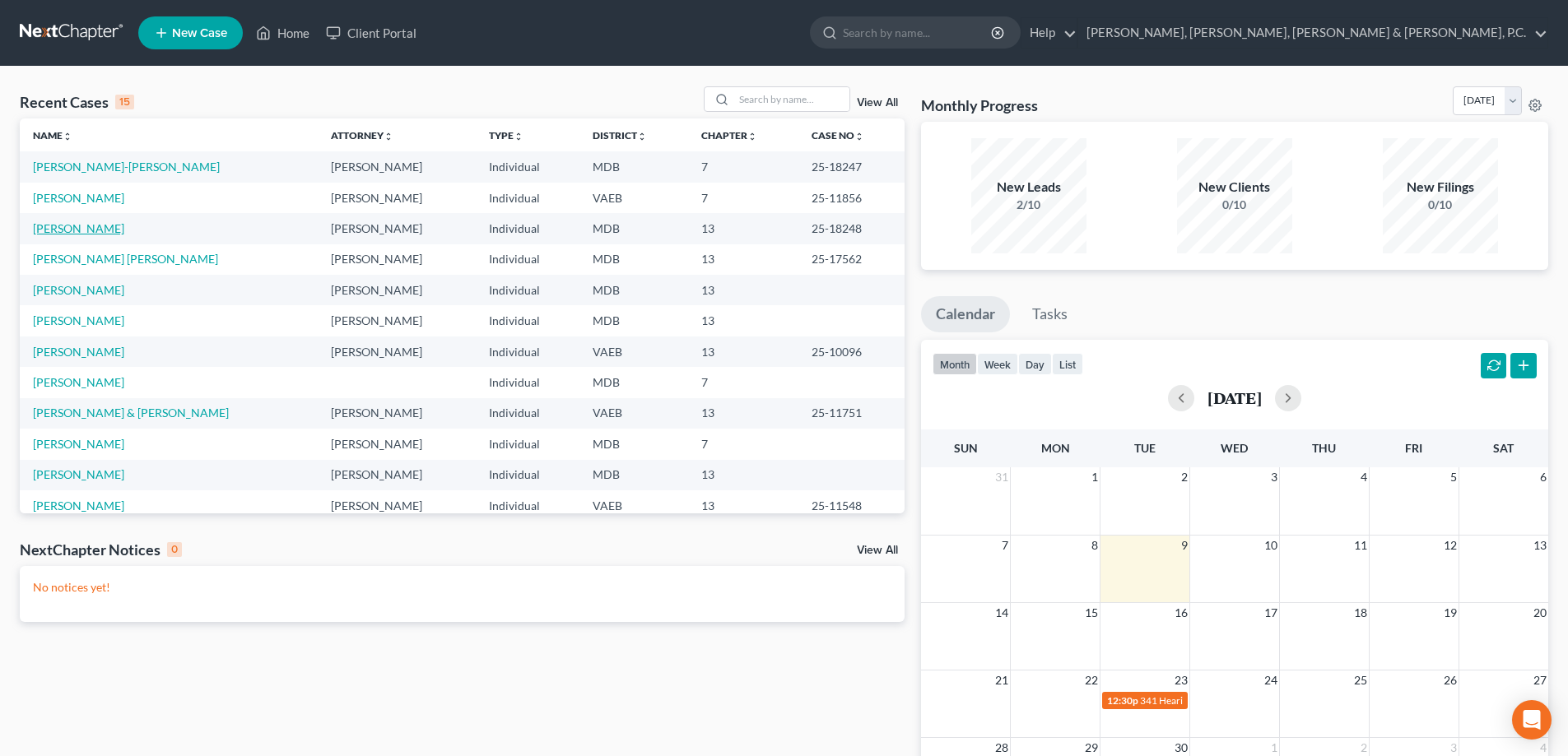
click at [85, 228] on link "[PERSON_NAME]" at bounding box center [78, 228] width 92 height 14
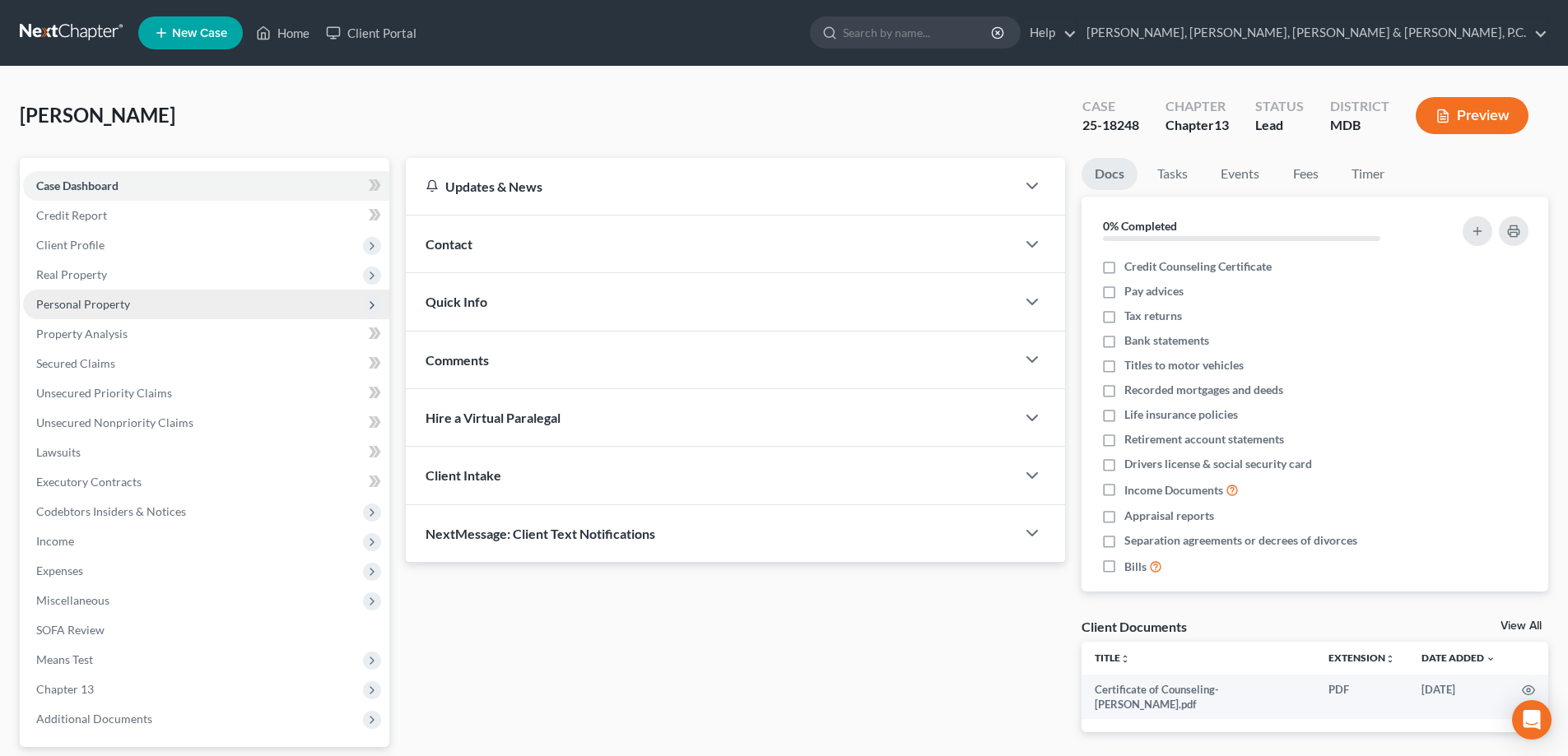
click at [90, 299] on span "Personal Property" at bounding box center [83, 303] width 94 height 14
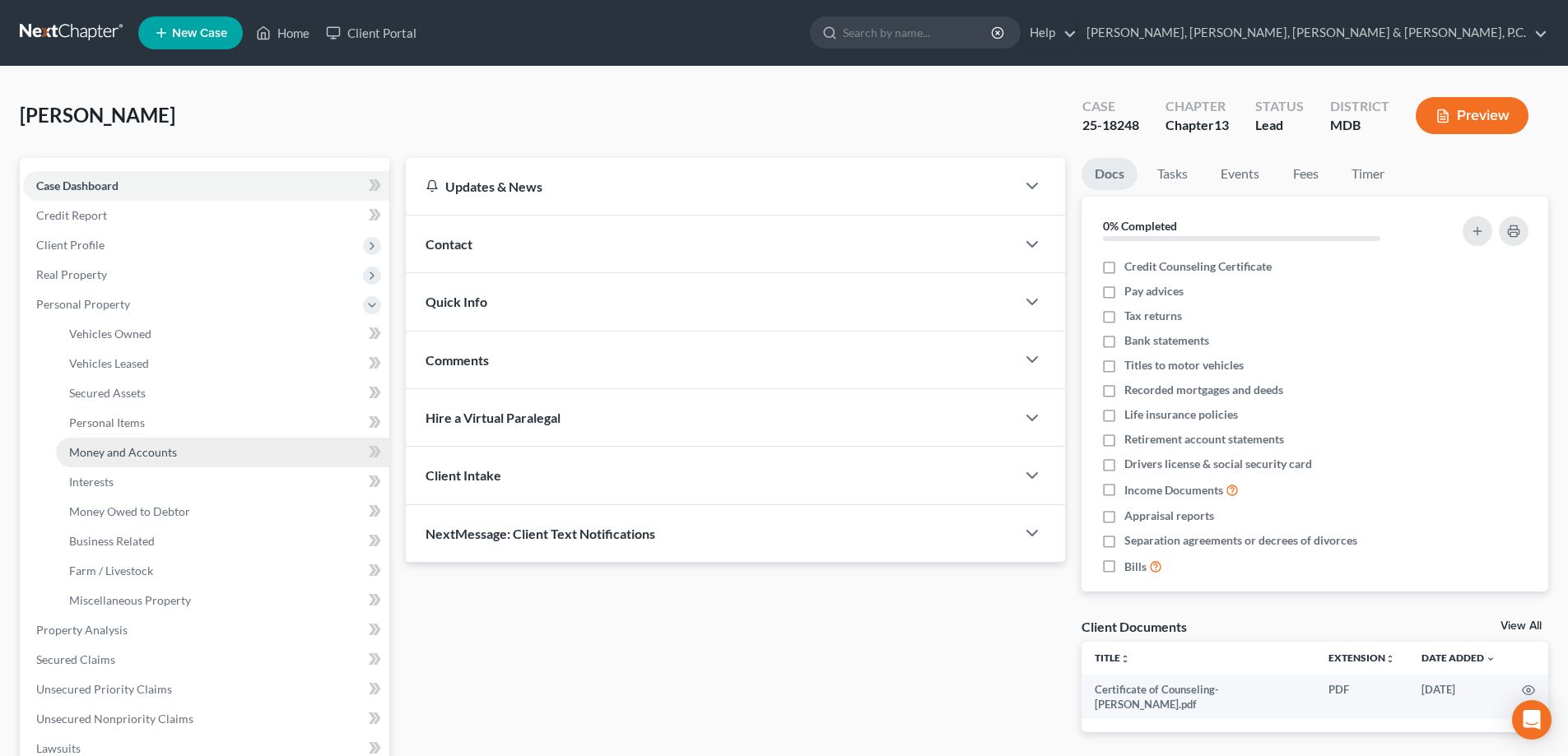
click at [113, 439] on link "Money and Accounts" at bounding box center [222, 452] width 333 height 30
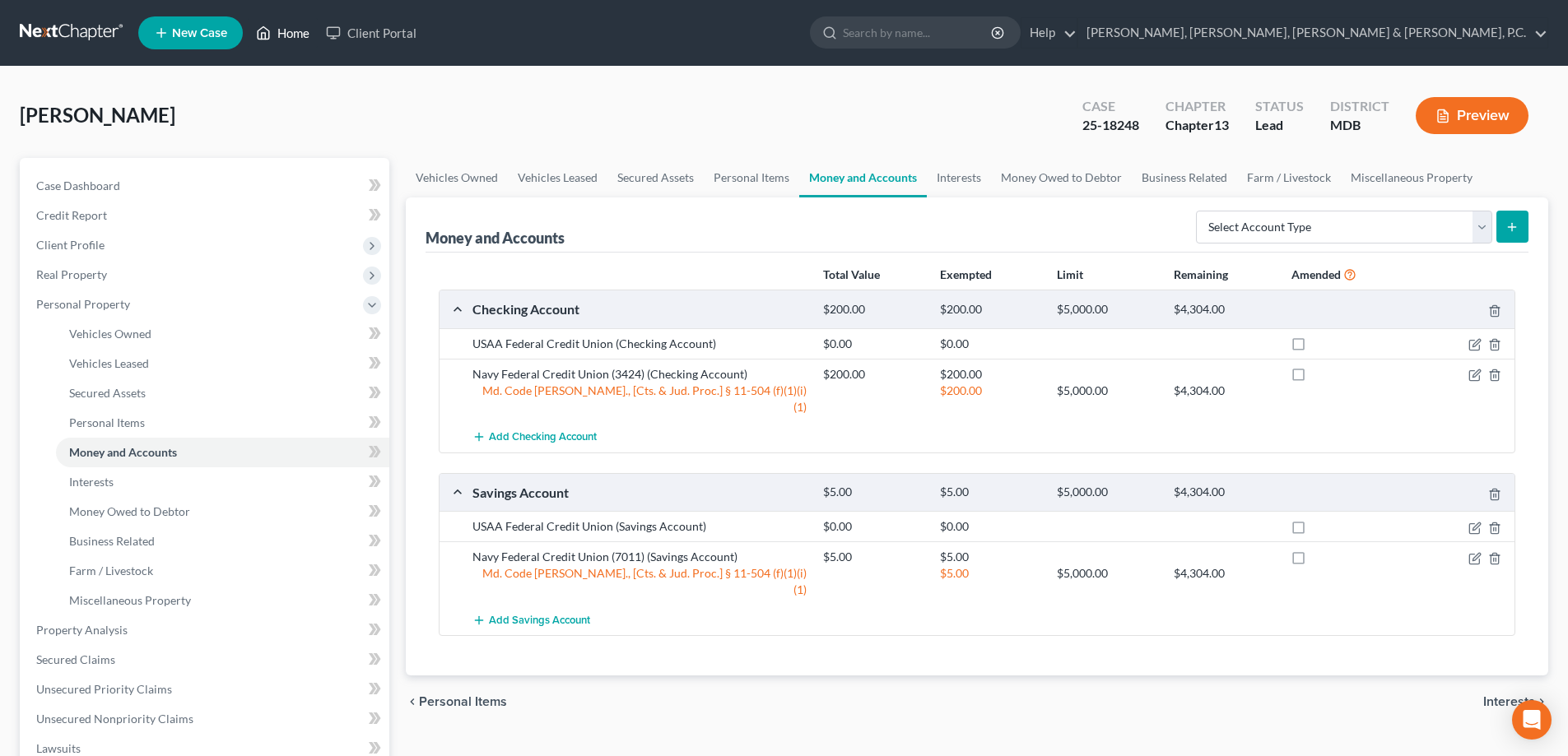
click at [278, 25] on link "Home" at bounding box center [282, 33] width 70 height 30
